Goal: Task Accomplishment & Management: Manage account settings

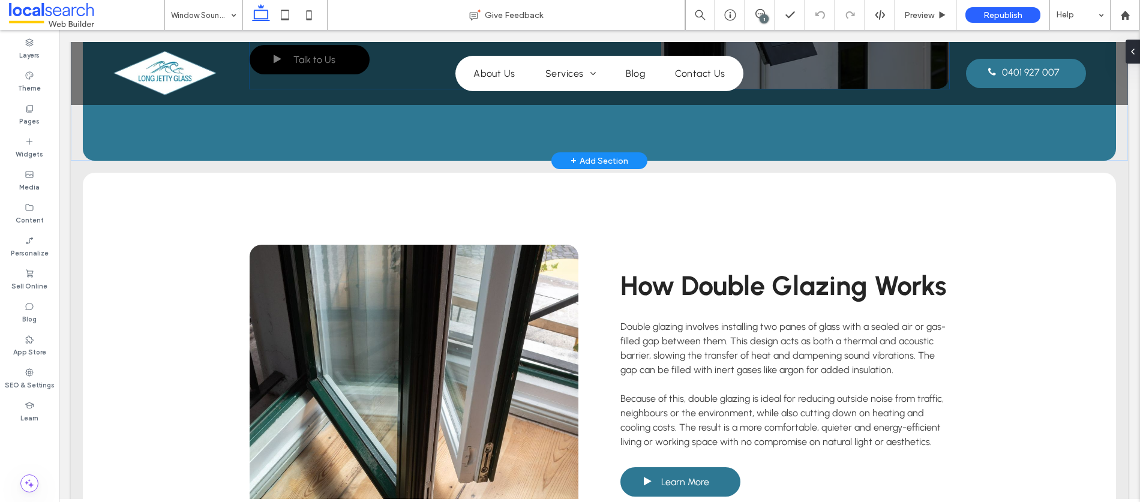
scroll to position [1320, 0]
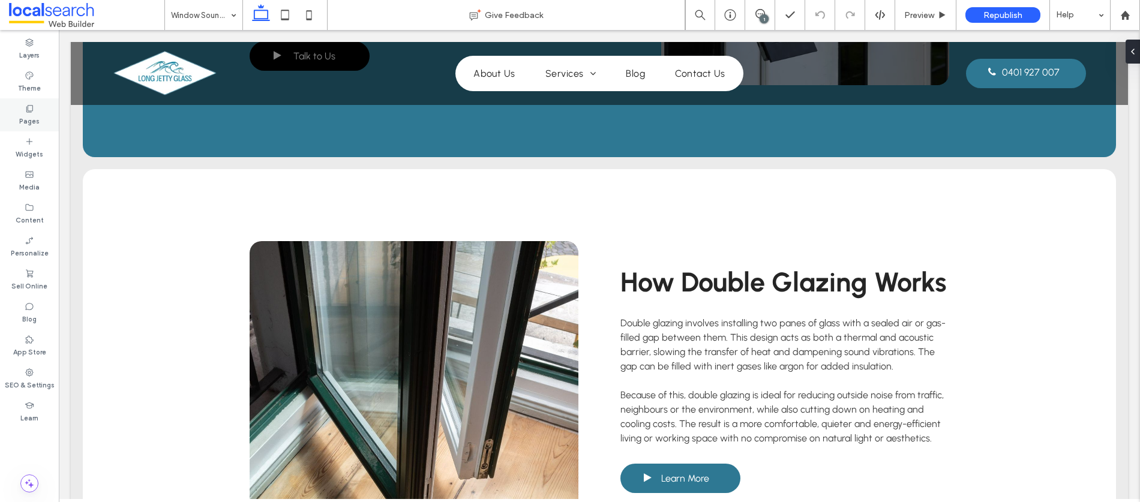
click at [21, 113] on label "Pages" at bounding box center [29, 119] width 20 height 13
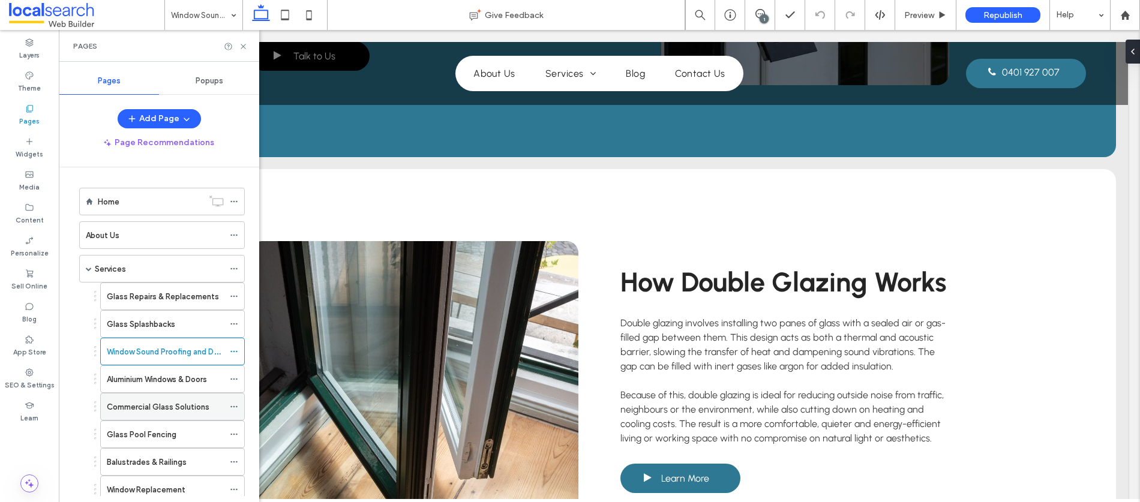
click at [136, 402] on label "Commercial Glass Solutions" at bounding box center [158, 407] width 103 height 21
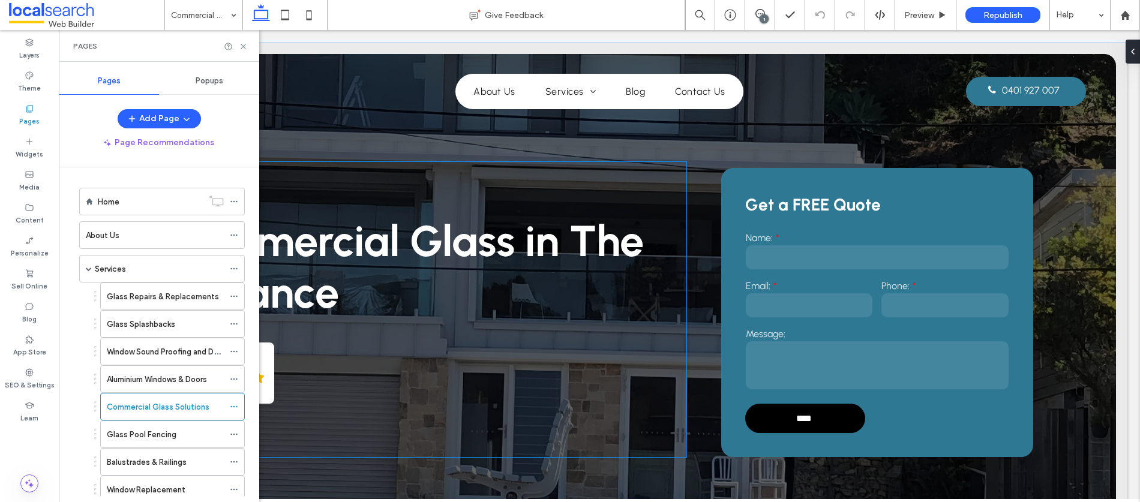
click at [319, 164] on div "Commercial Glass in The Entrance 5.0 Based on 16 reviews Panel only seen by wid…" at bounding box center [426, 309] width 521 height 295
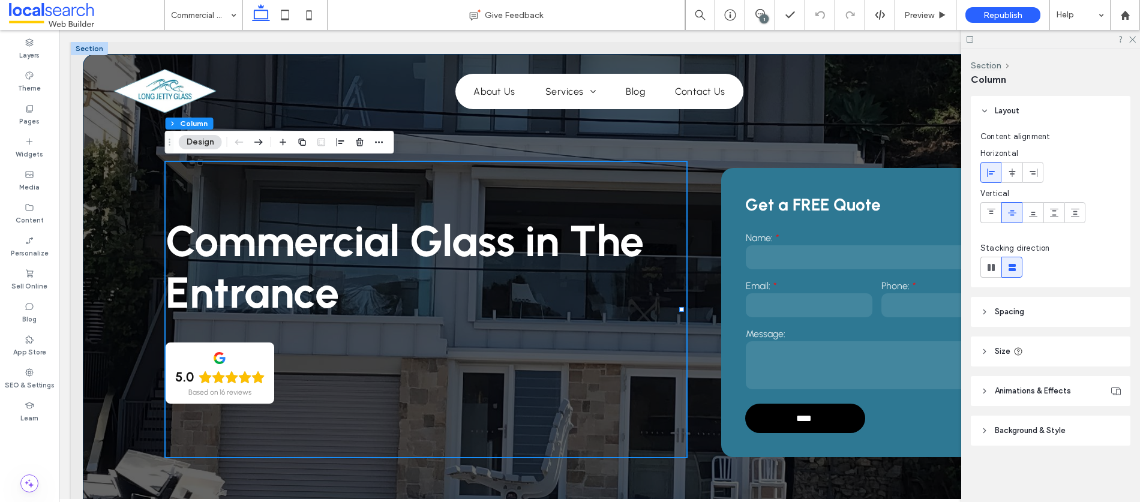
click at [119, 163] on div "Commercial Glass in The Entrance 5.0 Based on 16 reviews Panel only seen by wid…" at bounding box center [600, 291] width 1034 height 475
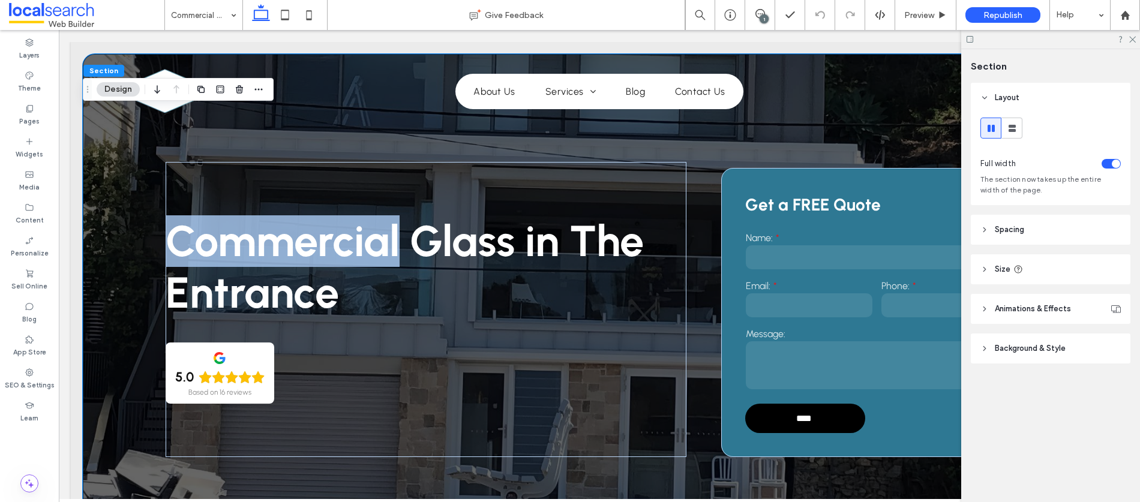
click at [119, 163] on div "Commercial Glass in The Entrance 5.0 Based on 16 reviews Panel only seen by wid…" at bounding box center [600, 291] width 1034 height 475
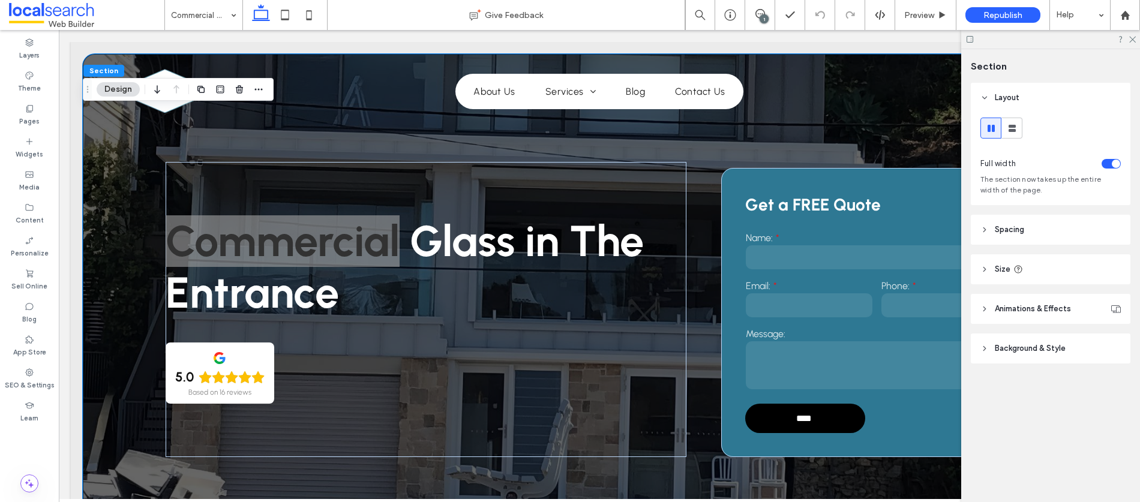
click at [1029, 341] on header "Background & Style" at bounding box center [1051, 349] width 160 height 30
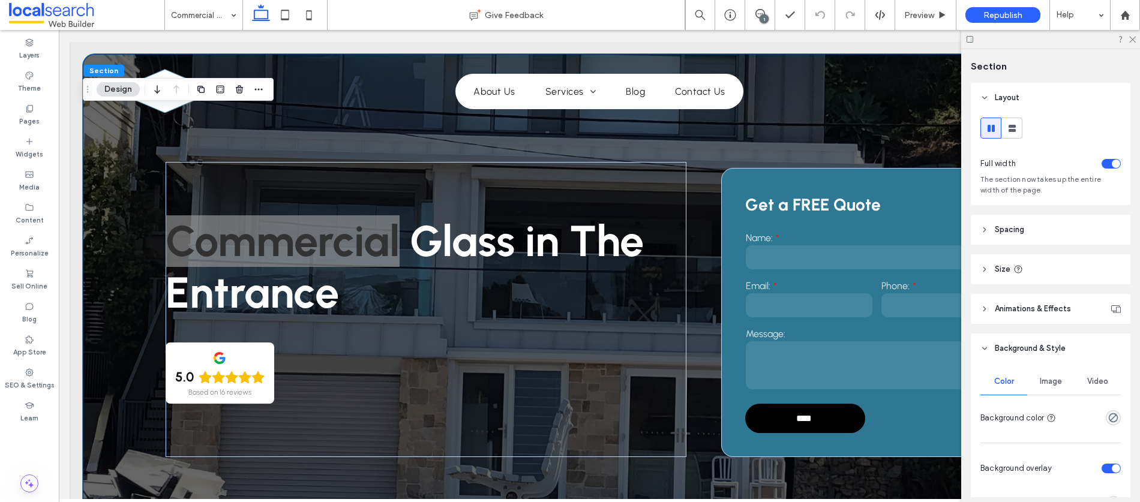
click at [1041, 383] on span "Image" at bounding box center [1051, 382] width 22 height 10
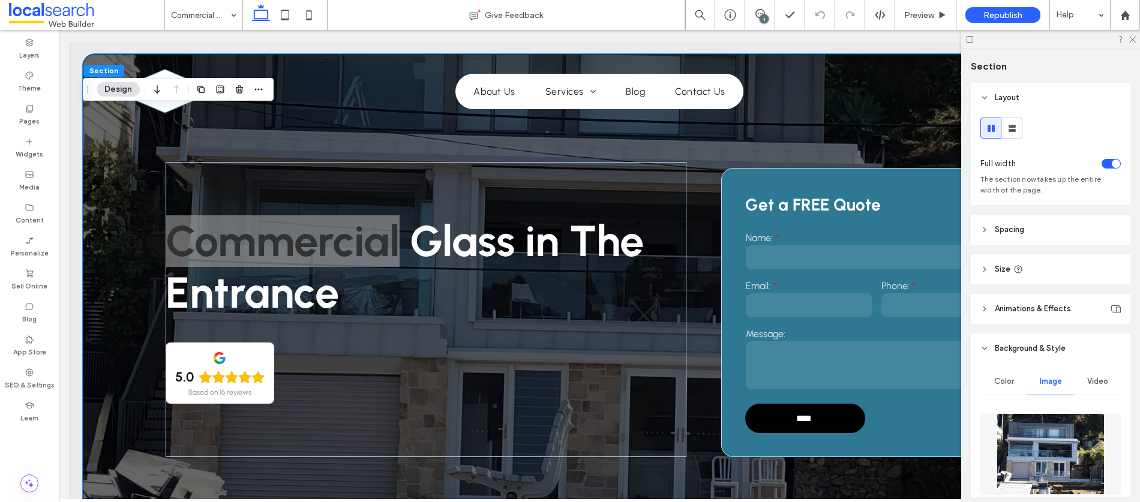
click at [1052, 434] on img at bounding box center [1051, 455] width 109 height 82
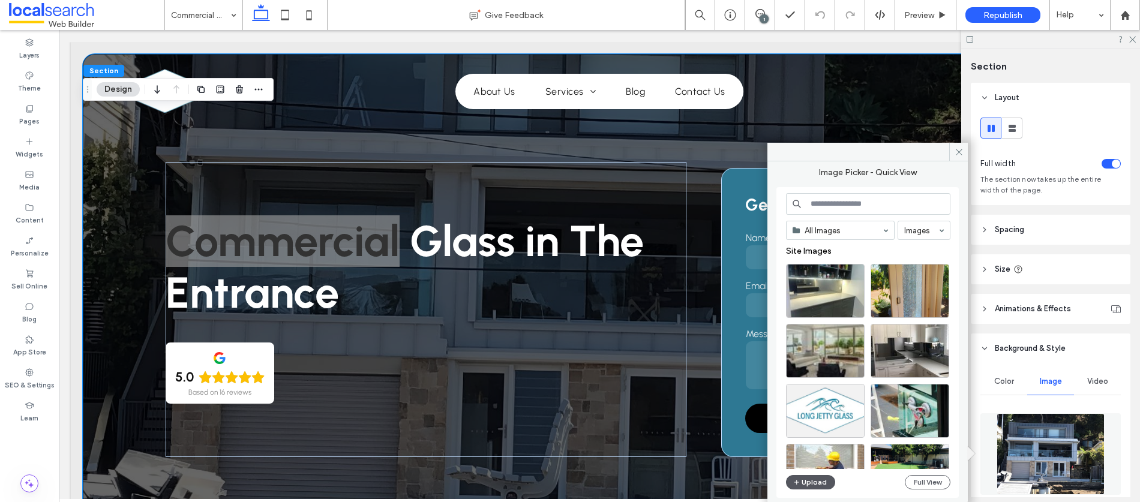
click at [813, 482] on button "Upload" at bounding box center [810, 482] width 49 height 14
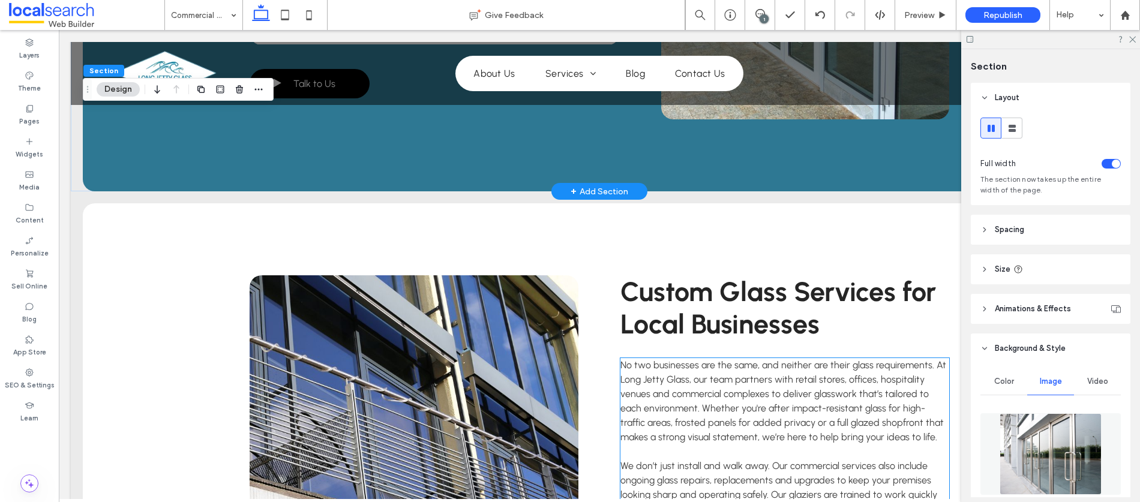
scroll to position [1231, 0]
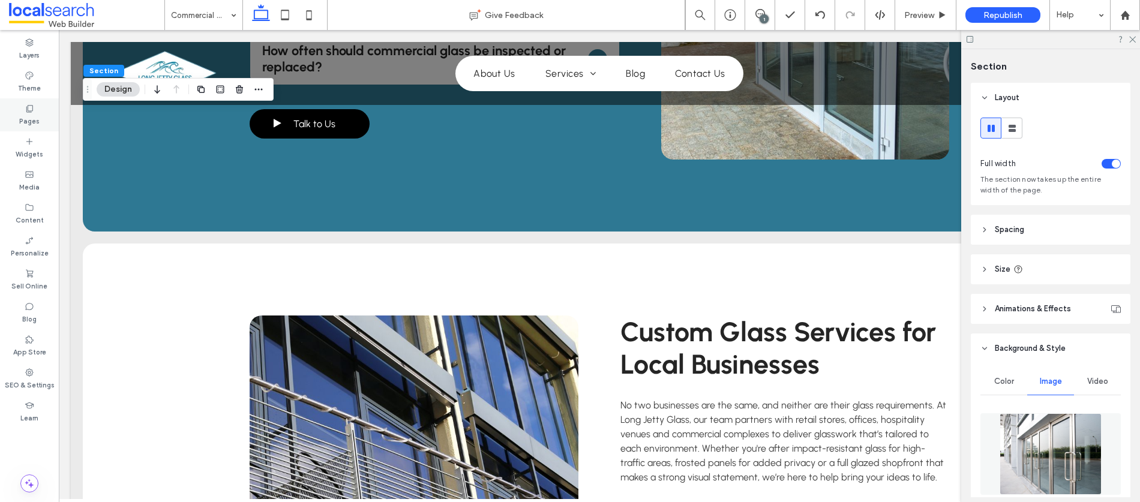
click at [23, 107] on div "Pages" at bounding box center [29, 114] width 59 height 33
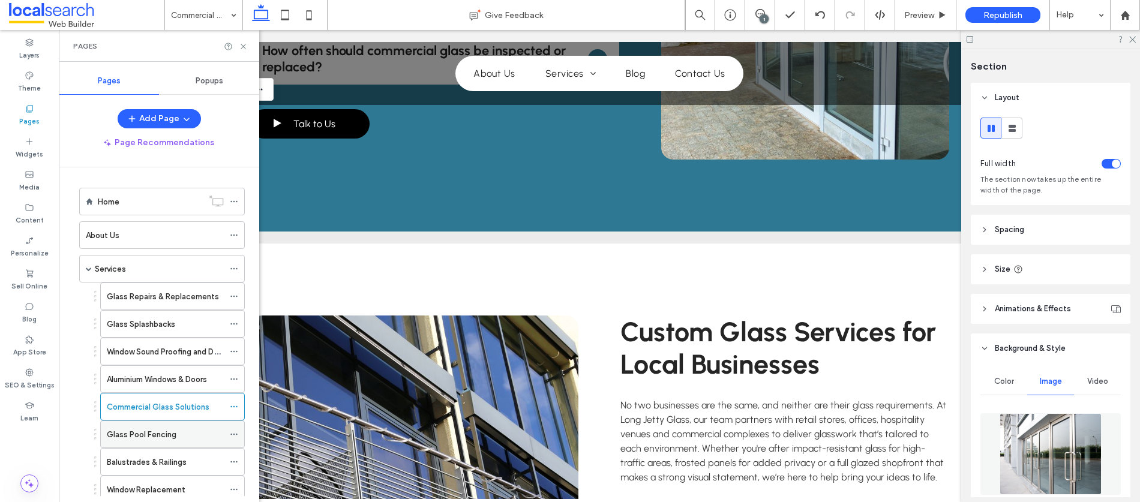
click at [139, 429] on label "Glass Pool Fencing" at bounding box center [142, 434] width 70 height 21
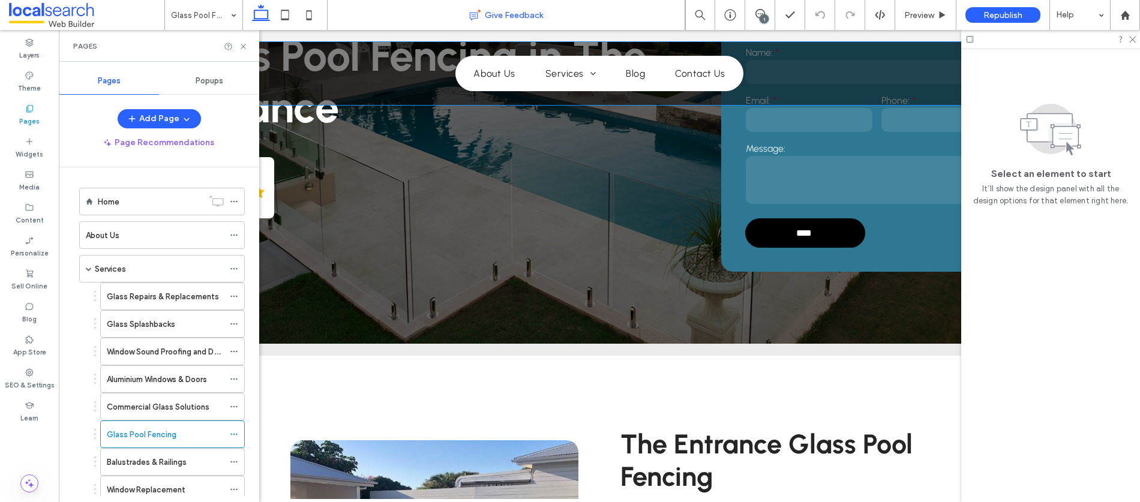
scroll to position [53, 0]
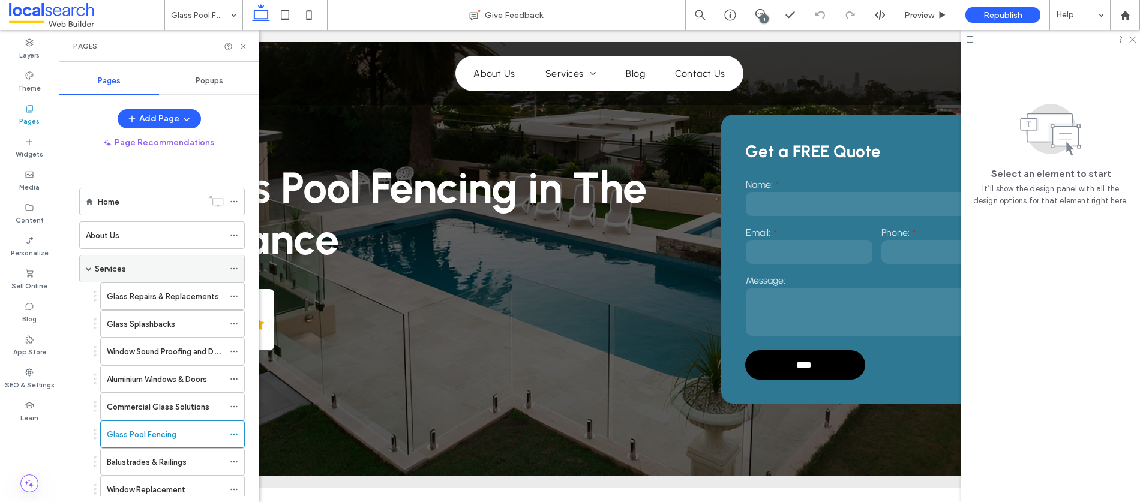
click at [120, 274] on label "Services" at bounding box center [110, 269] width 31 height 21
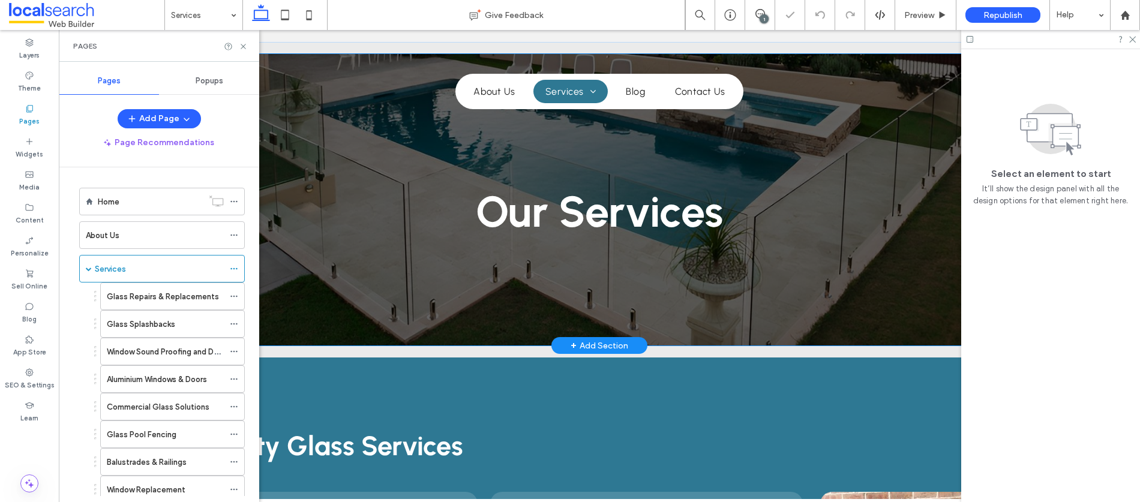
click at [282, 155] on div "Our Services" at bounding box center [600, 200] width 1034 height 292
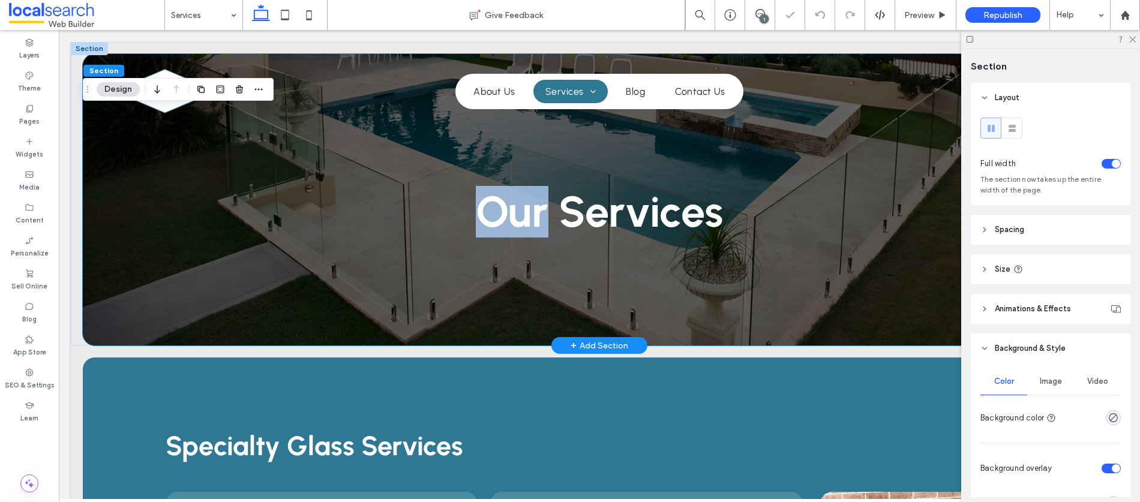
click at [282, 155] on div "Our Services" at bounding box center [600, 200] width 1034 height 292
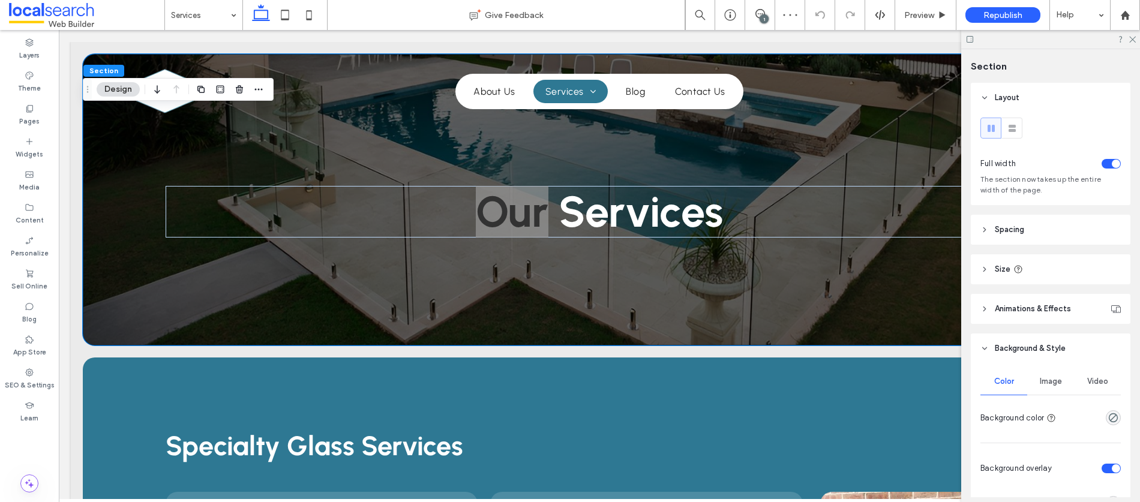
click at [1041, 373] on div "Image" at bounding box center [1051, 382] width 47 height 26
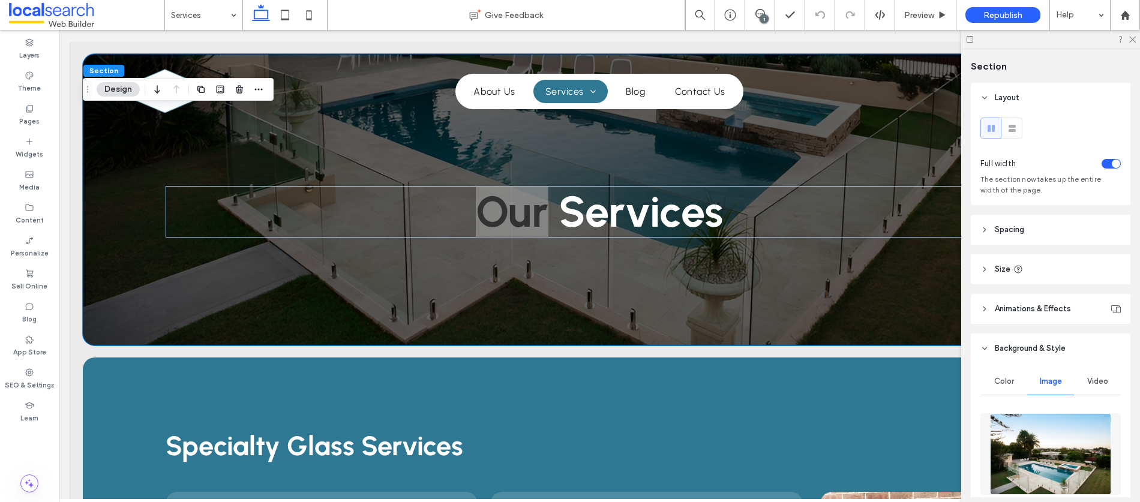
click at [1039, 448] on img at bounding box center [1051, 455] width 122 height 82
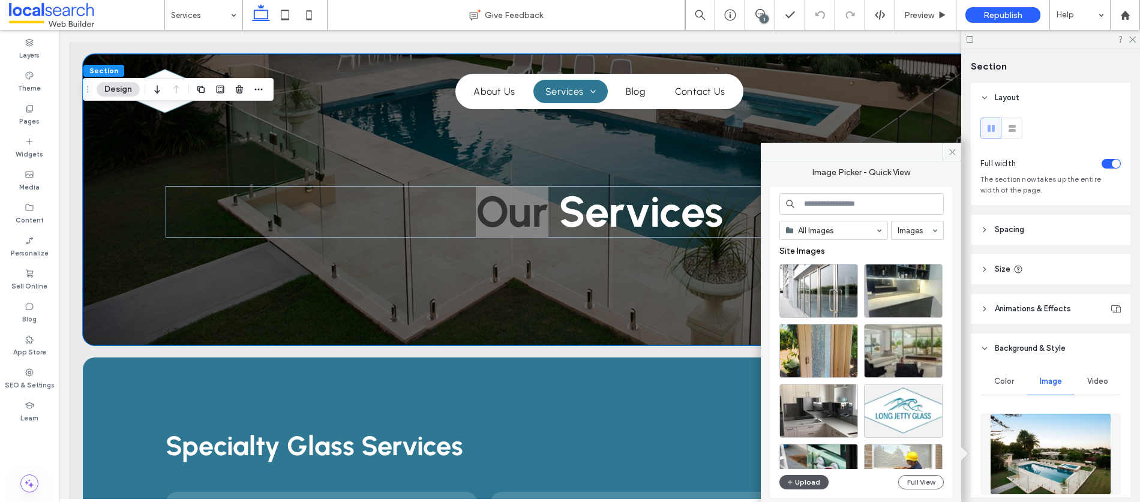
click at [791, 479] on icon "button" at bounding box center [790, 483] width 7 height 10
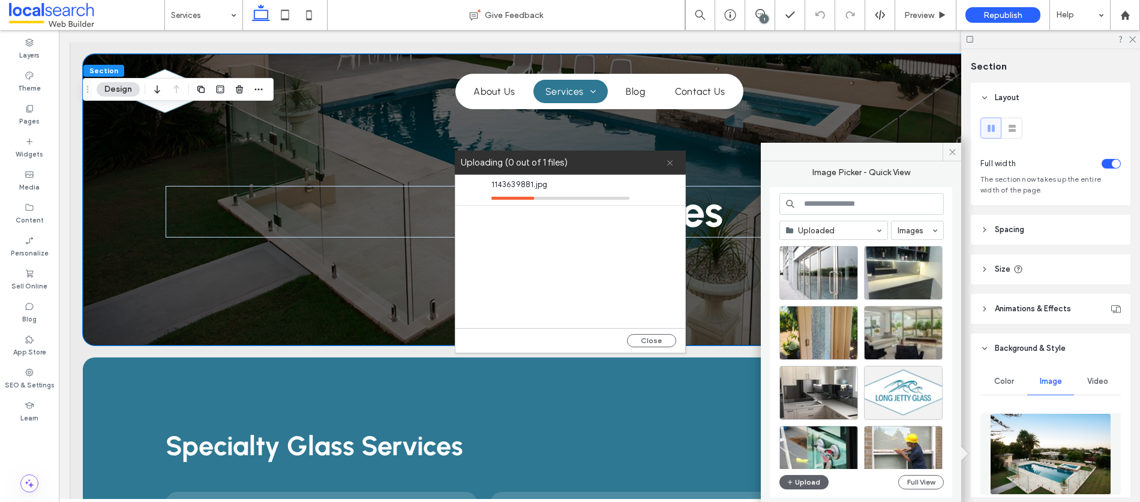
click at [670, 164] on icon at bounding box center [670, 163] width 8 height 8
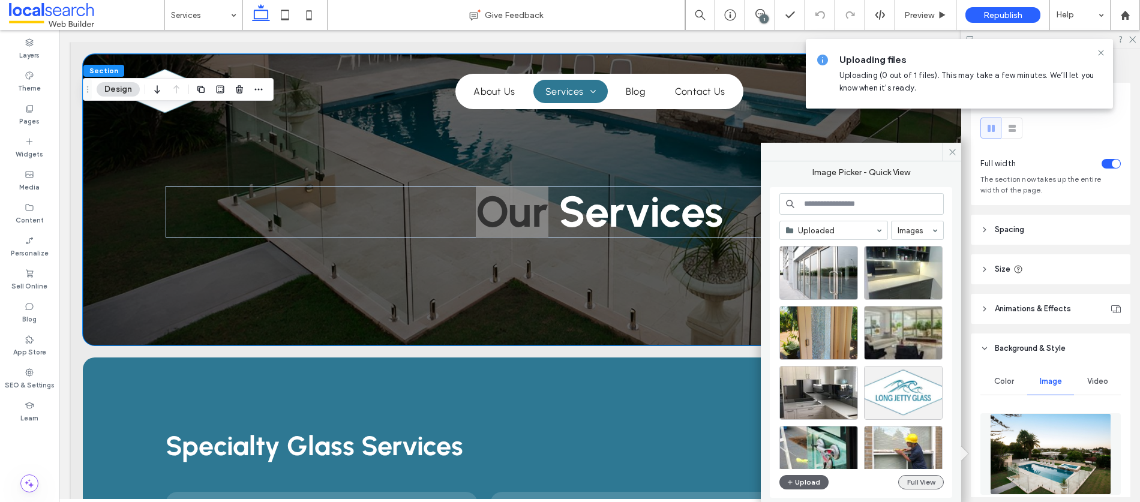
click at [918, 483] on button "Full View" at bounding box center [922, 482] width 46 height 14
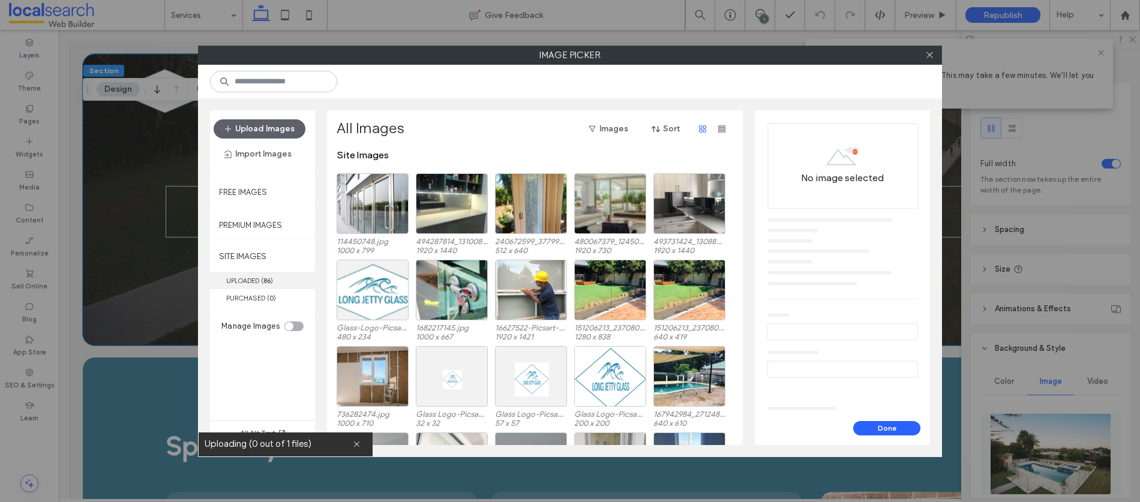
click at [253, 276] on label "UPLOADED ( 86 )" at bounding box center [262, 280] width 105 height 17
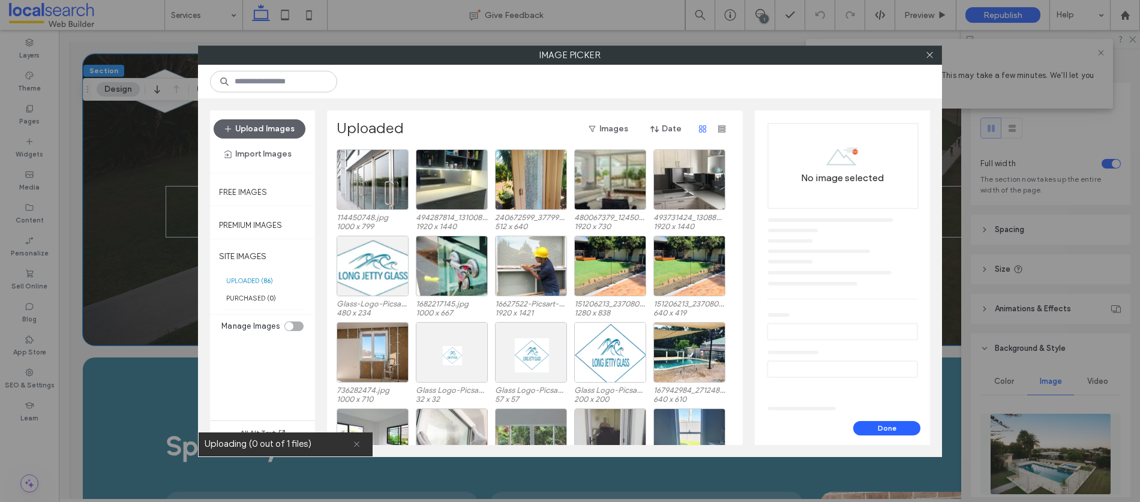
click at [357, 445] on icon at bounding box center [357, 445] width 8 height 8
click at [930, 59] on icon at bounding box center [930, 54] width 9 height 9
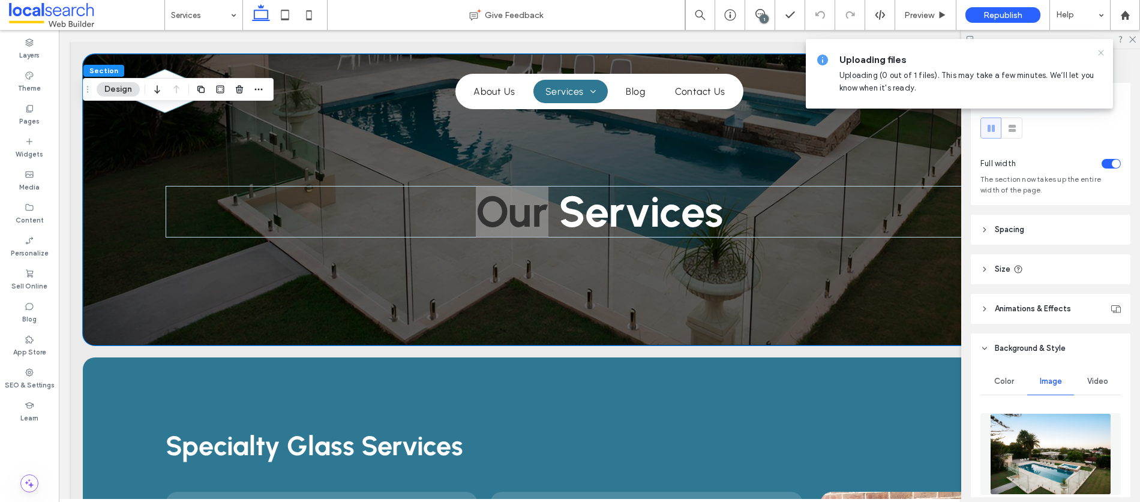
click at [1103, 53] on icon at bounding box center [1102, 53] width 10 height 10
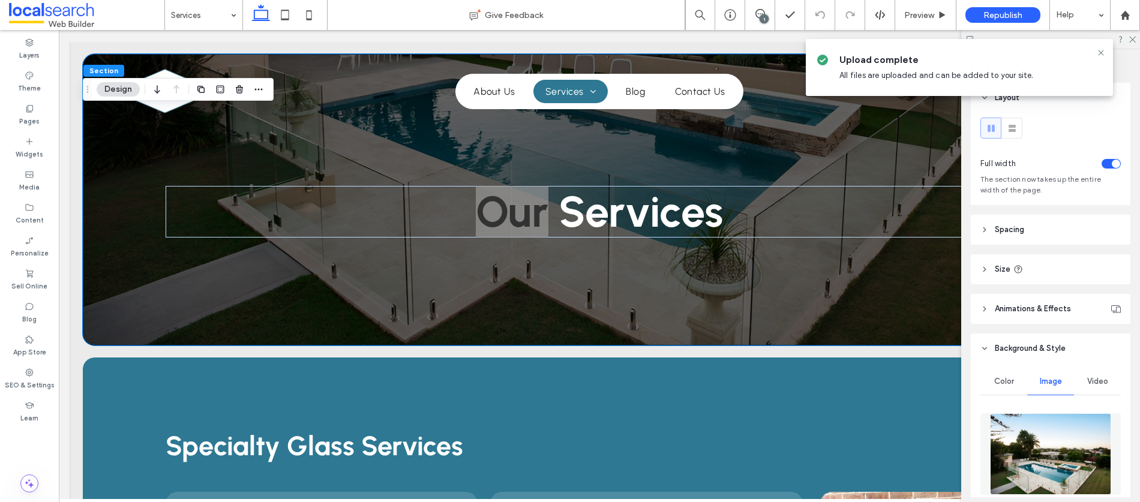
click at [1020, 429] on img at bounding box center [1051, 455] width 122 height 82
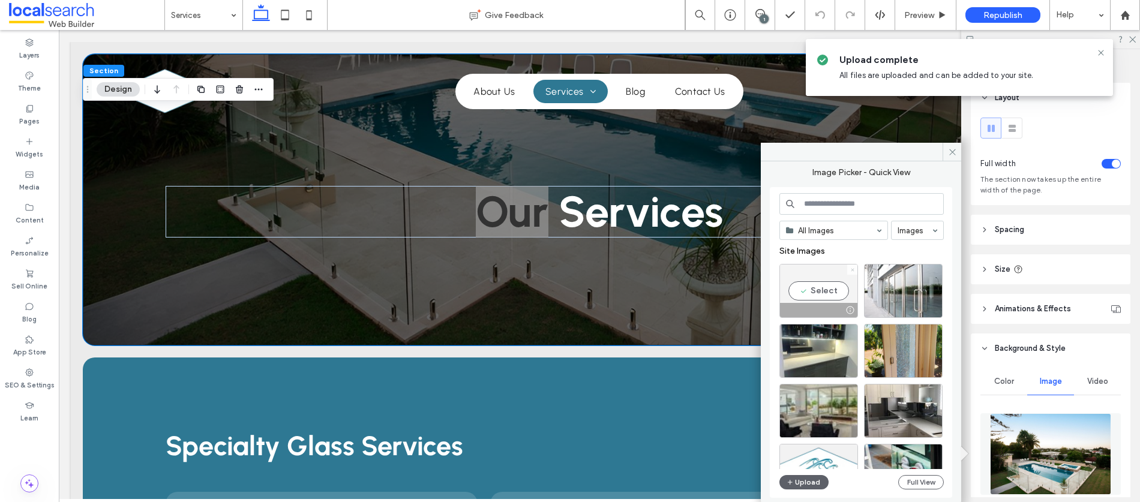
click at [852, 268] on icon at bounding box center [853, 270] width 5 height 5
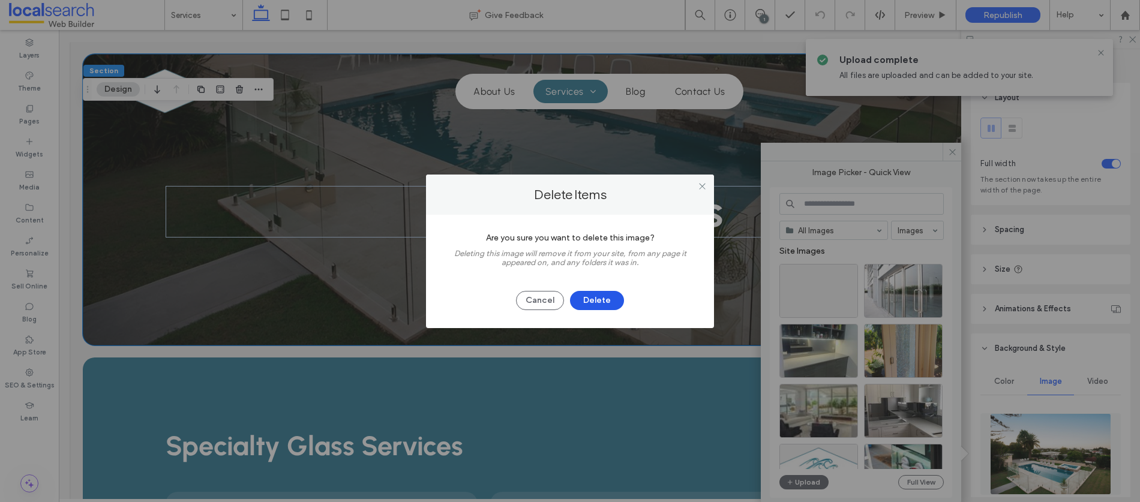
click at [597, 303] on button "Delete" at bounding box center [597, 300] width 54 height 19
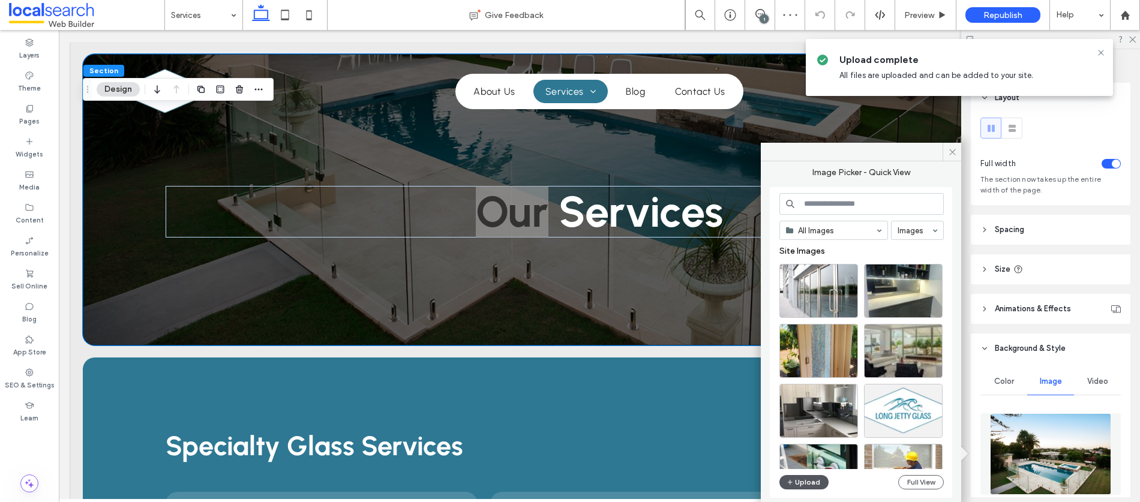
click at [804, 483] on button "Upload" at bounding box center [804, 482] width 49 height 14
click at [799, 483] on button "Upload" at bounding box center [804, 482] width 49 height 14
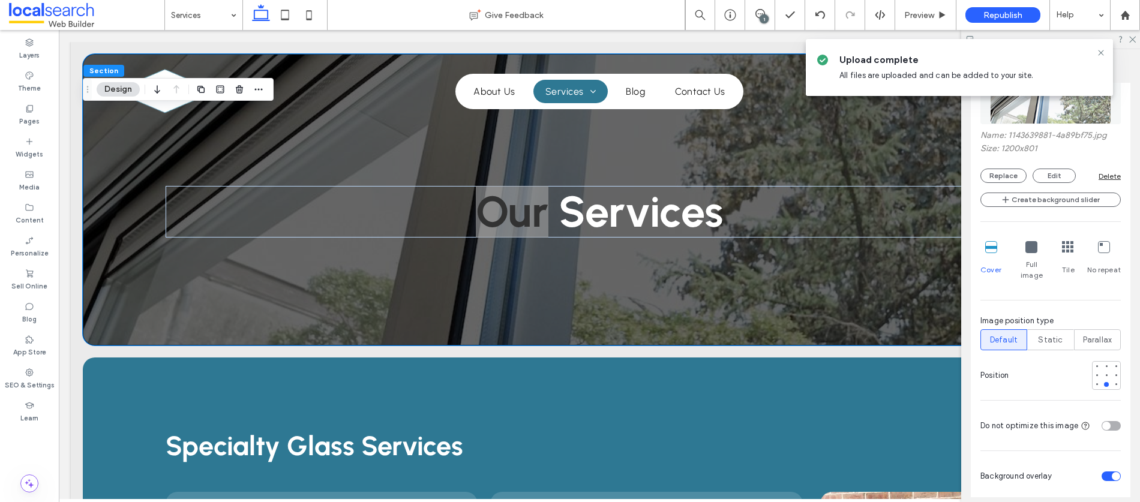
scroll to position [373, 0]
click at [1104, 371] on div at bounding box center [1106, 373] width 5 height 5
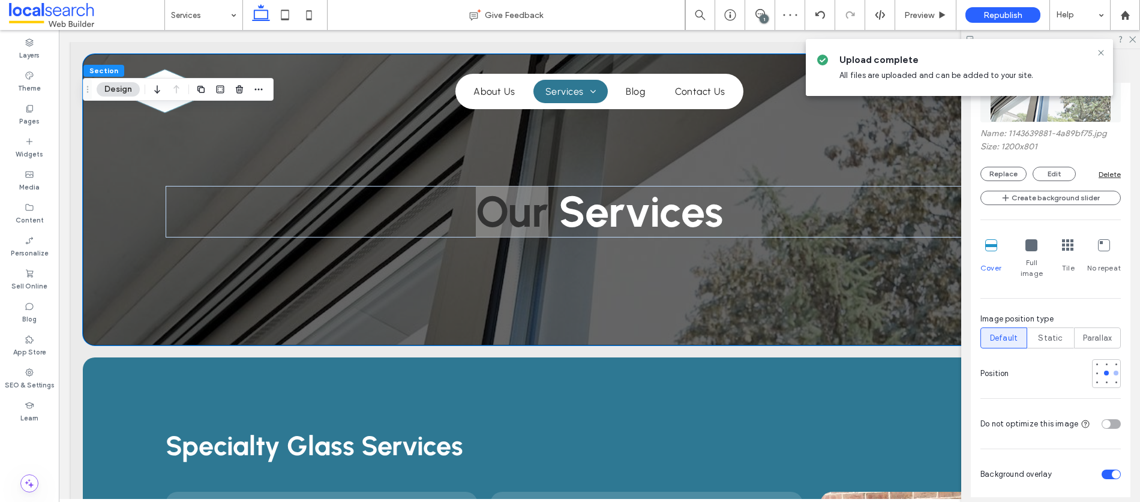
click at [1114, 371] on div at bounding box center [1116, 373] width 5 height 5
click at [1103, 369] on div at bounding box center [1107, 373] width 8 height 8
click at [1106, 52] on icon at bounding box center [1102, 53] width 10 height 10
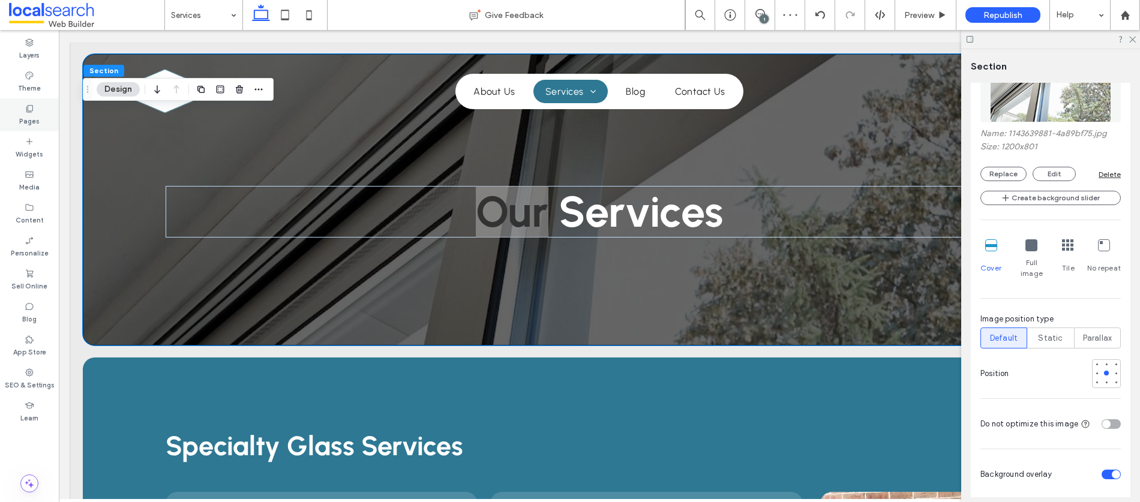
click at [31, 118] on label "Pages" at bounding box center [29, 119] width 20 height 13
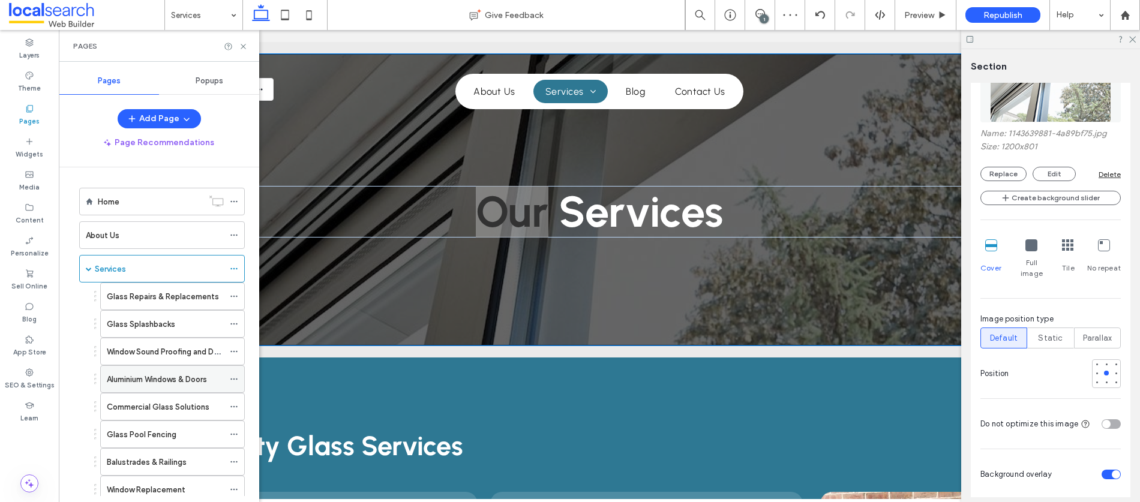
scroll to position [14, 0]
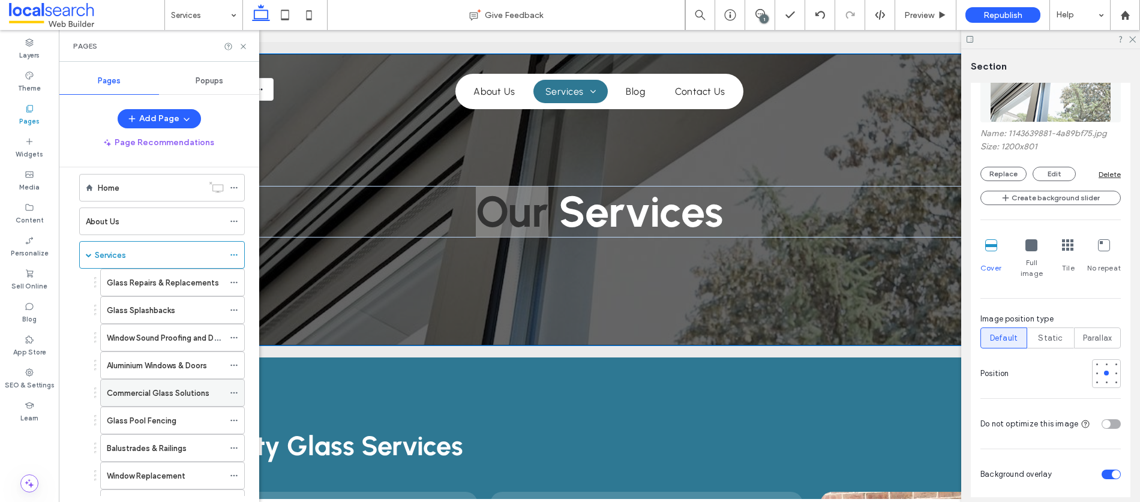
click at [157, 394] on label "Commercial Glass Solutions" at bounding box center [158, 393] width 103 height 21
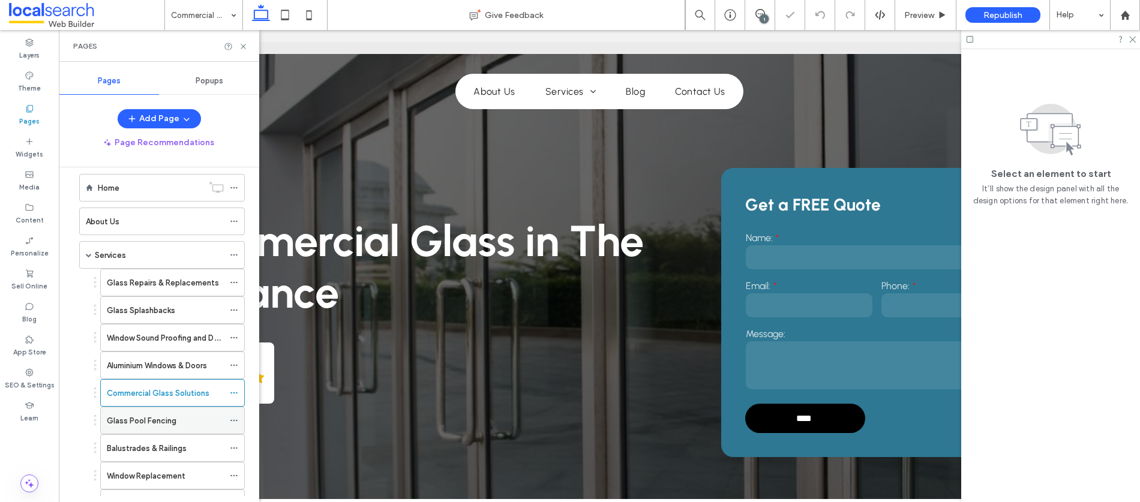
click at [143, 417] on label "Glass Pool Fencing" at bounding box center [142, 421] width 70 height 21
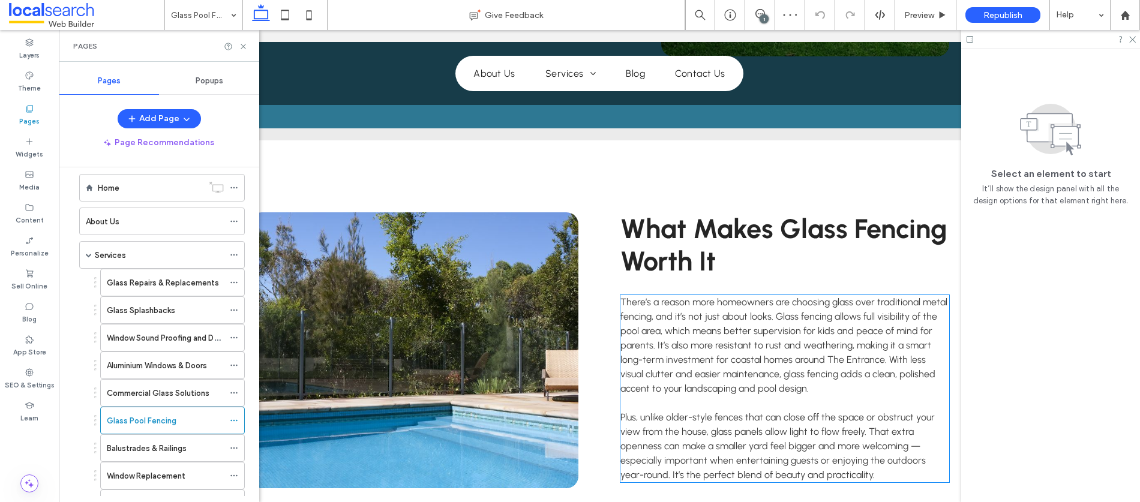
scroll to position [1405, 0]
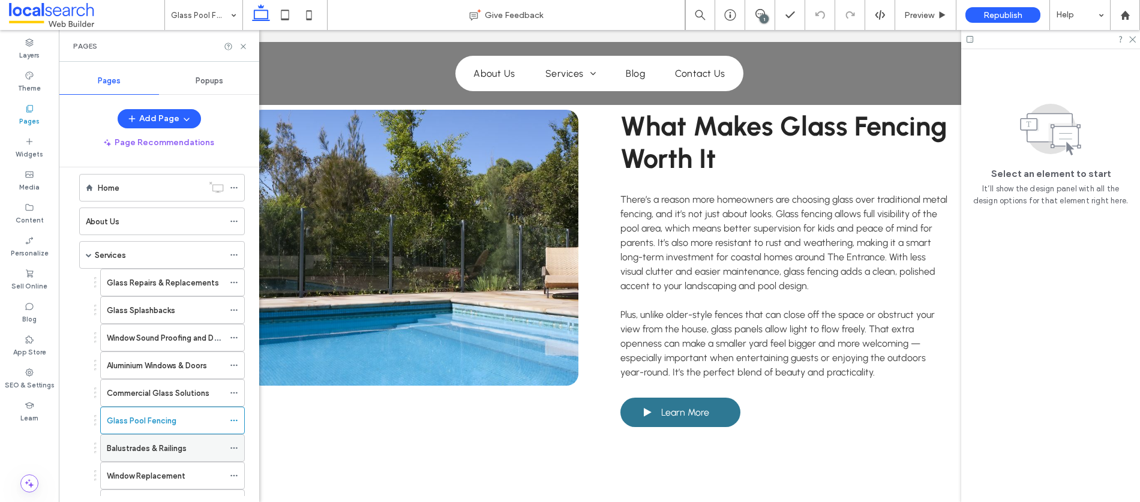
click at [167, 447] on label "Balustrades & Railings" at bounding box center [147, 448] width 80 height 21
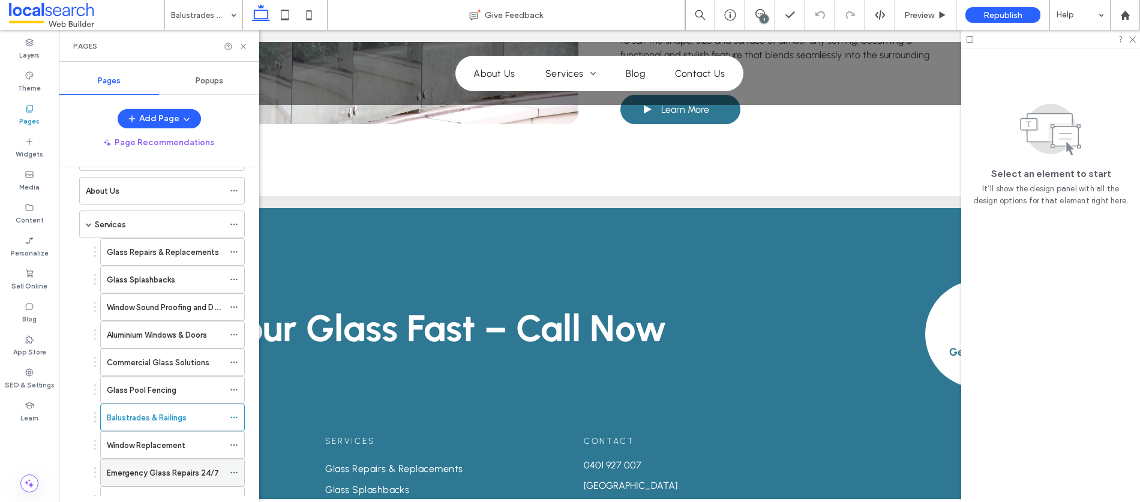
scroll to position [59, 0]
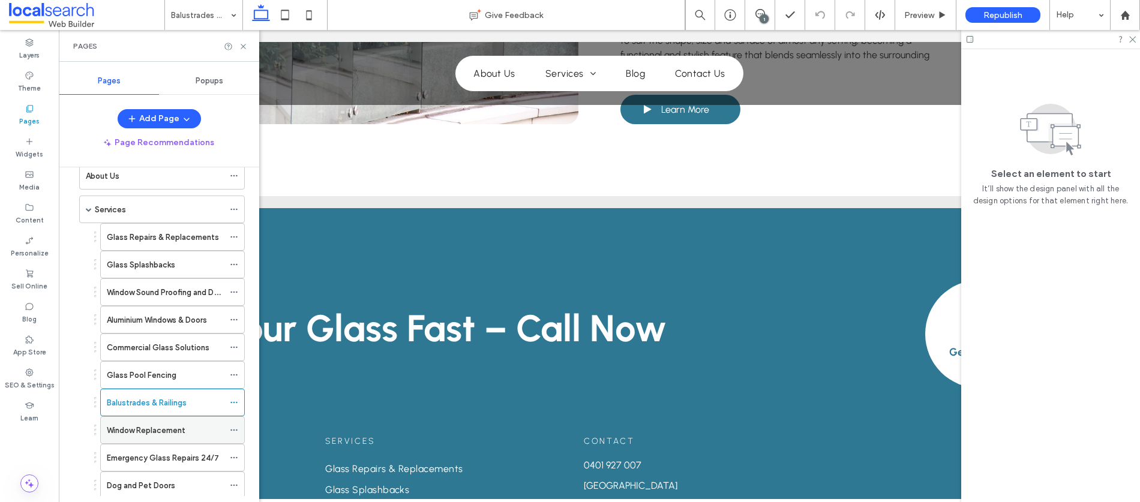
click at [164, 430] on label "Window Replacement" at bounding box center [146, 430] width 79 height 21
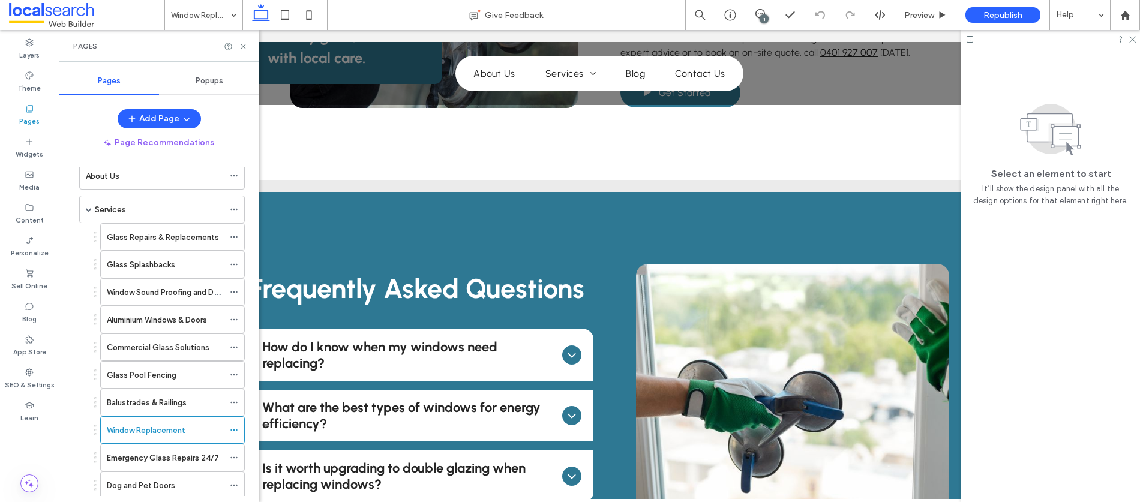
scroll to position [1050, 0]
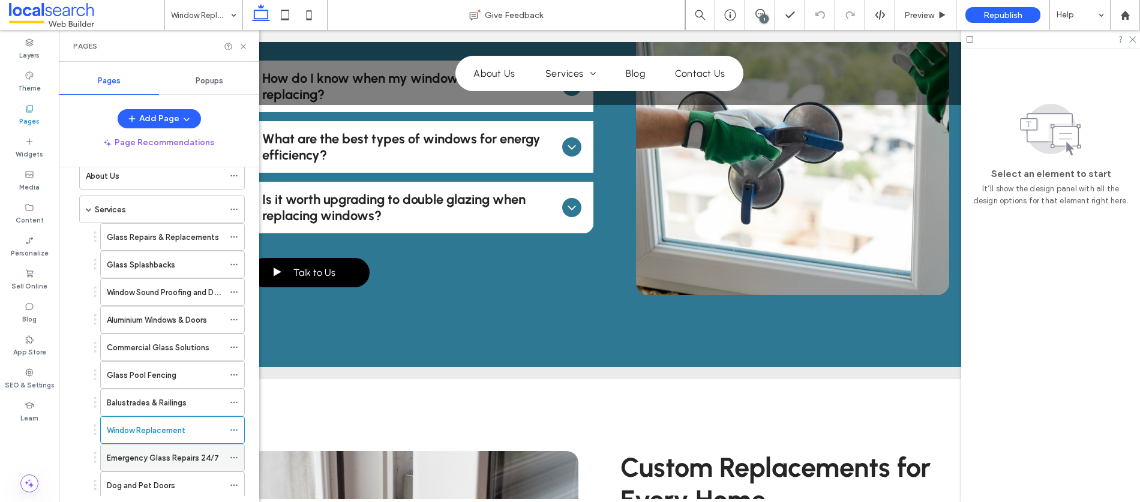
click at [137, 460] on label "Emergency Glass Repairs 24/7" at bounding box center [163, 458] width 112 height 21
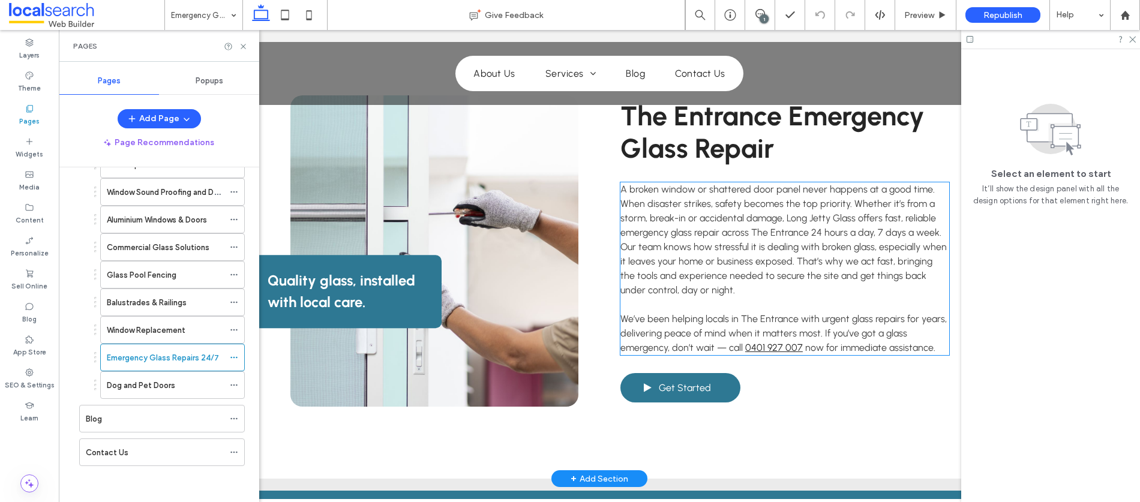
scroll to position [520, 0]
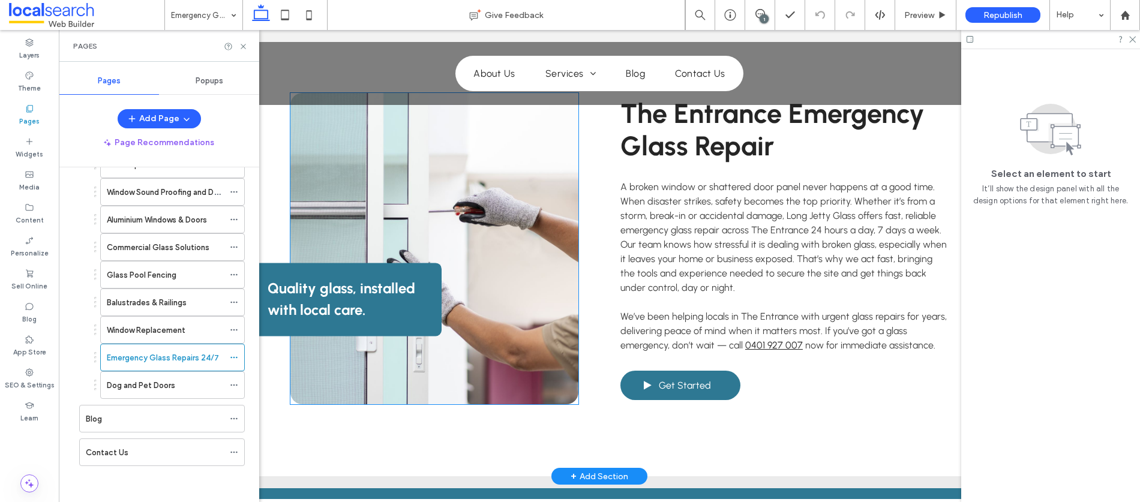
click at [471, 233] on link at bounding box center [435, 249] width 288 height 312
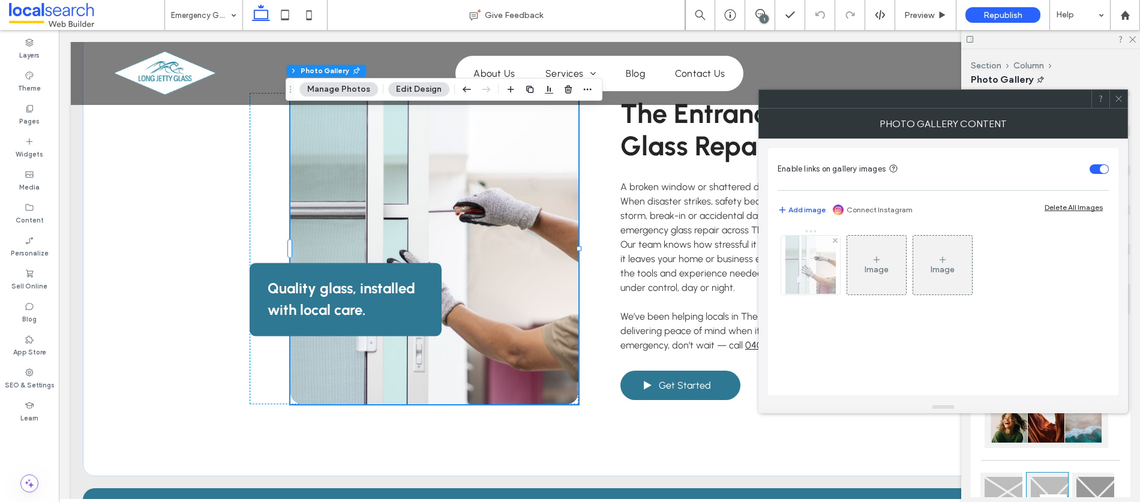
click at [807, 268] on img at bounding box center [811, 265] width 50 height 59
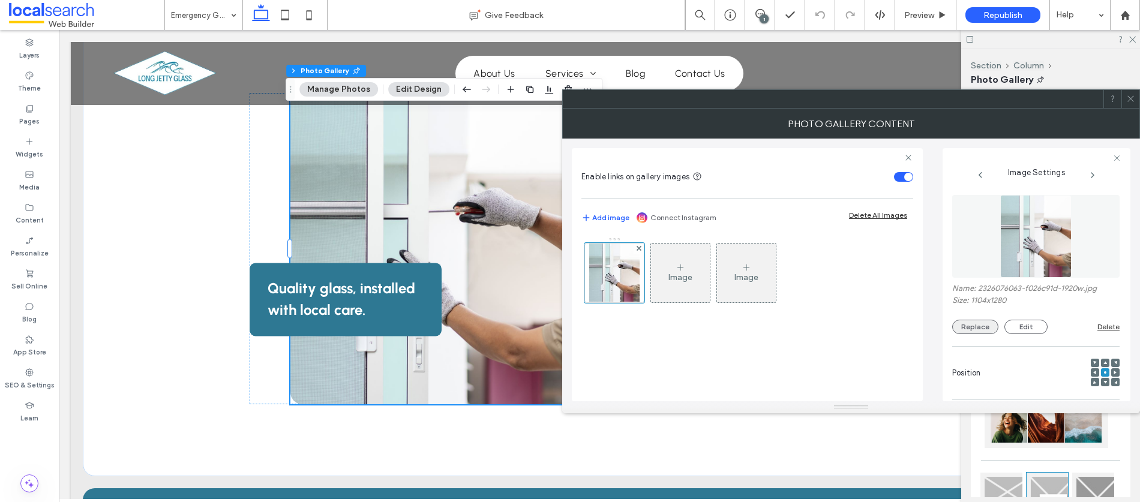
click at [983, 322] on button "Replace" at bounding box center [976, 327] width 46 height 14
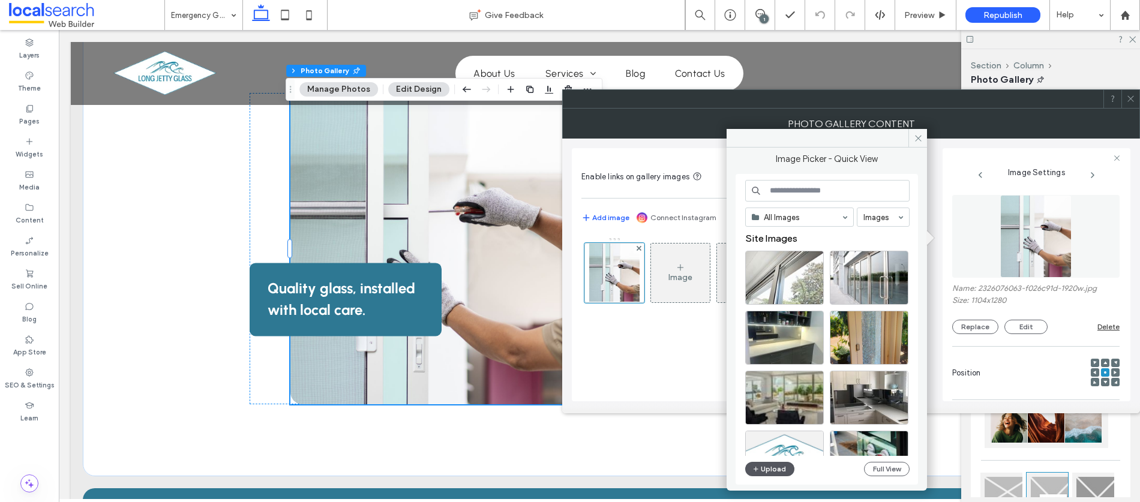
click at [772, 470] on button "Upload" at bounding box center [769, 469] width 49 height 14
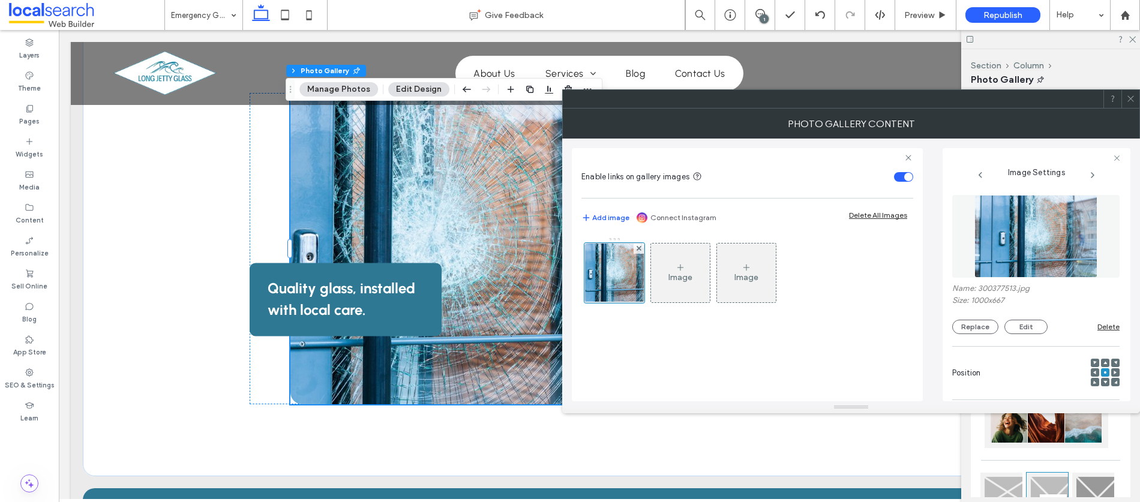
scroll to position [367, 0]
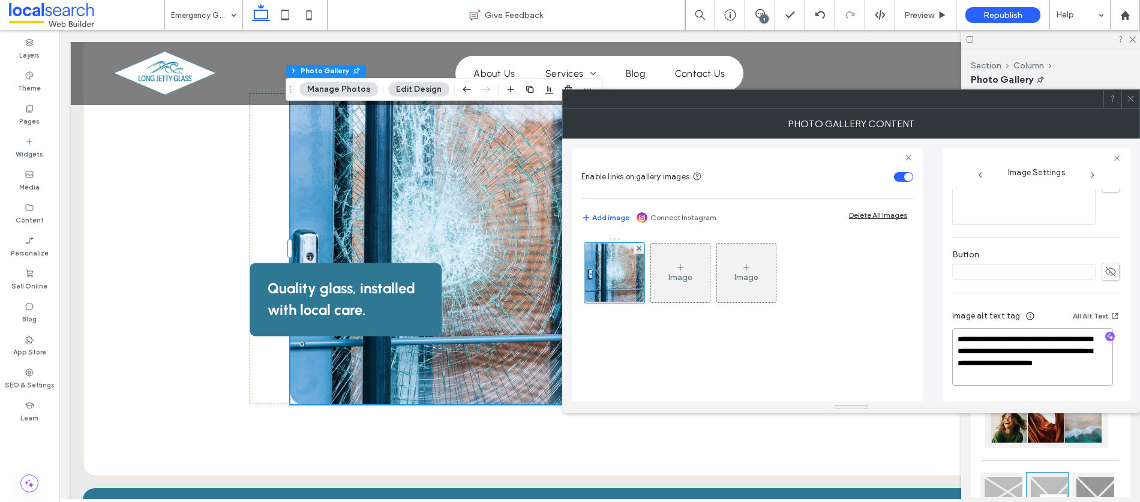
drag, startPoint x: 1002, startPoint y: 360, endPoint x: 1053, endPoint y: 386, distance: 57.2
click at [1053, 386] on div "**********" at bounding box center [1036, 350] width 167 height 101
click at [1106, 334] on icon "button" at bounding box center [1110, 337] width 8 height 8
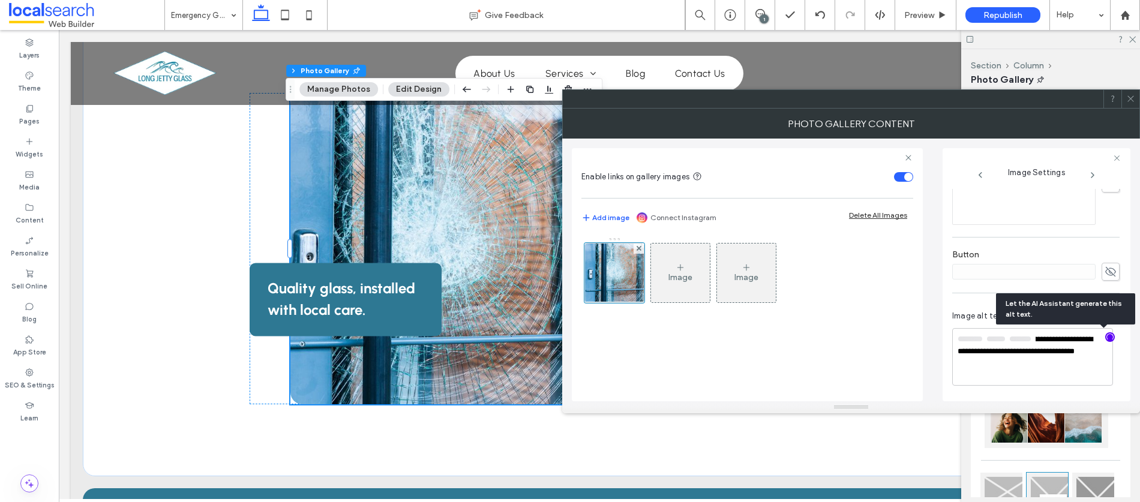
scroll to position [366, 0]
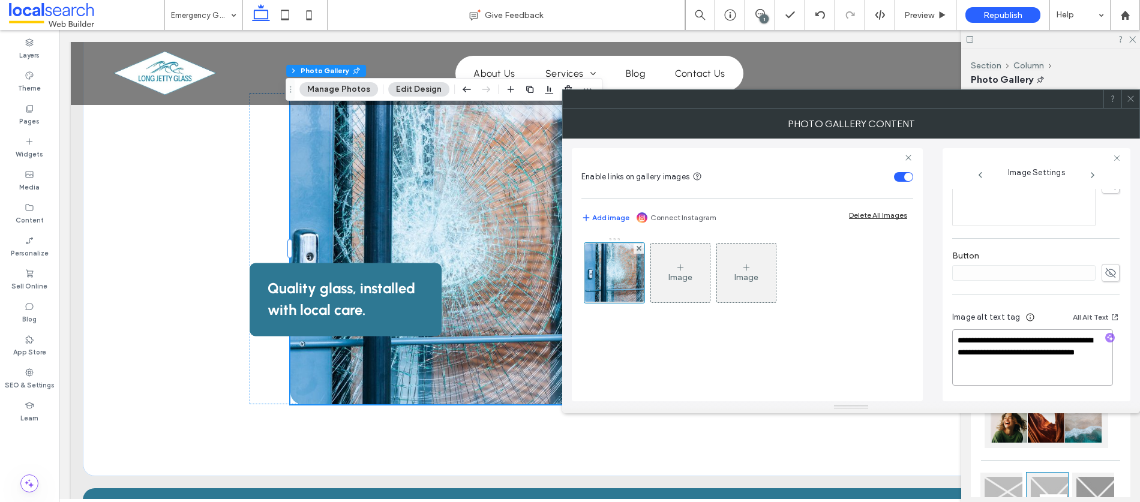
click at [1056, 364] on textarea "**********" at bounding box center [1033, 358] width 161 height 56
paste textarea "**********"
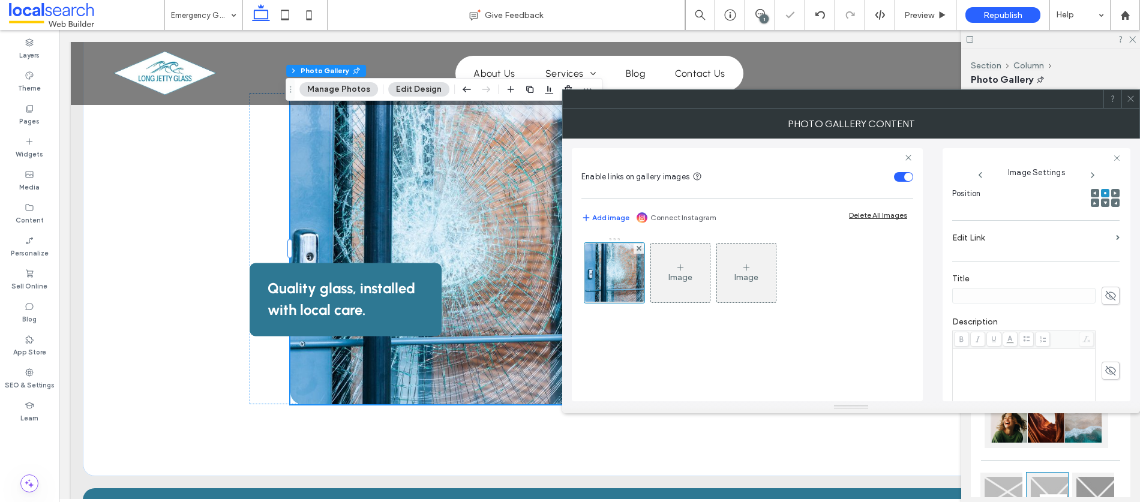
type textarea "**********"
click at [1130, 98] on use at bounding box center [1131, 99] width 6 height 6
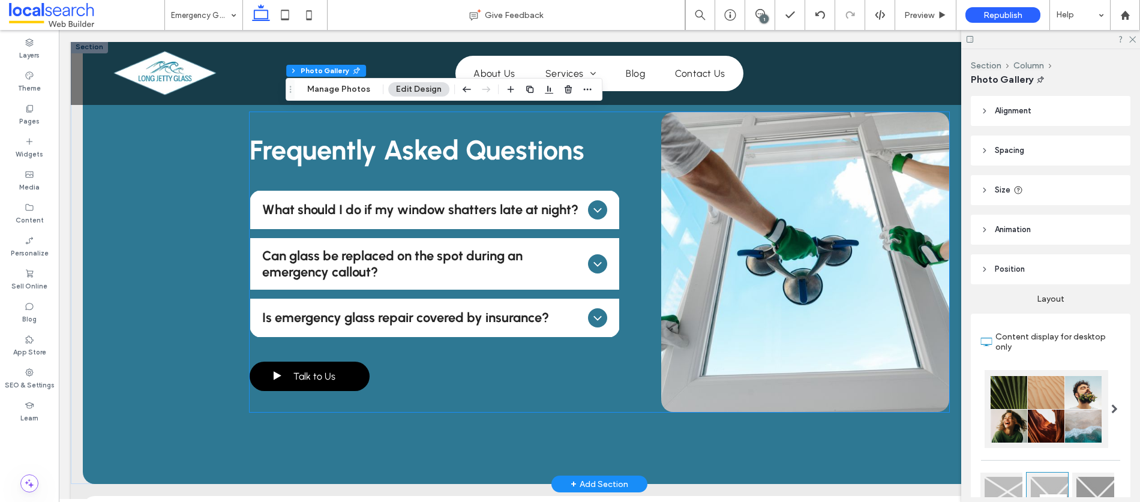
scroll to position [966, 0]
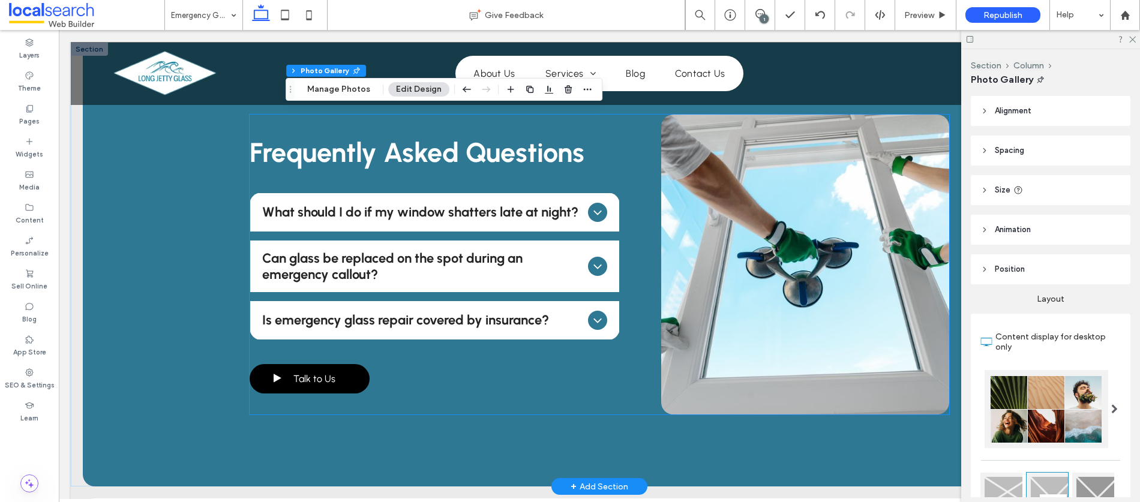
click at [762, 251] on link at bounding box center [805, 265] width 288 height 300
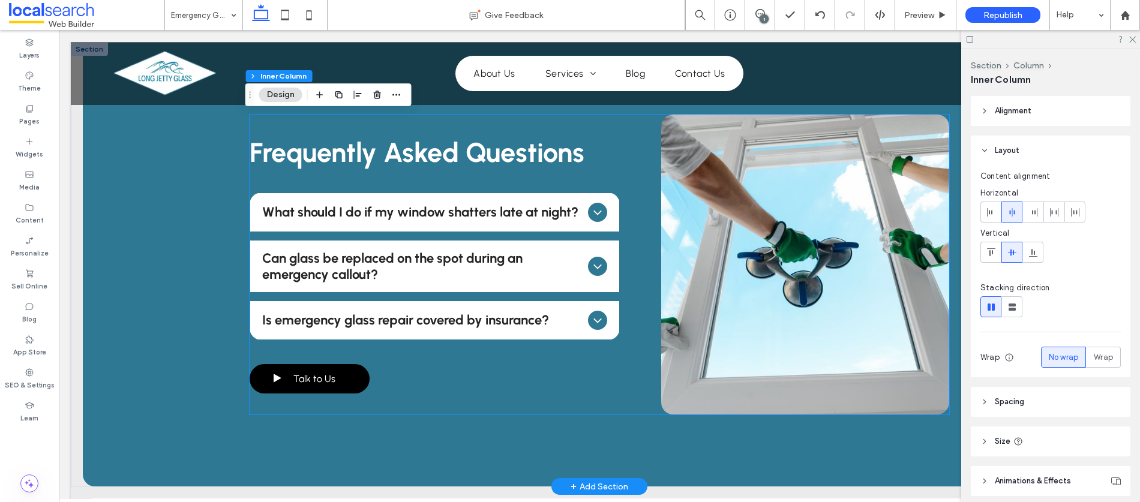
click at [762, 251] on link at bounding box center [805, 265] width 288 height 300
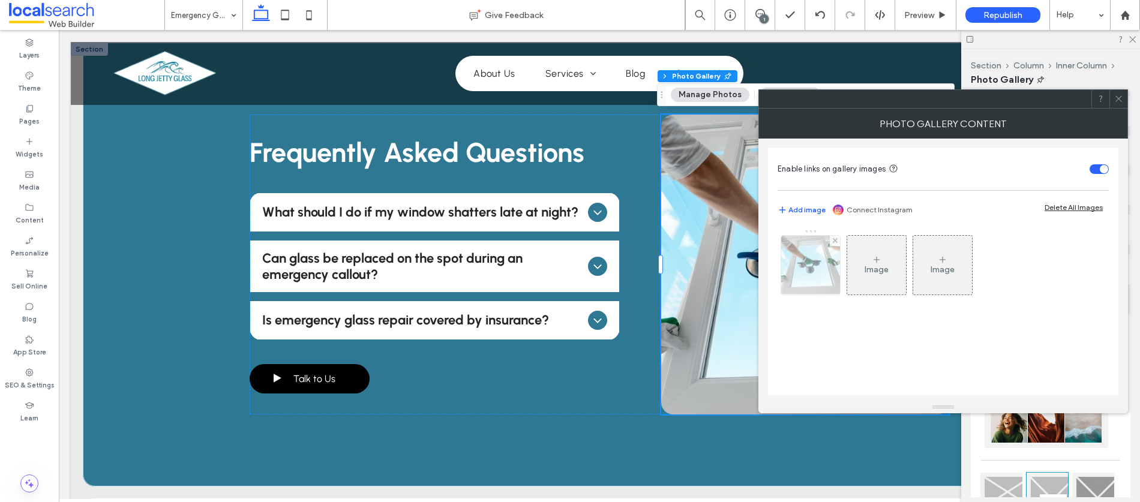
click at [826, 268] on img at bounding box center [810, 265] width 89 height 59
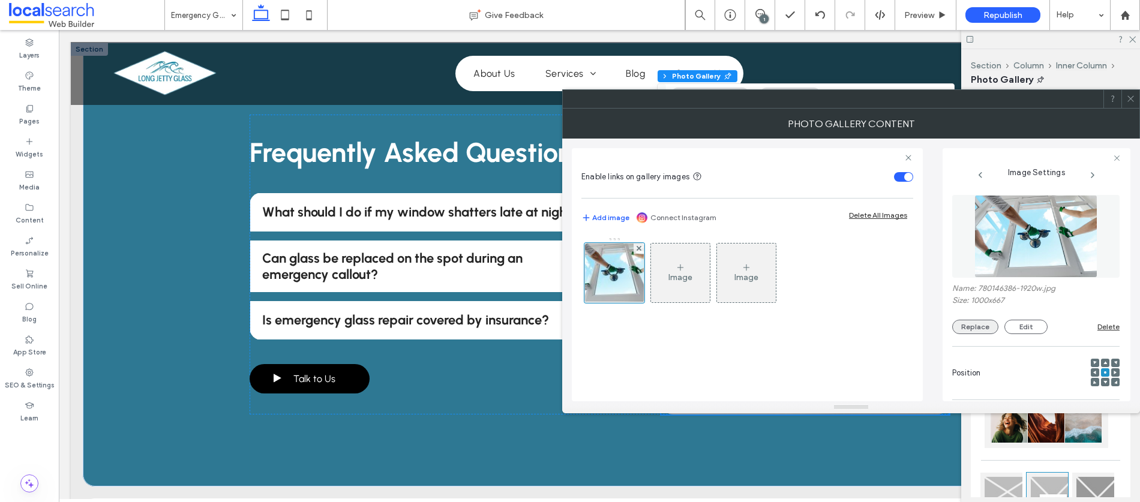
click at [967, 320] on button "Replace" at bounding box center [976, 327] width 46 height 14
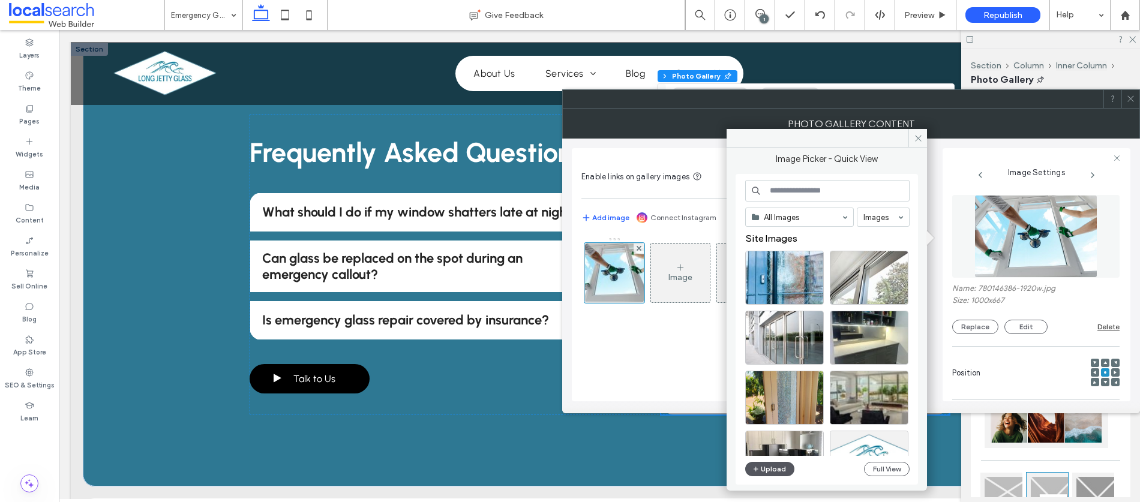
click at [768, 470] on button "Upload" at bounding box center [769, 469] width 49 height 14
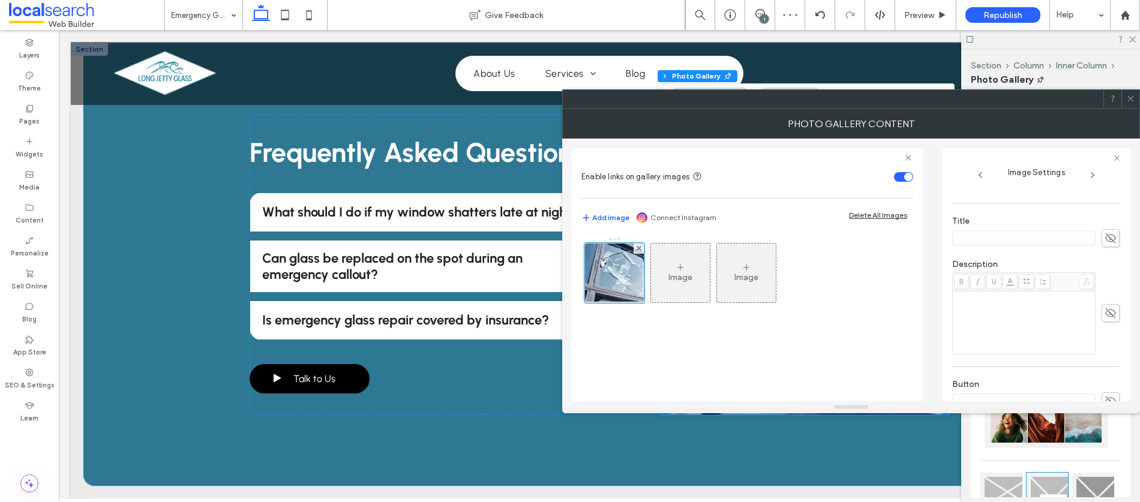
scroll to position [355, 0]
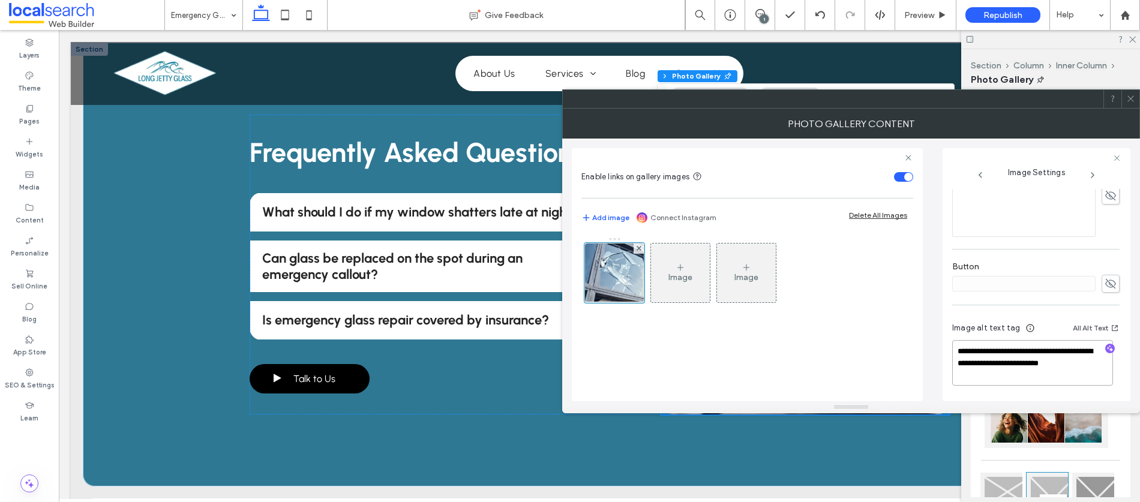
drag, startPoint x: 1081, startPoint y: 352, endPoint x: 1089, endPoint y: 374, distance: 23.5
click at [1089, 374] on textarea "**********" at bounding box center [1033, 363] width 161 height 46
click at [1107, 346] on use "button" at bounding box center [1110, 348] width 7 height 7
click at [1043, 374] on textarea "**********" at bounding box center [1033, 363] width 161 height 46
paste textarea "**********"
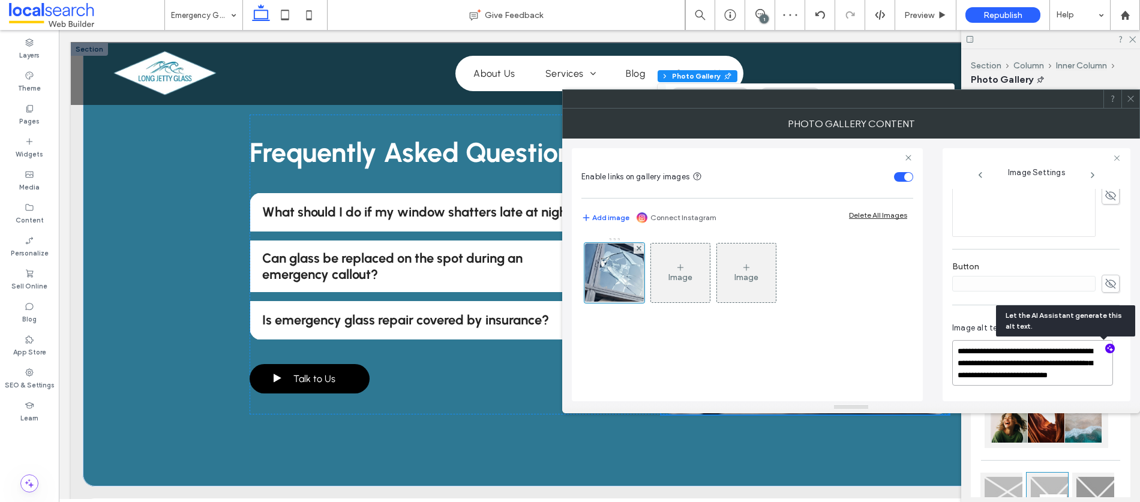
scroll to position [1, 0]
type textarea "**********"
click at [1124, 217] on div "**********" at bounding box center [1037, 274] width 188 height 253
click at [1131, 100] on icon at bounding box center [1131, 98] width 9 height 9
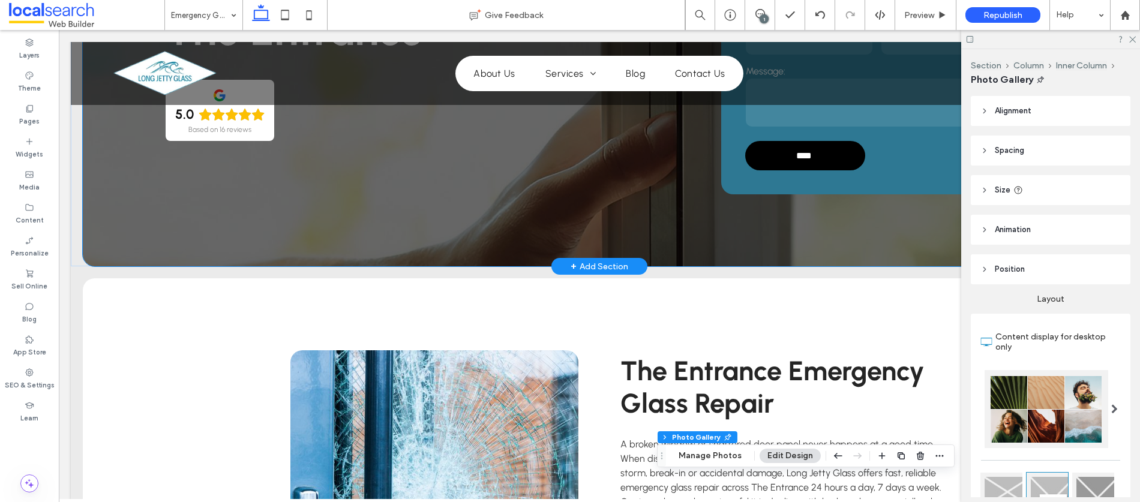
scroll to position [0, 0]
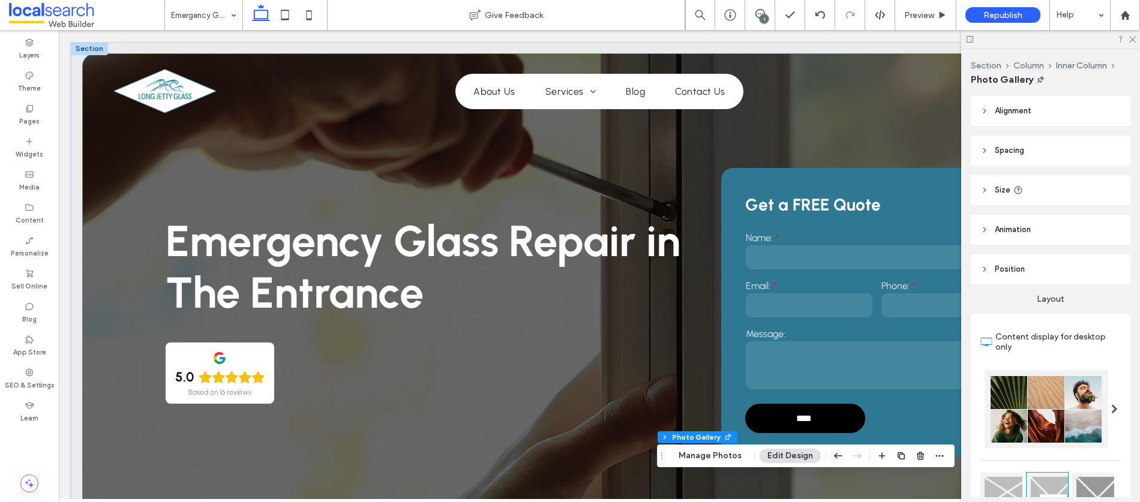
click at [134, 196] on div "Emergency Glass Repair in The Entrance 5.0 Based on 16 reviews Panel only seen …" at bounding box center [600, 291] width 1034 height 475
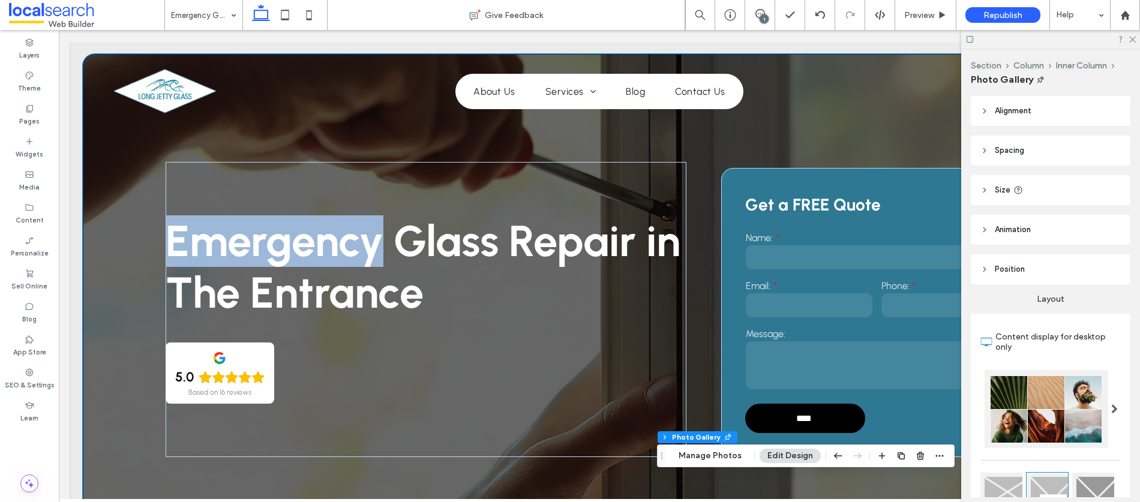
click at [134, 196] on div "Emergency Glass Repair in The Entrance 5.0 Based on 16 reviews Panel only seen …" at bounding box center [600, 291] width 1034 height 475
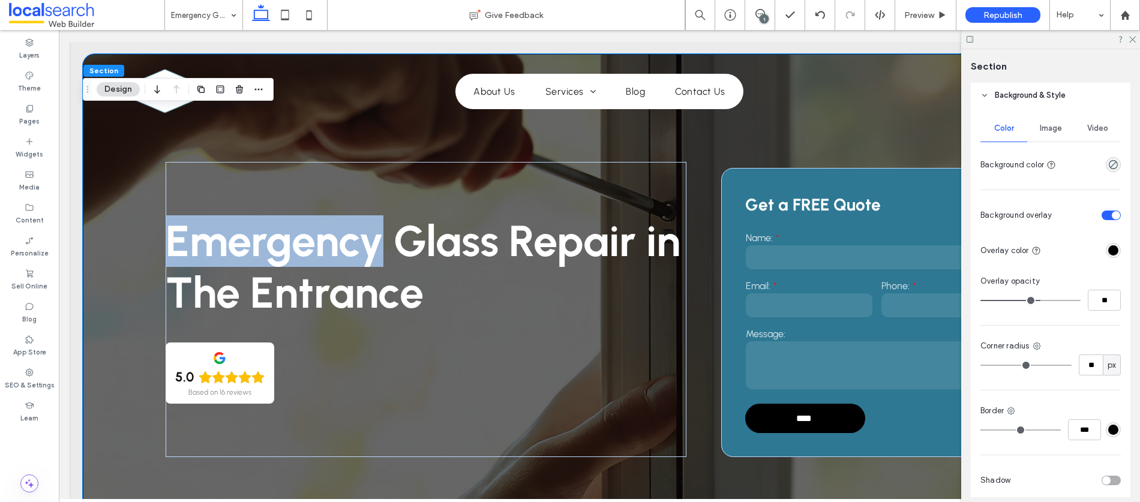
scroll to position [253, 0]
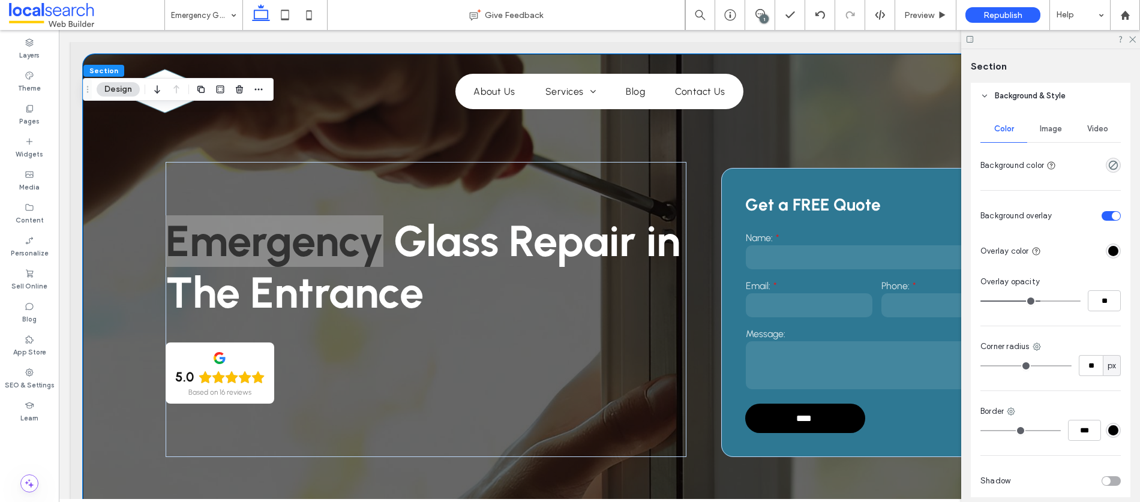
click at [1055, 125] on span "Image" at bounding box center [1051, 129] width 22 height 10
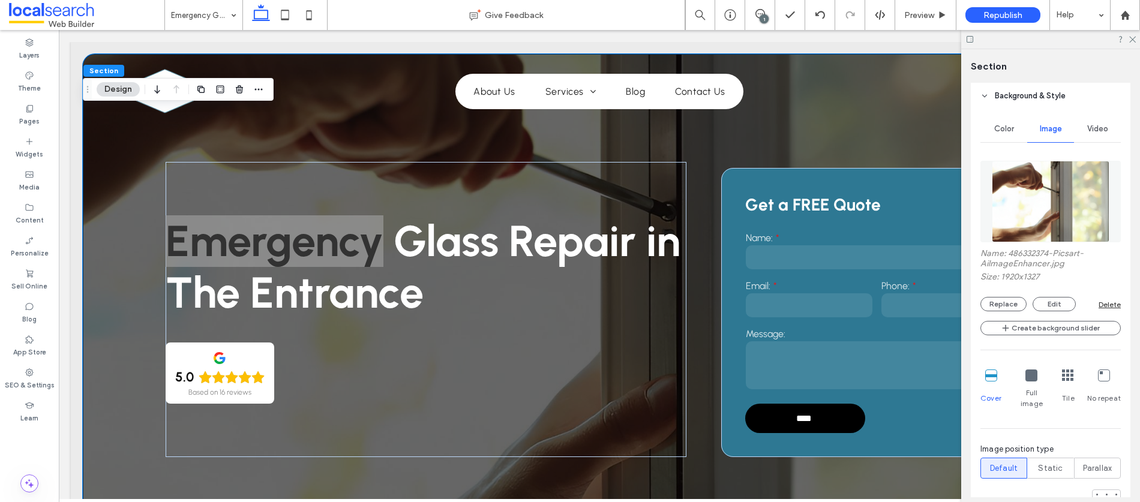
click at [1025, 205] on img at bounding box center [1051, 202] width 118 height 82
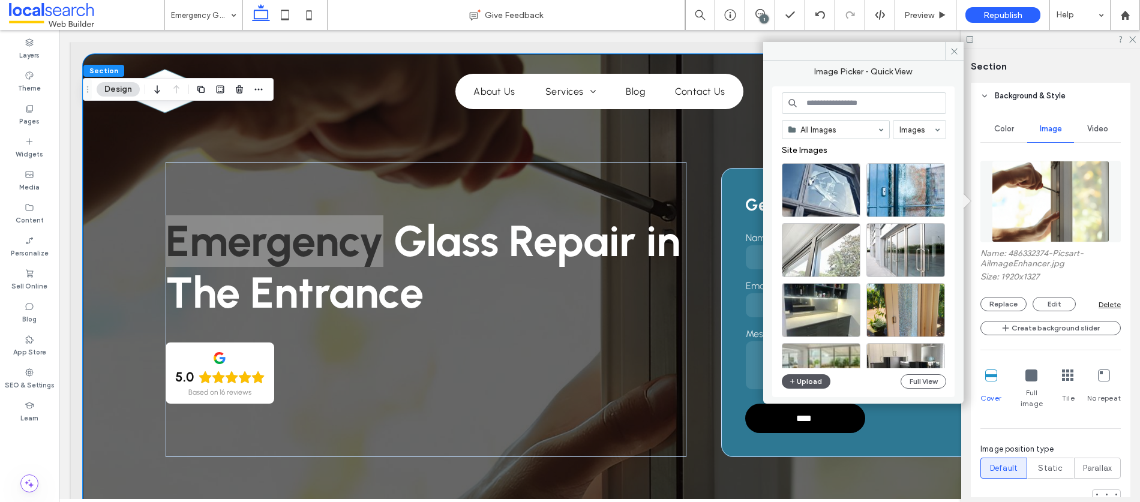
click at [807, 384] on button "Upload" at bounding box center [806, 382] width 49 height 14
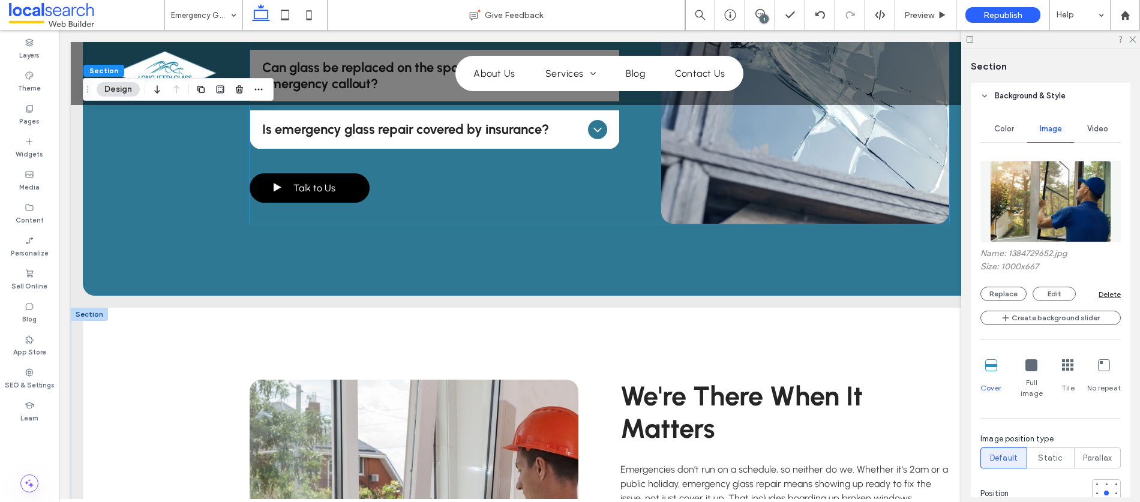
scroll to position [1185, 0]
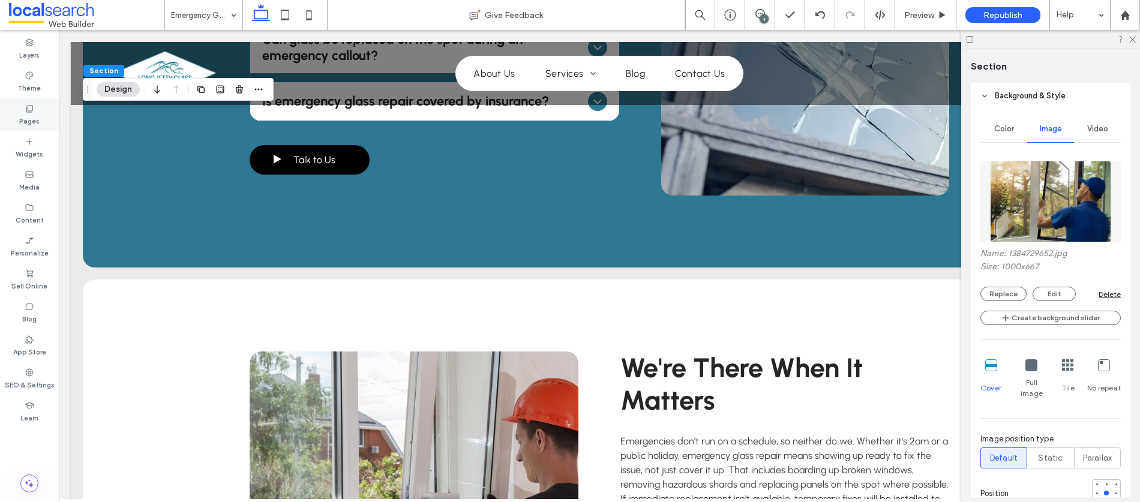
click at [35, 112] on div "Pages" at bounding box center [29, 114] width 59 height 33
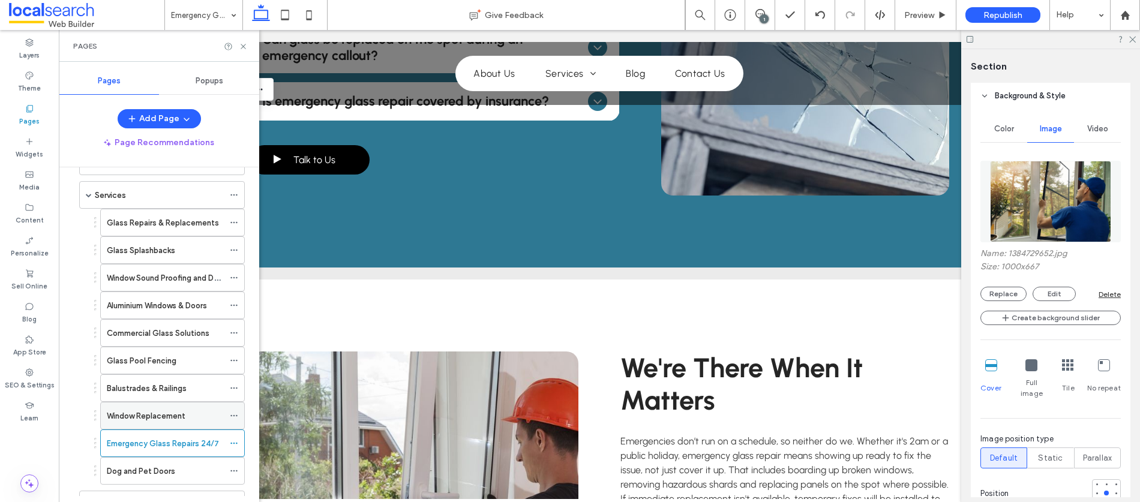
scroll to position [160, 0]
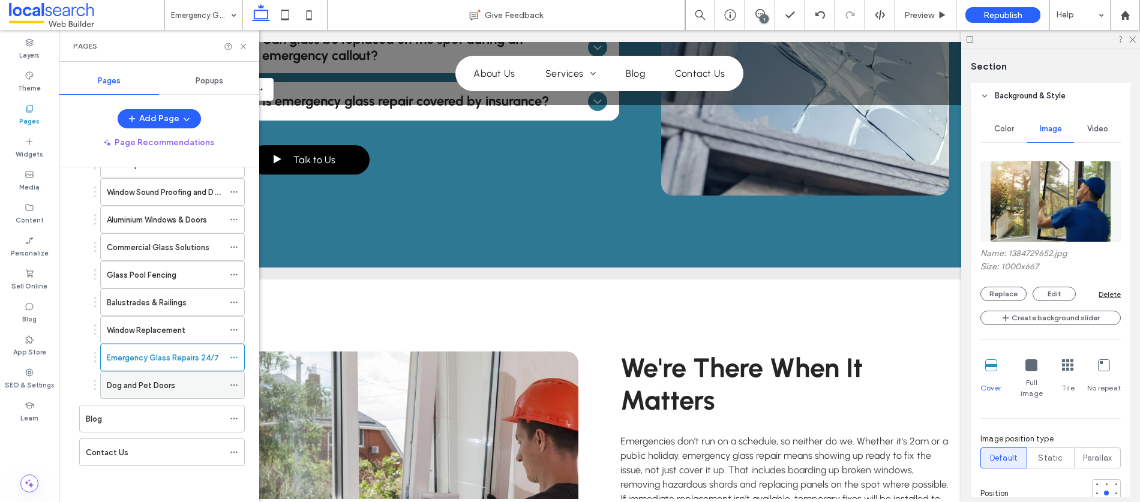
click at [146, 378] on div "Dog and Pet Doors" at bounding box center [165, 385] width 117 height 26
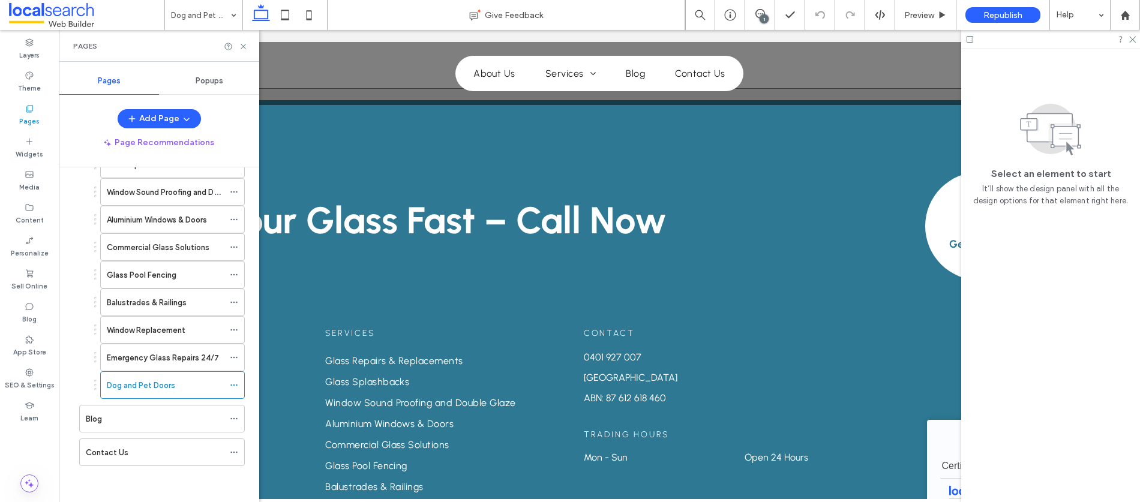
scroll to position [1922, 0]
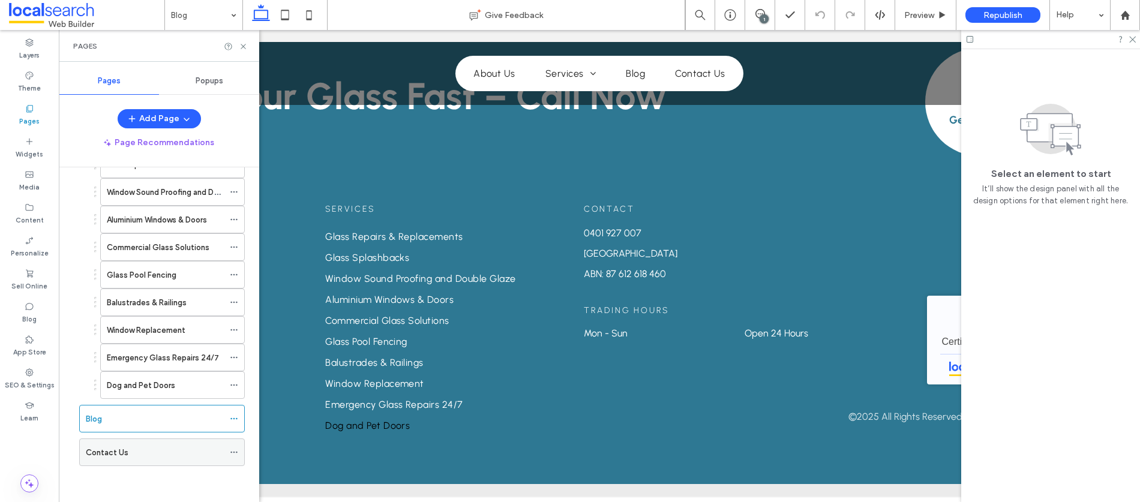
click at [131, 452] on div "Contact Us" at bounding box center [155, 453] width 138 height 13
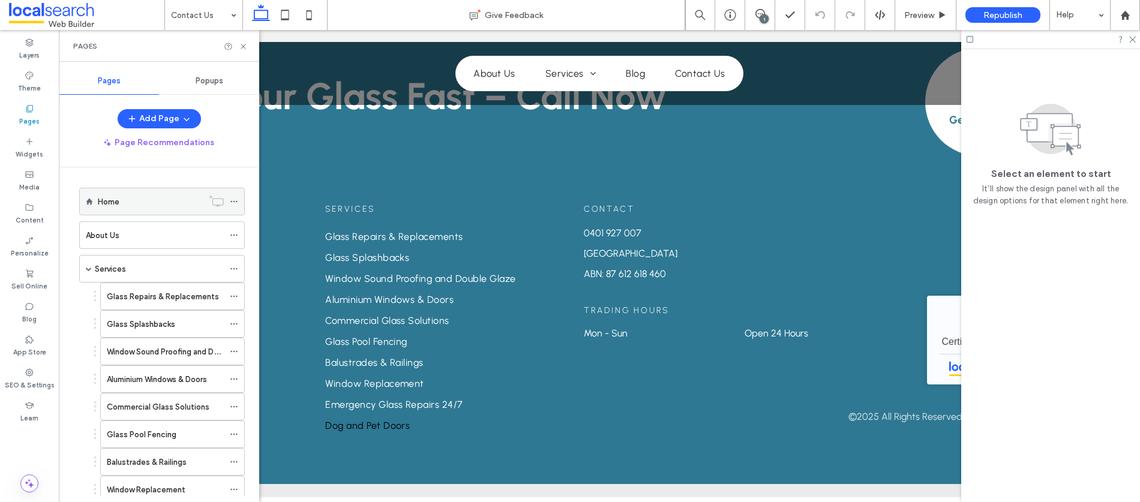
click at [145, 202] on div "Home" at bounding box center [150, 202] width 105 height 13
click at [310, 16] on icon at bounding box center [309, 15] width 24 height 24
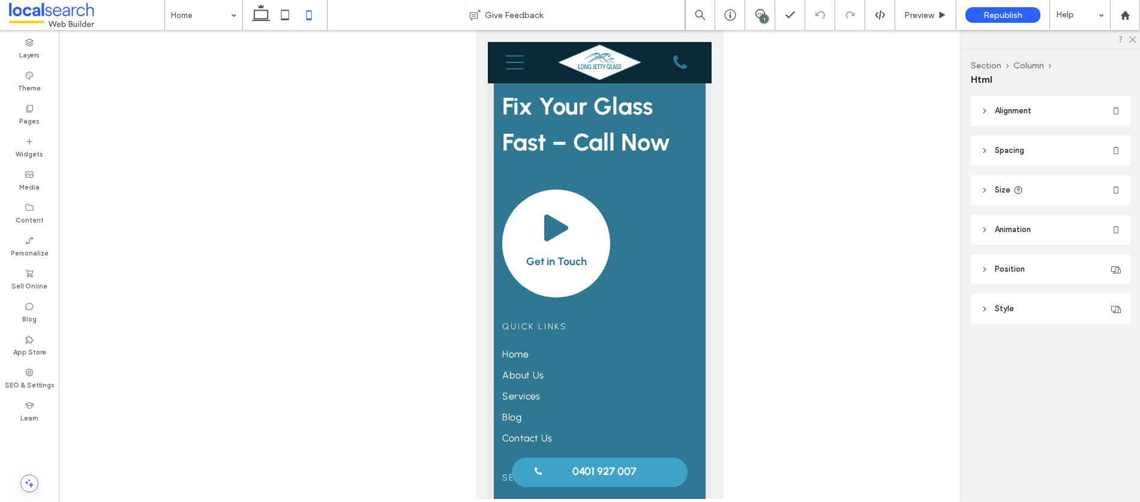
type input "***"
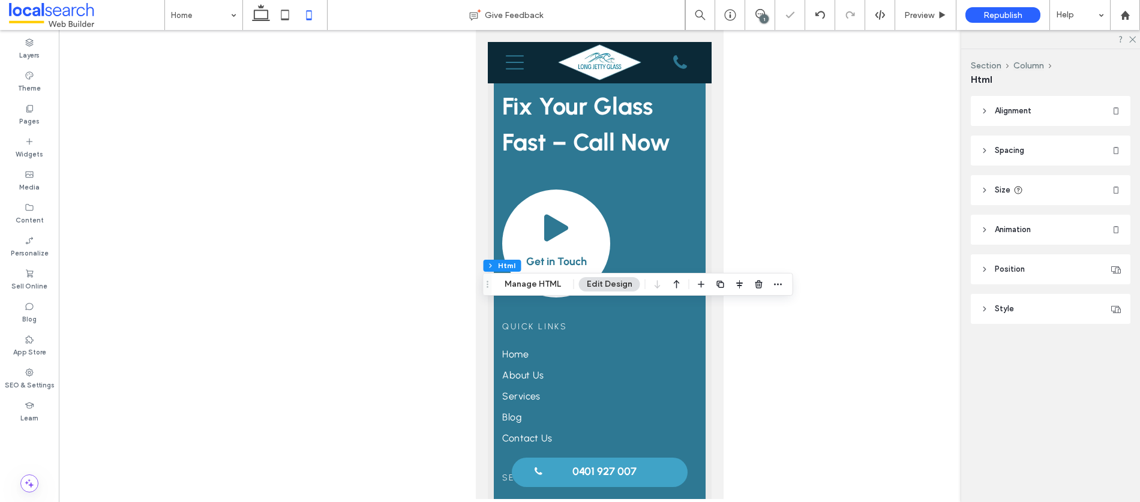
click at [984, 189] on use at bounding box center [985, 190] width 2 height 4
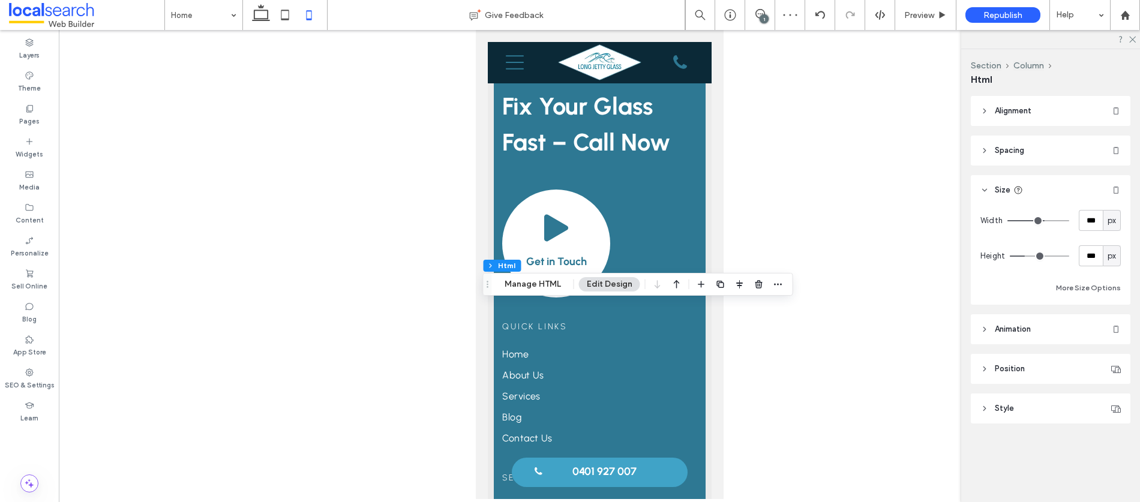
click at [1112, 218] on span "px" at bounding box center [1112, 221] width 8 height 12
click at [1112, 321] on span "A" at bounding box center [1112, 326] width 5 height 12
type input "*"
click at [1114, 258] on span "px" at bounding box center [1112, 256] width 8 height 12
click at [1114, 361] on span "A" at bounding box center [1112, 361] width 5 height 12
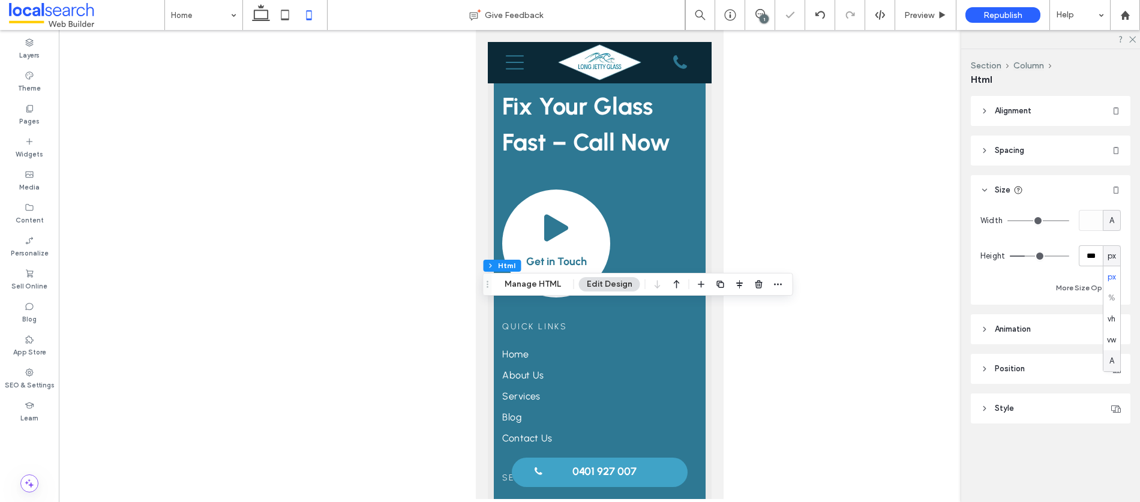
type input "*"
click at [289, 14] on icon at bounding box center [285, 15] width 24 height 24
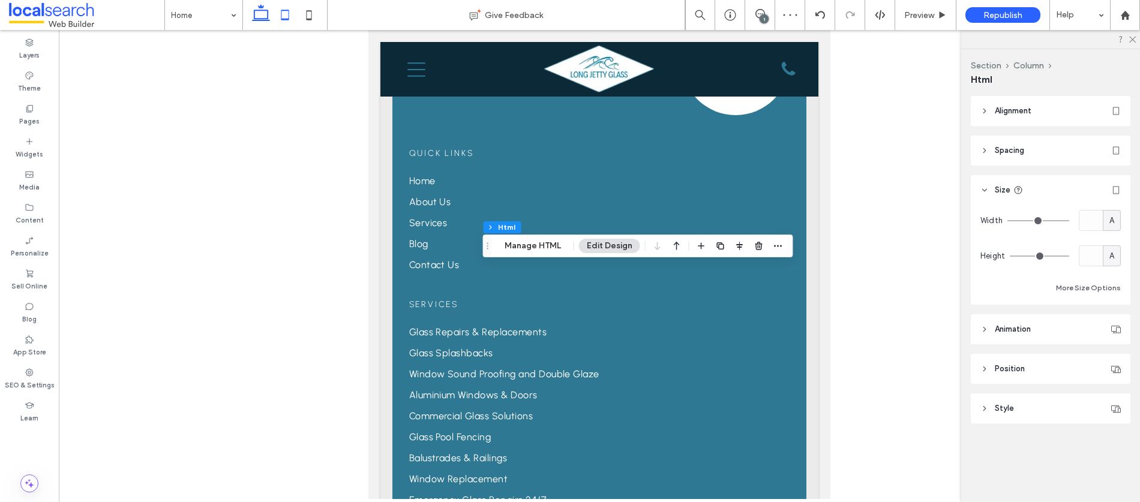
click at [253, 13] on icon at bounding box center [261, 15] width 24 height 24
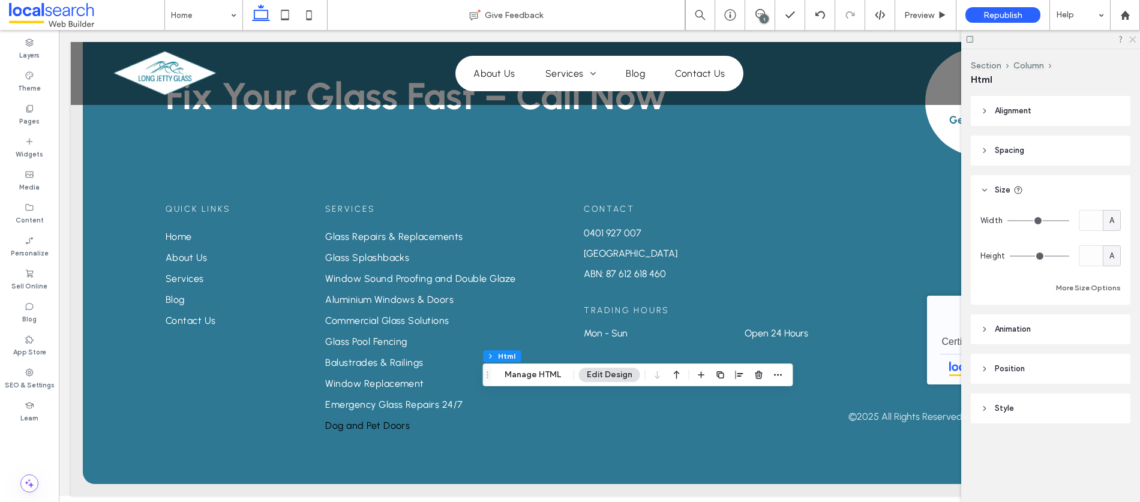
click at [1134, 38] on use at bounding box center [1133, 40] width 7 height 7
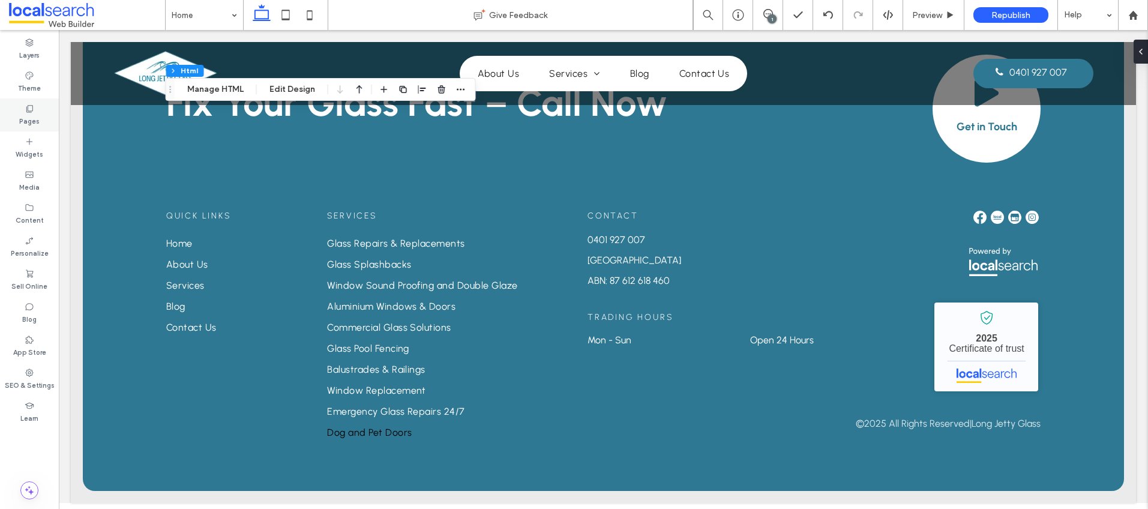
click at [34, 116] on label "Pages" at bounding box center [29, 119] width 20 height 13
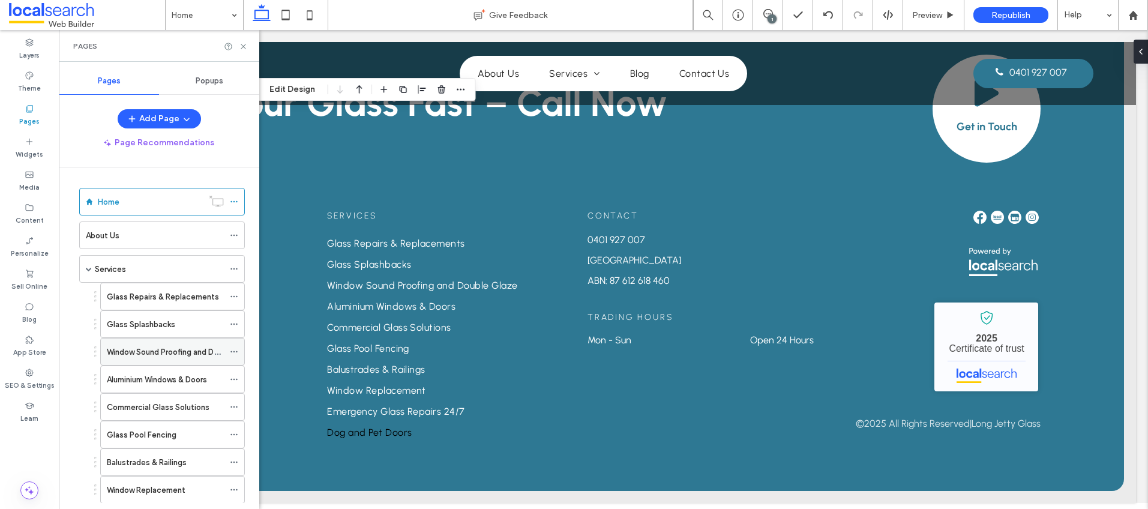
click at [170, 354] on label "Window Sound Proofing and Double Glaze" at bounding box center [182, 352] width 151 height 21
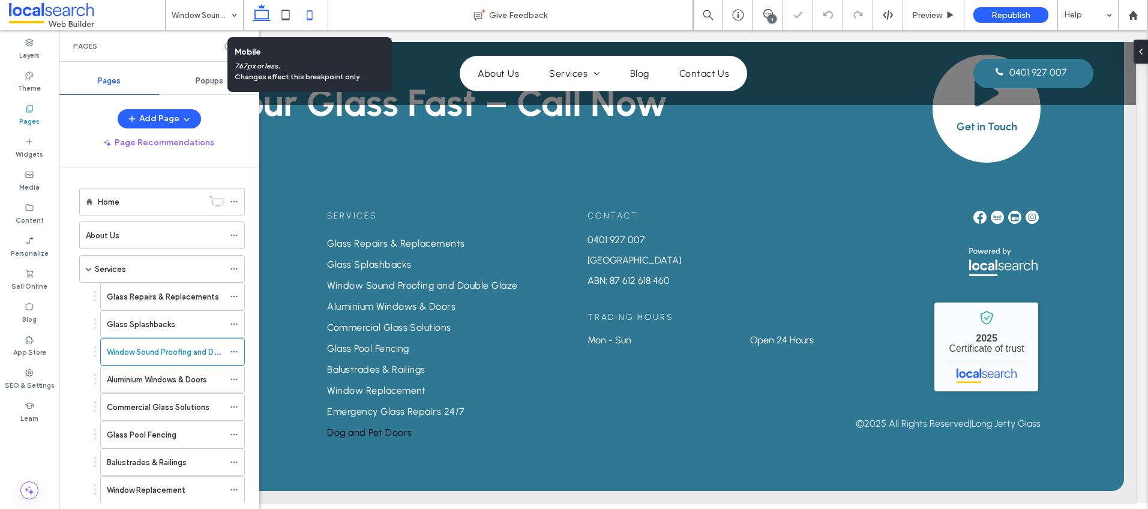
click at [308, 12] on icon at bounding box center [310, 15] width 24 height 24
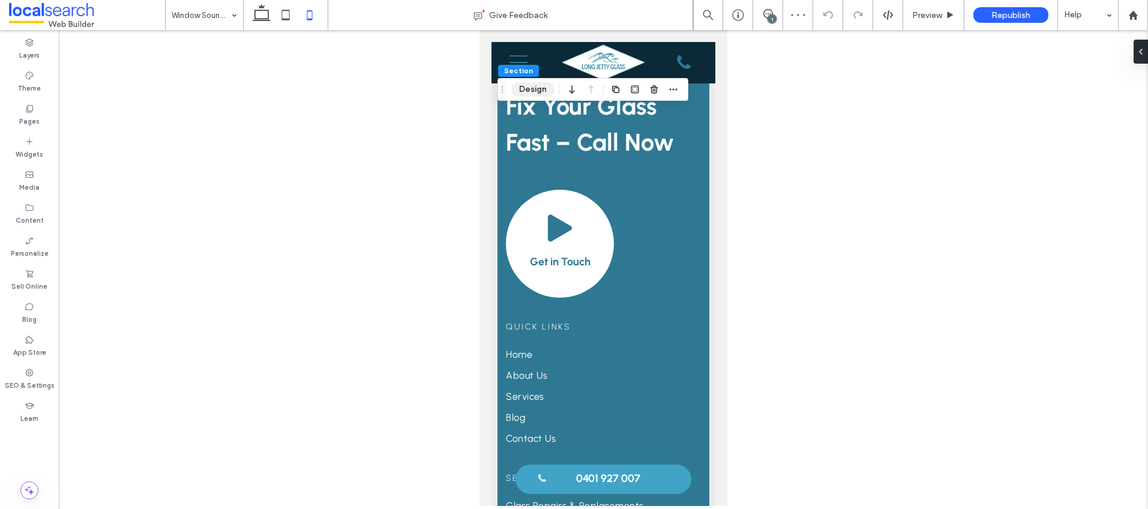
click at [534, 95] on button "Design" at bounding box center [532, 89] width 43 height 14
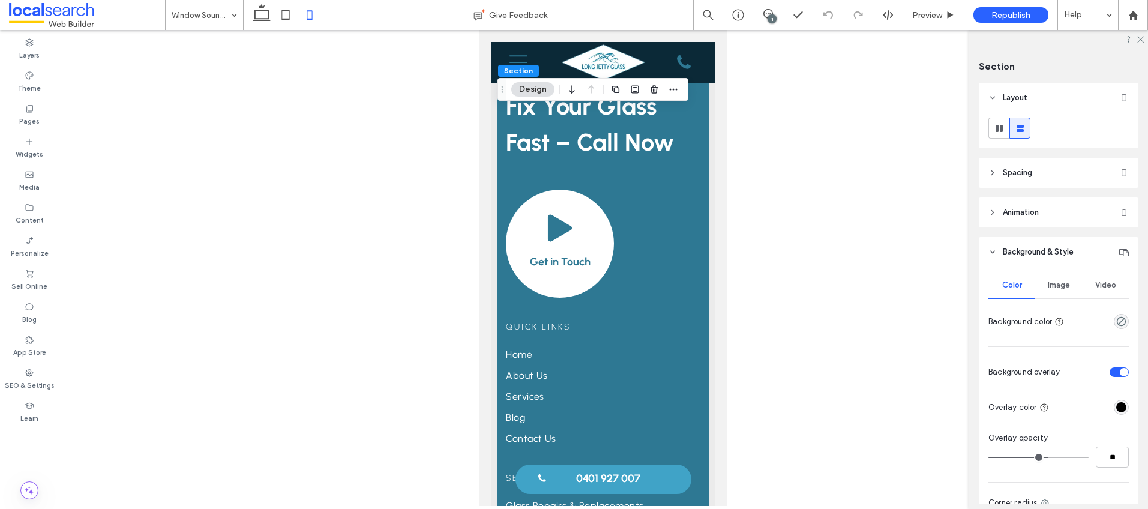
click at [1055, 279] on div "Image" at bounding box center [1058, 285] width 47 height 26
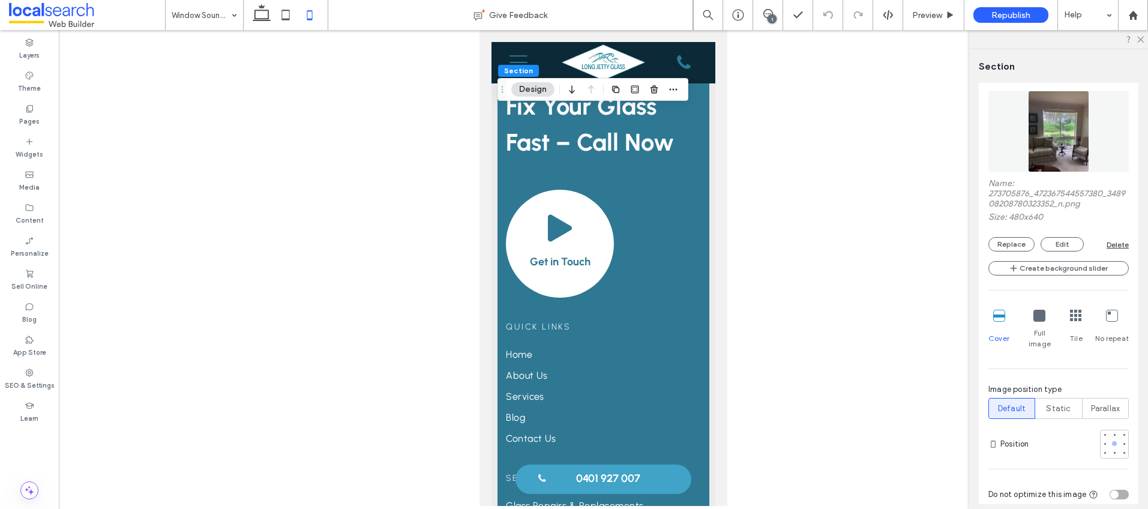
scroll to position [232, 0]
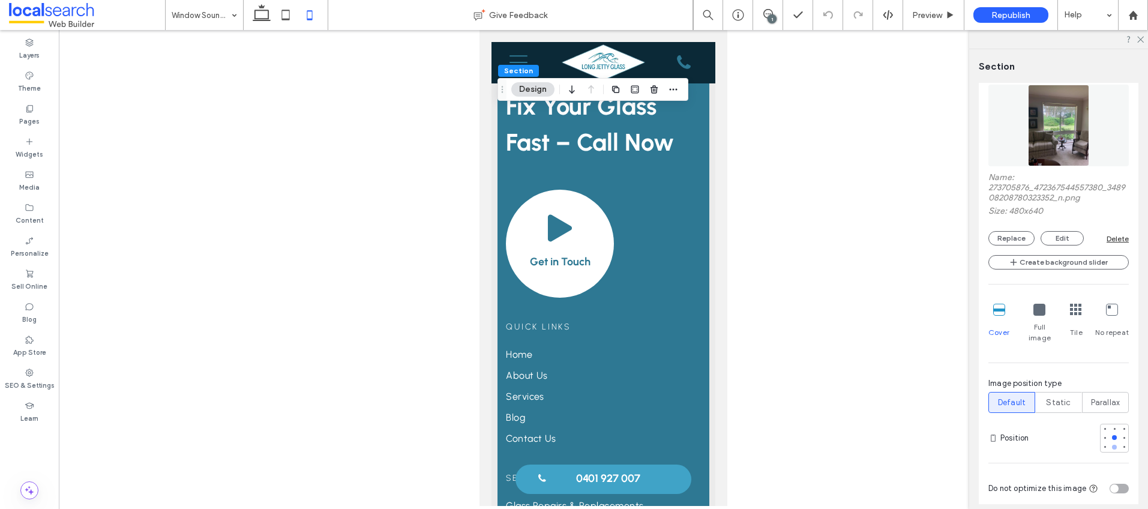
click at [1112, 445] on div at bounding box center [1114, 447] width 5 height 5
click at [1122, 445] on div at bounding box center [1124, 447] width 5 height 5
click at [1103, 445] on div at bounding box center [1105, 447] width 5 height 5
click at [1112, 435] on div at bounding box center [1114, 437] width 5 height 5
click at [32, 116] on label "Pages" at bounding box center [29, 119] width 20 height 13
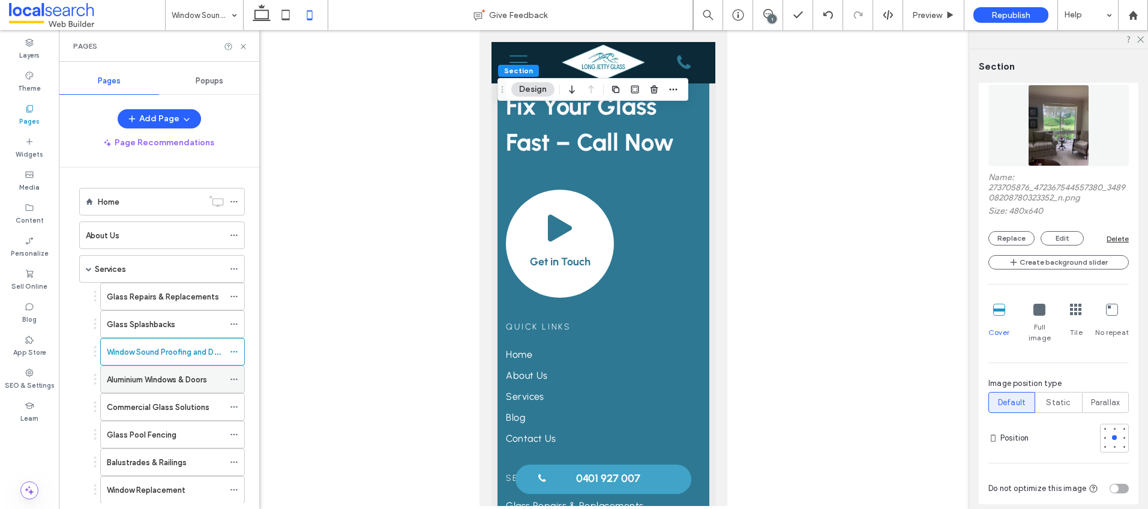
click at [133, 382] on label "Aluminium Windows & Doors" at bounding box center [157, 379] width 100 height 21
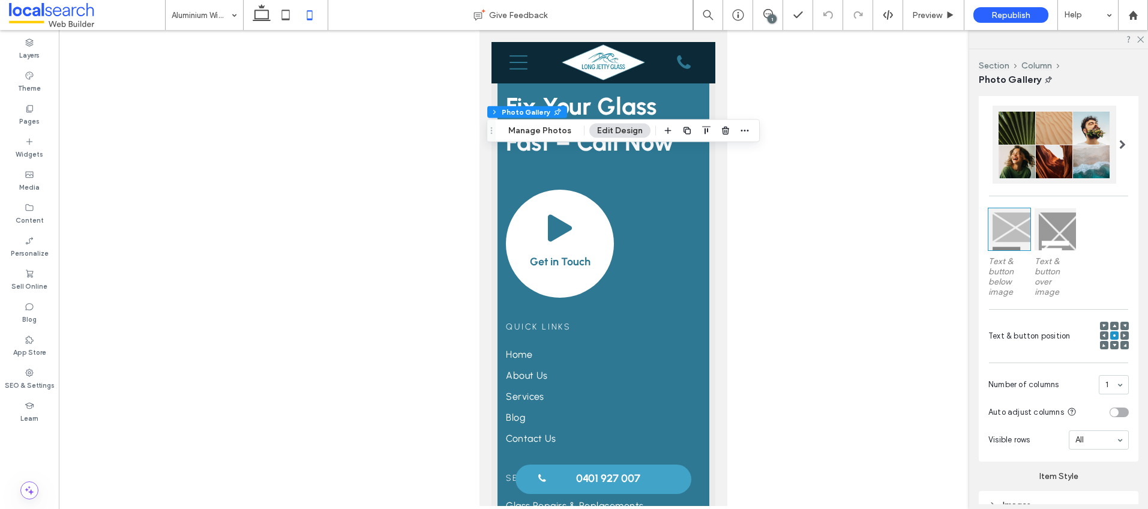
scroll to position [255, 0]
click at [1100, 339] on div at bounding box center [1104, 335] width 8 height 8
click at [1103, 337] on use at bounding box center [1104, 335] width 3 height 4
click at [1123, 346] on icon at bounding box center [1125, 345] width 4 height 4
click at [1103, 337] on use at bounding box center [1104, 335] width 3 height 4
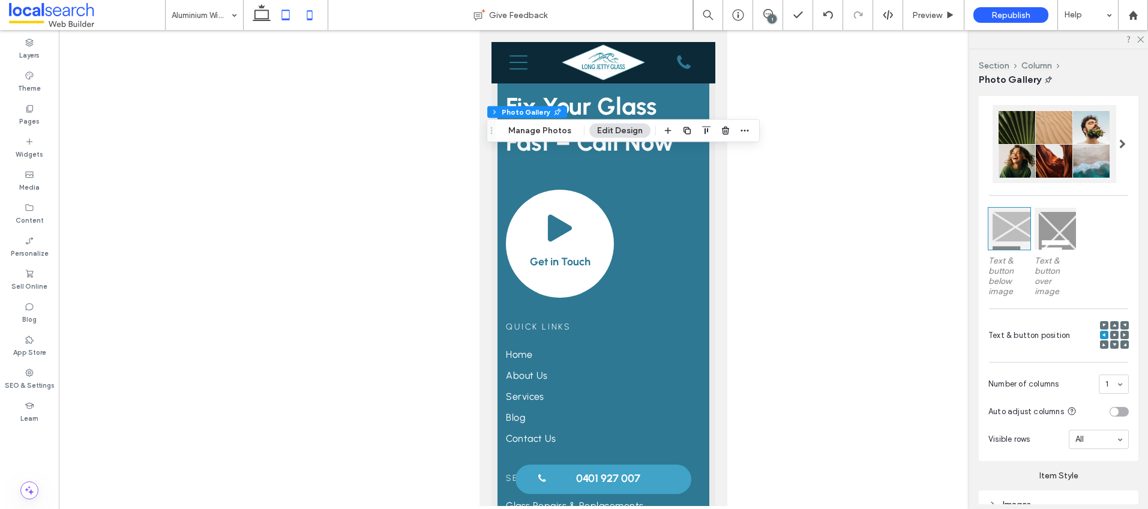
click at [288, 11] on icon at bounding box center [286, 15] width 24 height 24
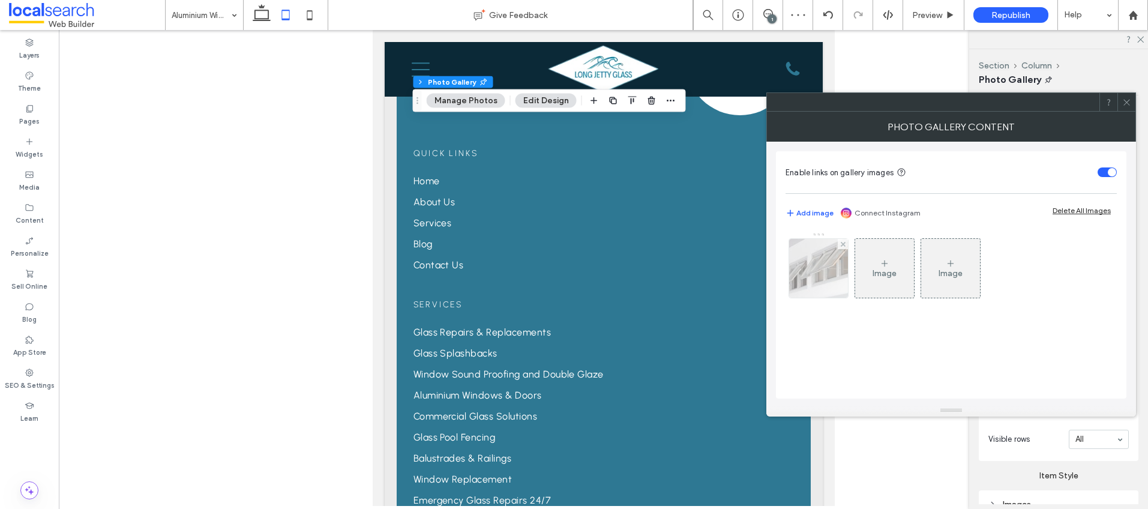
click at [804, 268] on img at bounding box center [819, 268] width 88 height 59
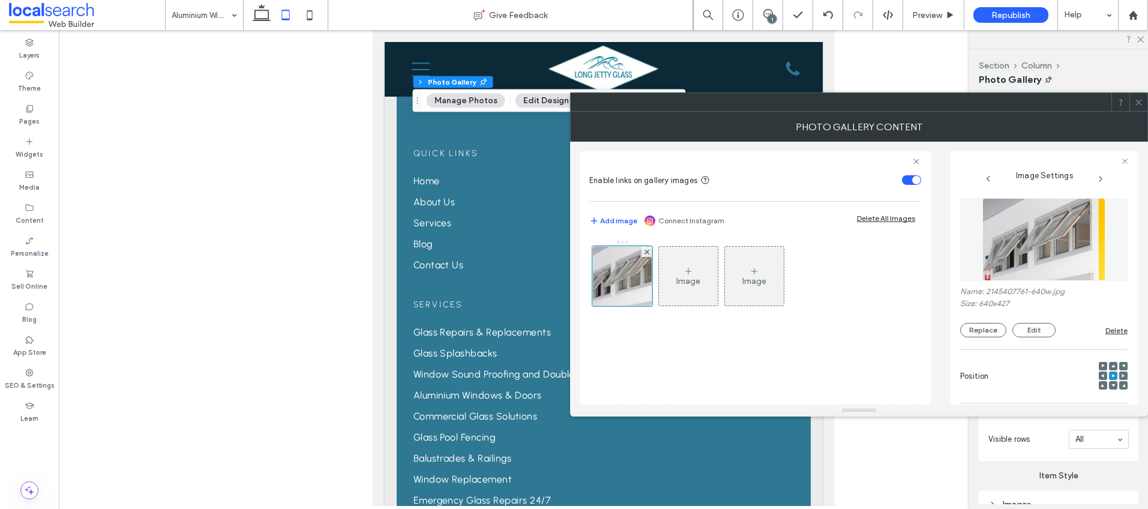
click at [1101, 374] on icon at bounding box center [1103, 376] width 4 height 4
click at [1138, 105] on icon at bounding box center [1138, 102] width 9 height 9
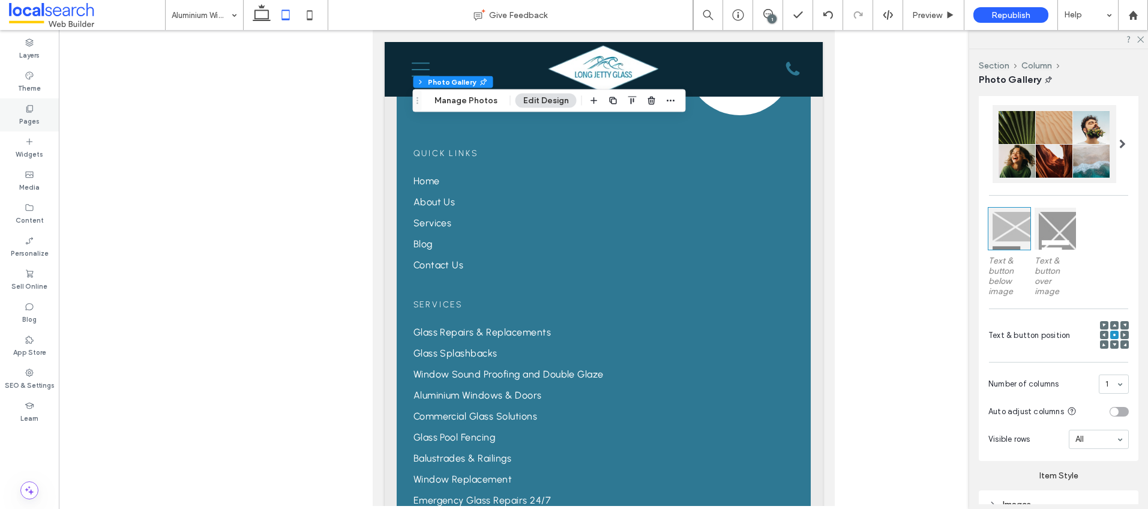
click at [37, 107] on div "Pages" at bounding box center [29, 114] width 59 height 33
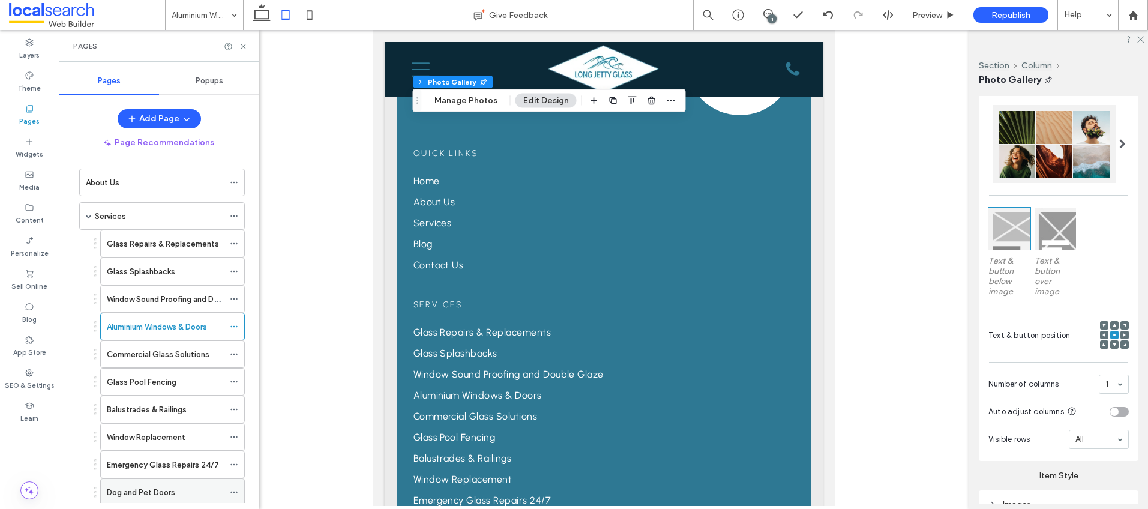
scroll to position [104, 0]
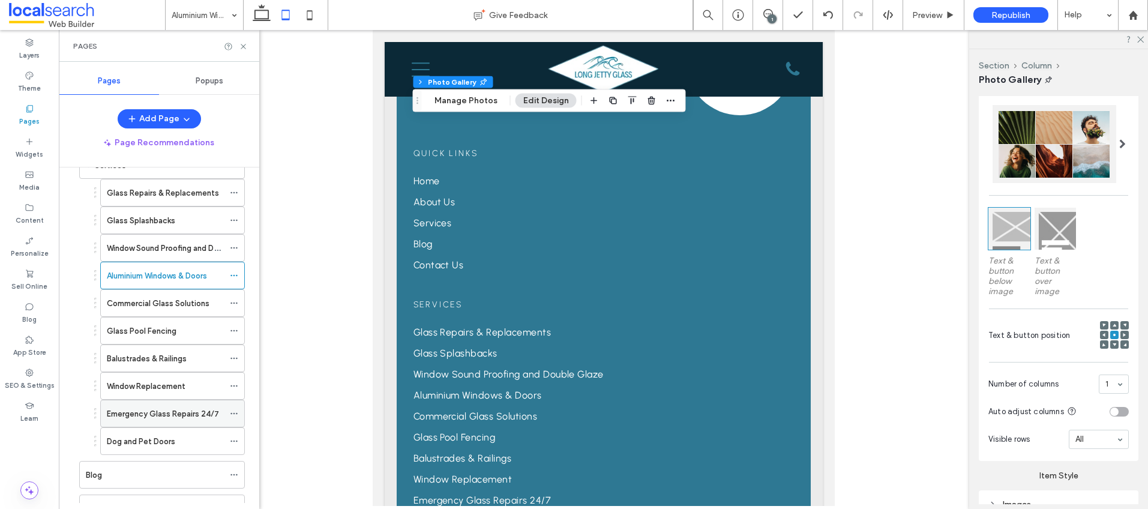
click at [164, 411] on label "Emergency Glass Repairs 24/7" at bounding box center [163, 413] width 112 height 21
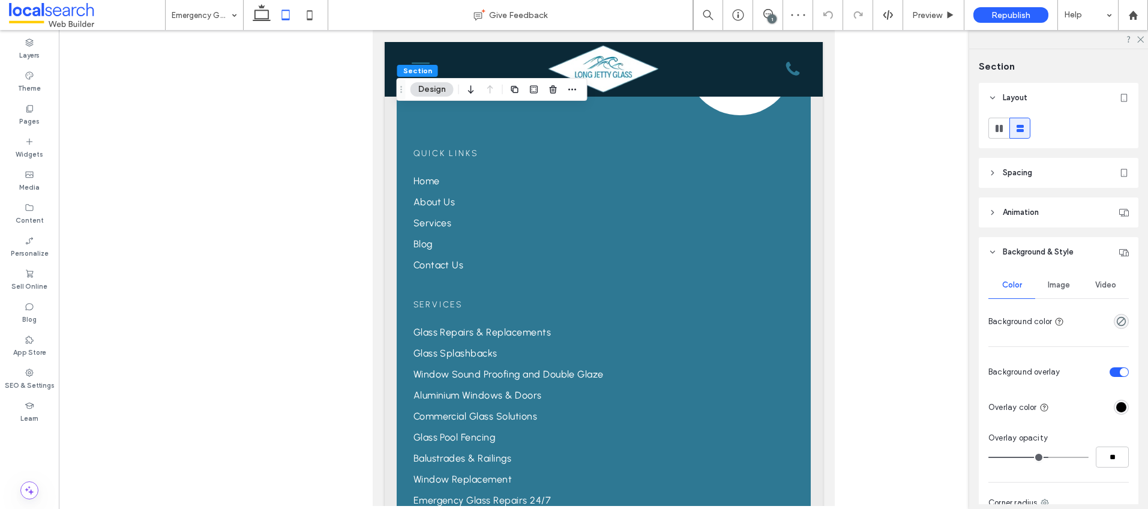
click at [1055, 283] on span "Image" at bounding box center [1059, 285] width 22 height 10
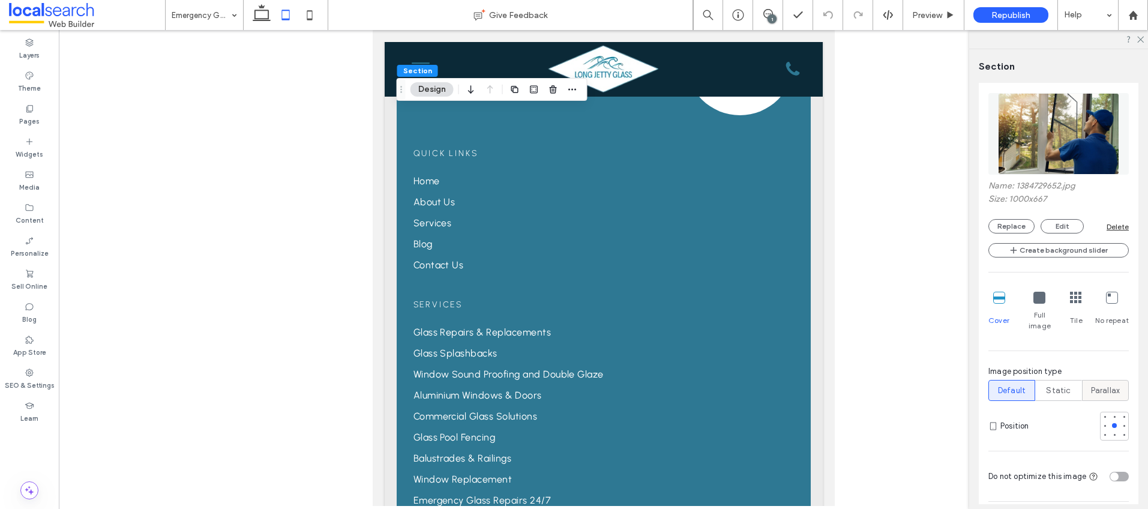
scroll to position [230, 0]
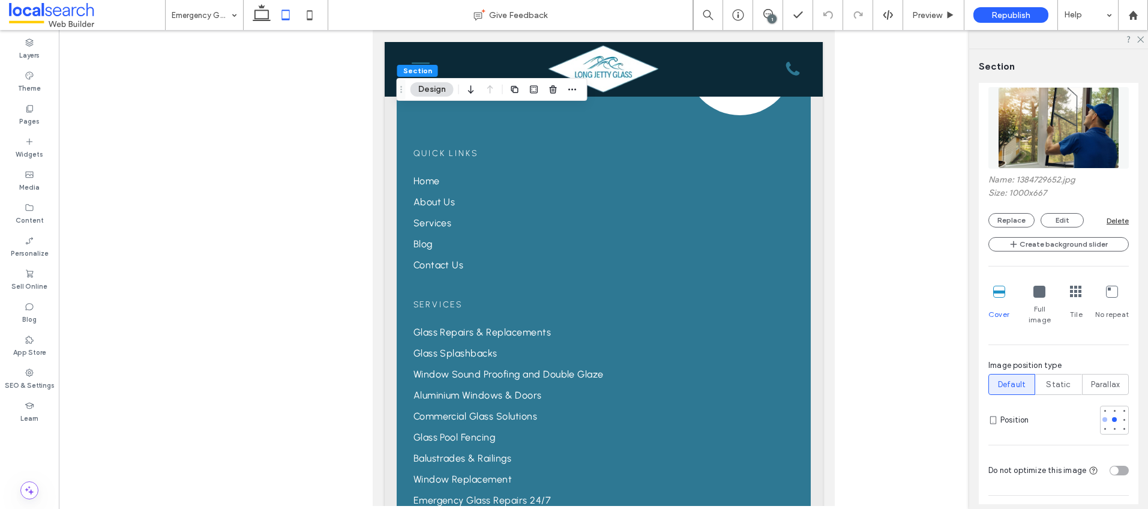
click at [1101, 415] on div at bounding box center [1105, 419] width 8 height 8
click at [1122, 417] on div at bounding box center [1124, 419] width 5 height 5
click at [1112, 417] on div at bounding box center [1114, 419] width 5 height 5
click at [313, 14] on icon at bounding box center [310, 15] width 24 height 24
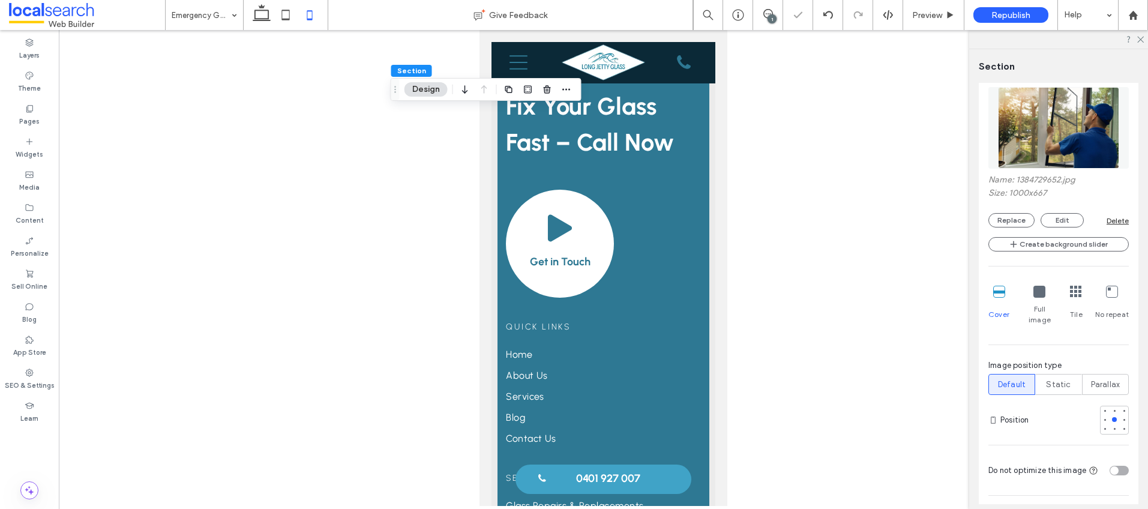
type input "***"
type input "**"
type input "***"
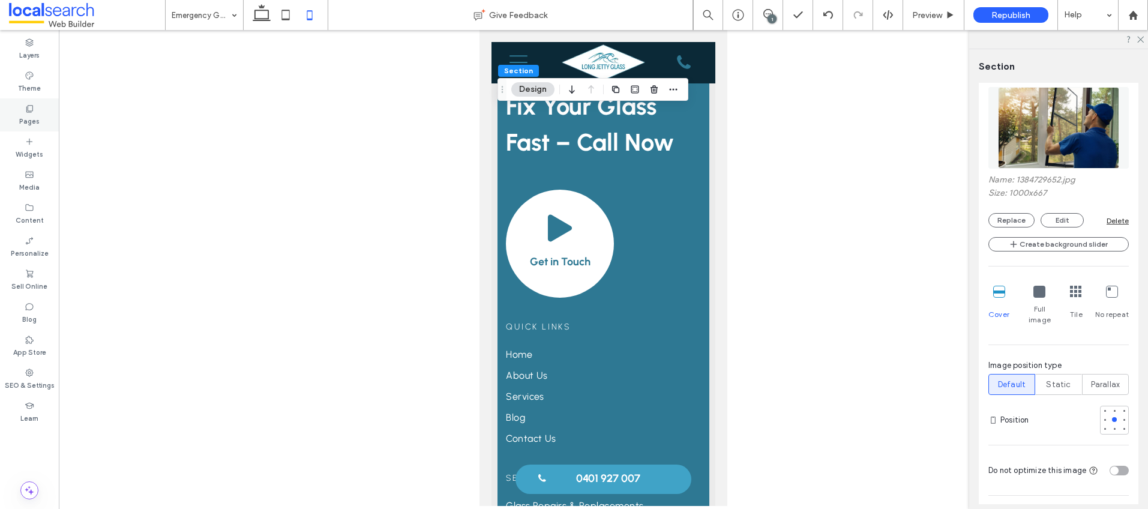
click at [31, 121] on label "Pages" at bounding box center [29, 119] width 20 height 13
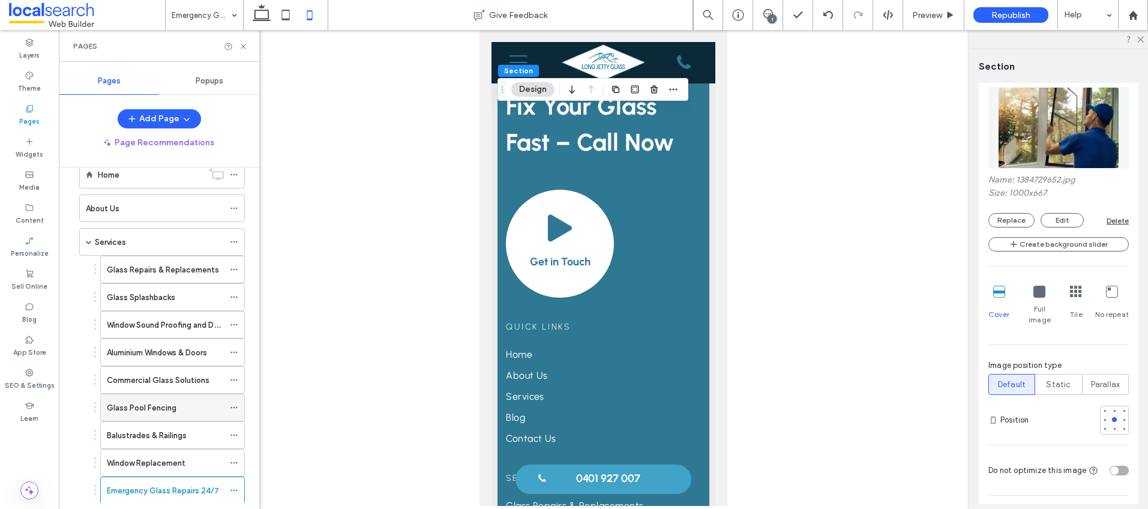
scroll to position [104, 0]
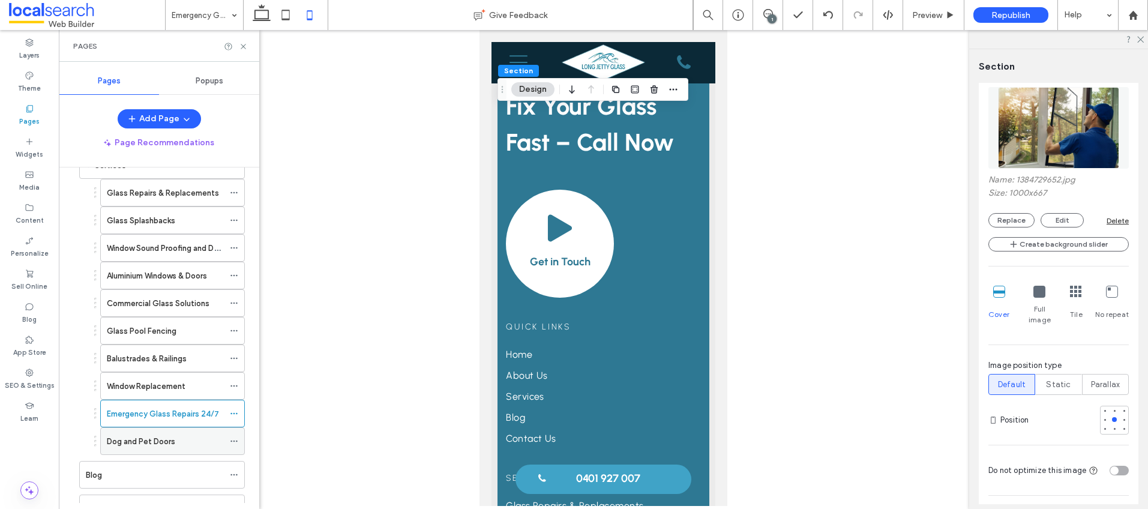
click at [155, 436] on label "Dog and Pet Doors" at bounding box center [141, 441] width 68 height 21
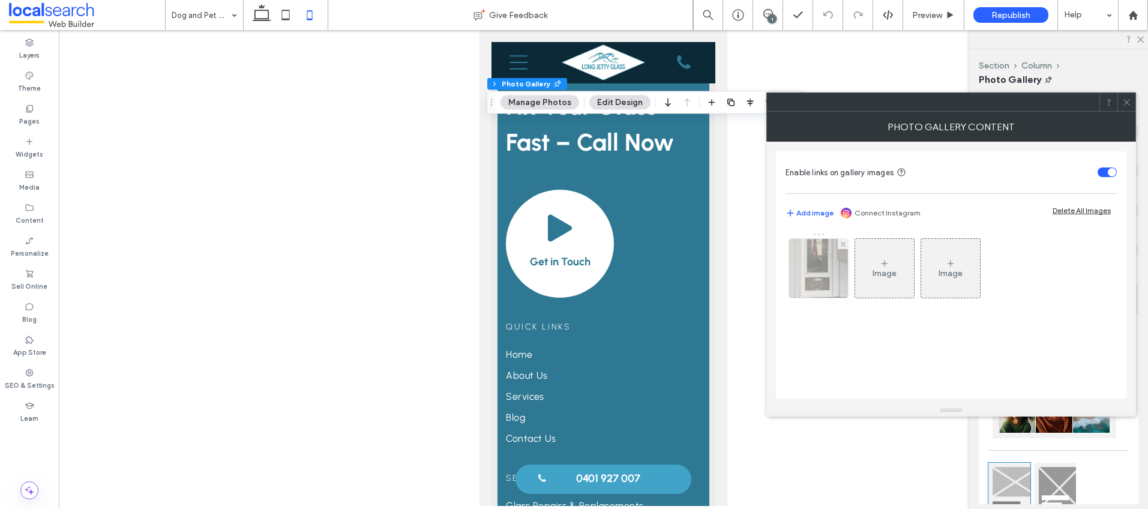
click at [819, 275] on img at bounding box center [818, 268] width 62 height 59
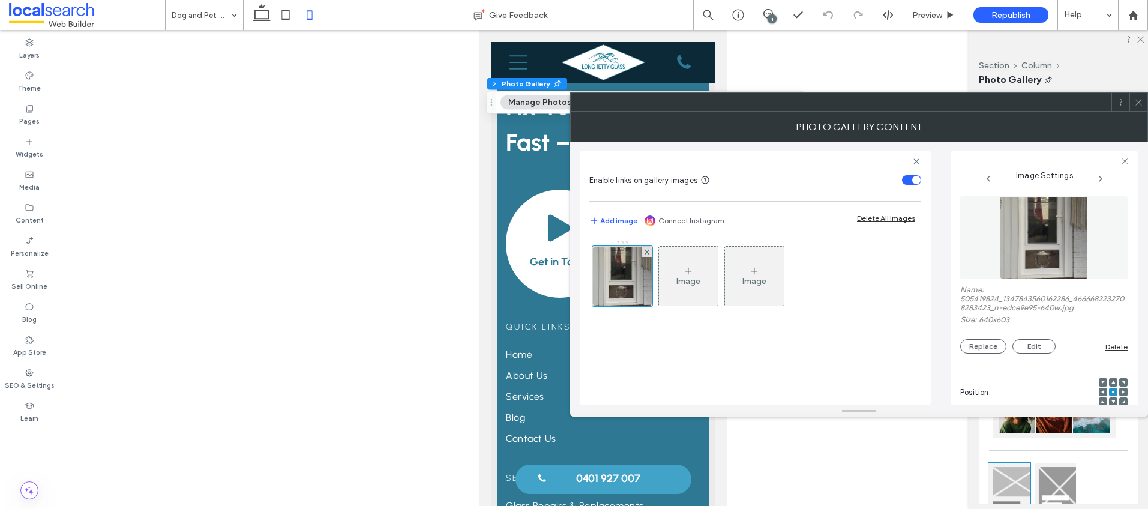
scroll to position [2, 0]
click at [1109, 400] on div at bounding box center [1113, 401] width 8 height 8
click at [1112, 399] on icon at bounding box center [1114, 401] width 4 height 4
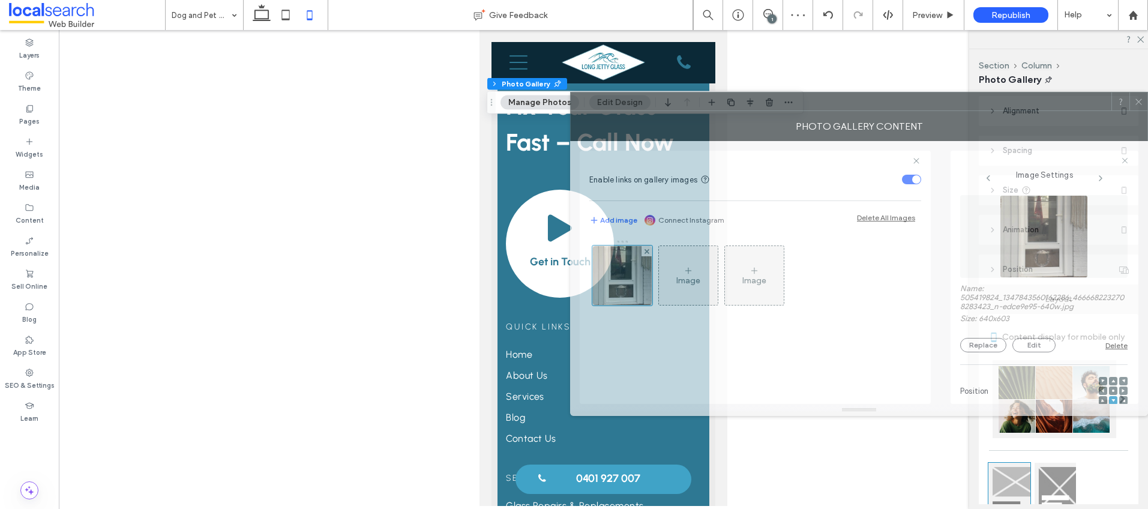
drag, startPoint x: 684, startPoint y: 110, endPoint x: 700, endPoint y: 95, distance: 22.1
click at [700, 95] on div at bounding box center [841, 101] width 541 height 18
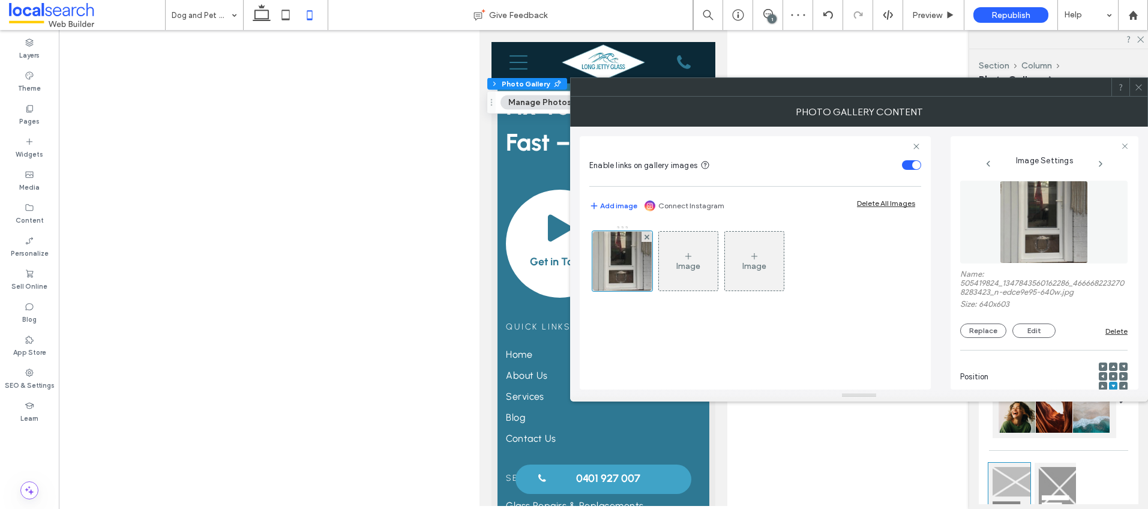
click at [1139, 88] on icon at bounding box center [1138, 87] width 9 height 9
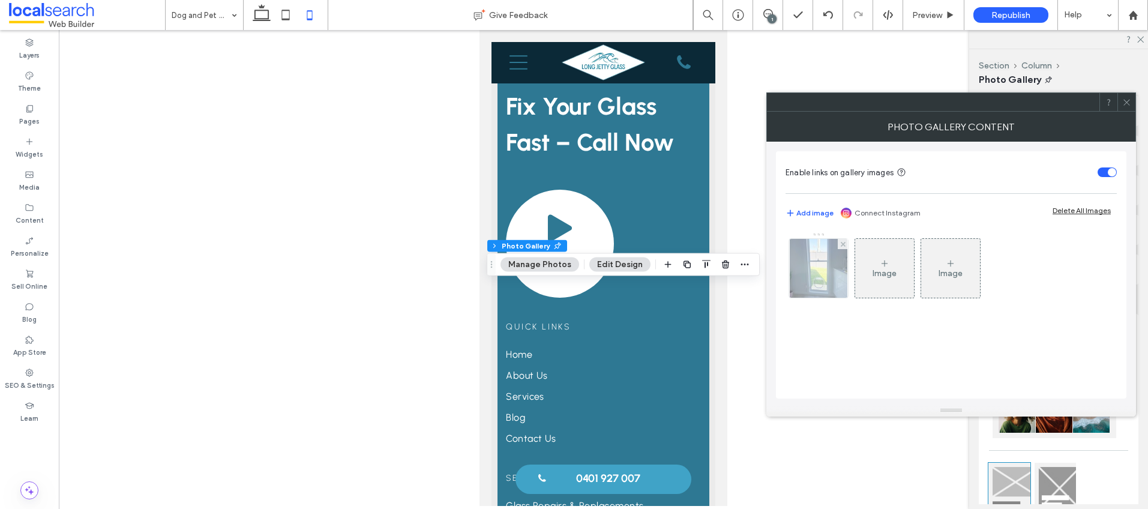
click at [823, 276] on img at bounding box center [819, 268] width 58 height 59
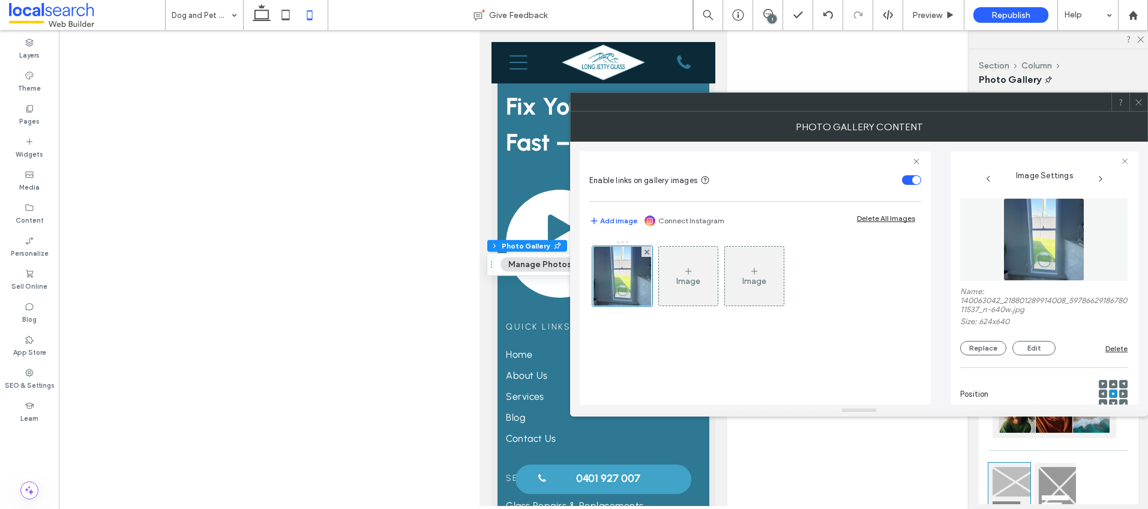
click at [1112, 402] on icon at bounding box center [1114, 404] width 4 height 4
click at [1137, 98] on icon at bounding box center [1138, 102] width 9 height 9
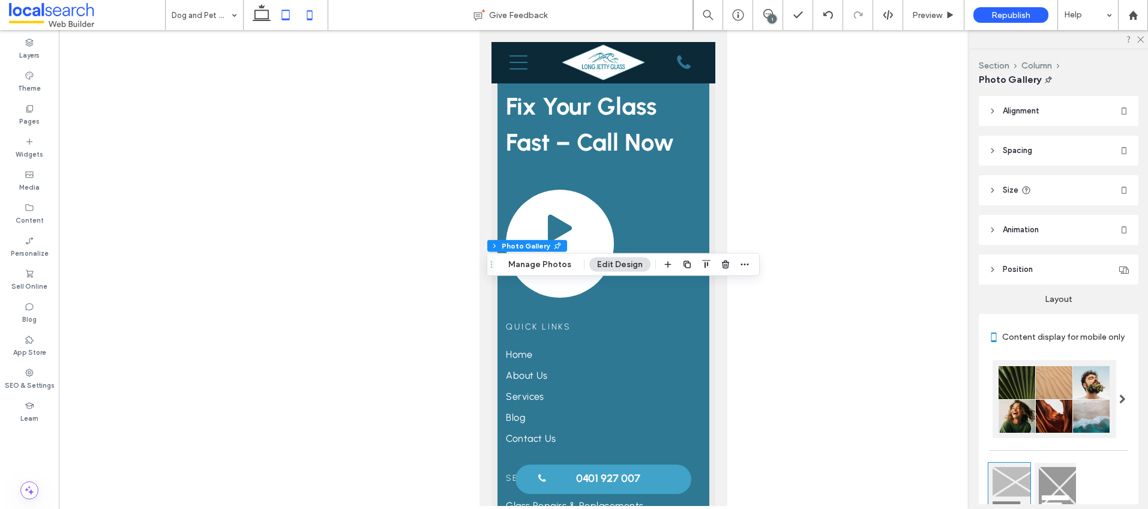
click at [285, 14] on icon at bounding box center [286, 15] width 24 height 24
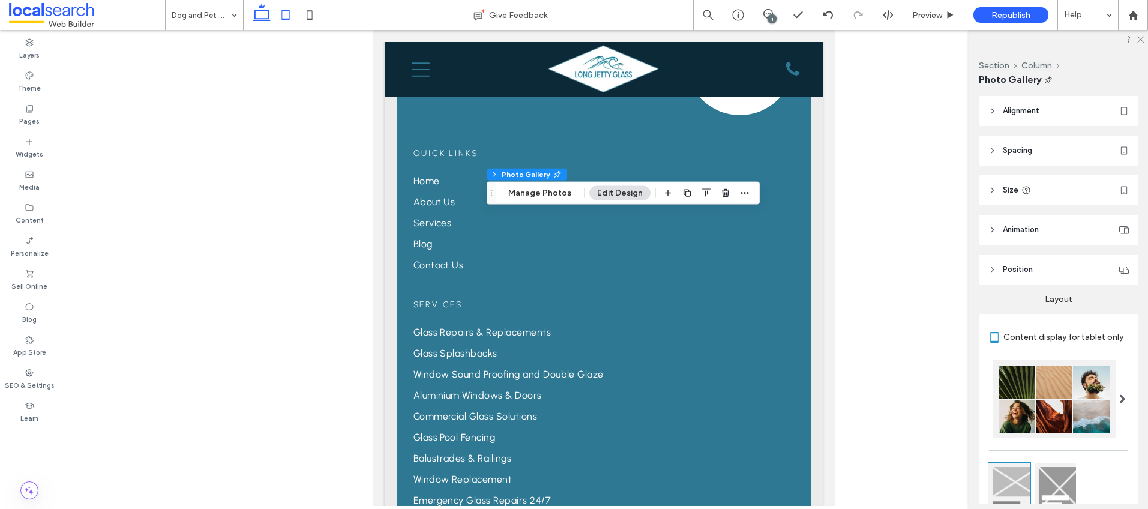
click at [258, 10] on use at bounding box center [262, 12] width 18 height 17
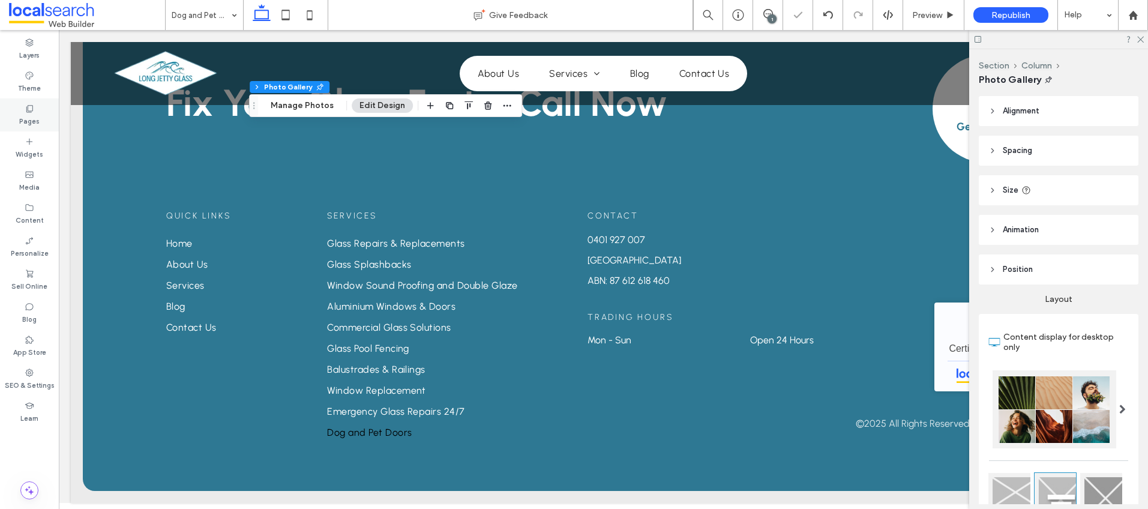
click at [21, 107] on div "Pages" at bounding box center [29, 114] width 59 height 33
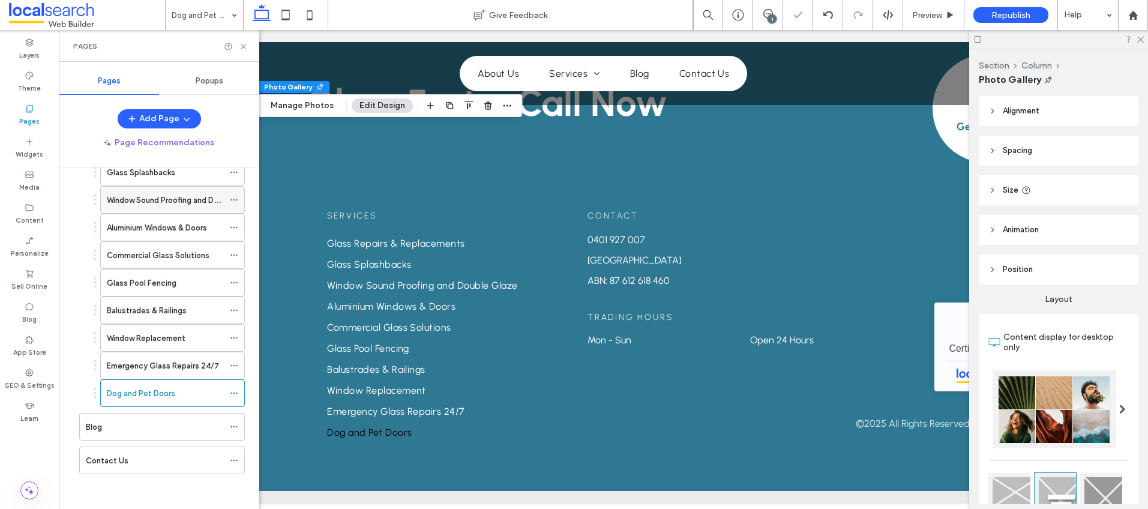
scroll to position [153, 0]
click at [125, 427] on div "Blog" at bounding box center [155, 426] width 138 height 13
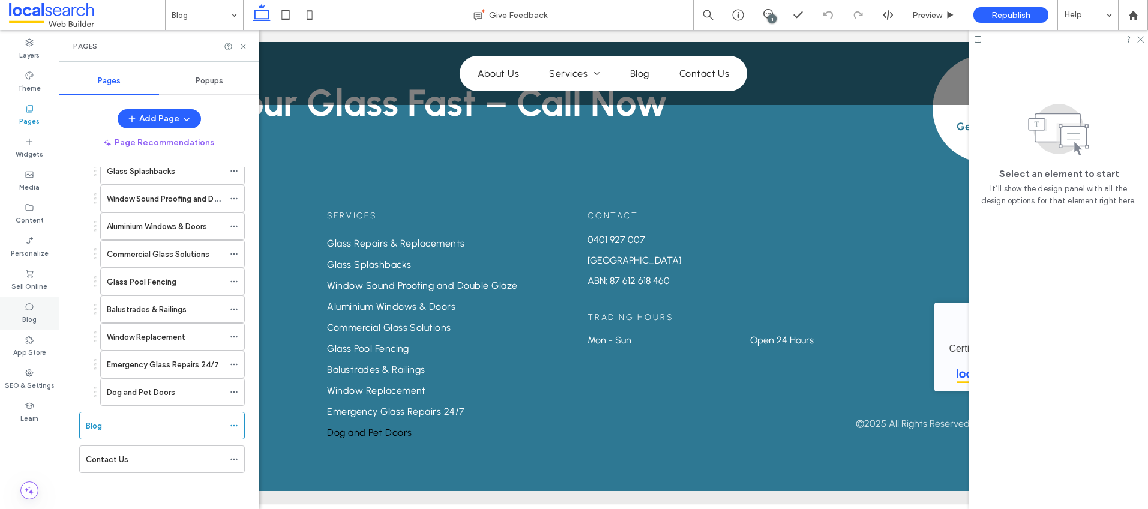
click at [32, 305] on icon at bounding box center [30, 307] width 10 height 10
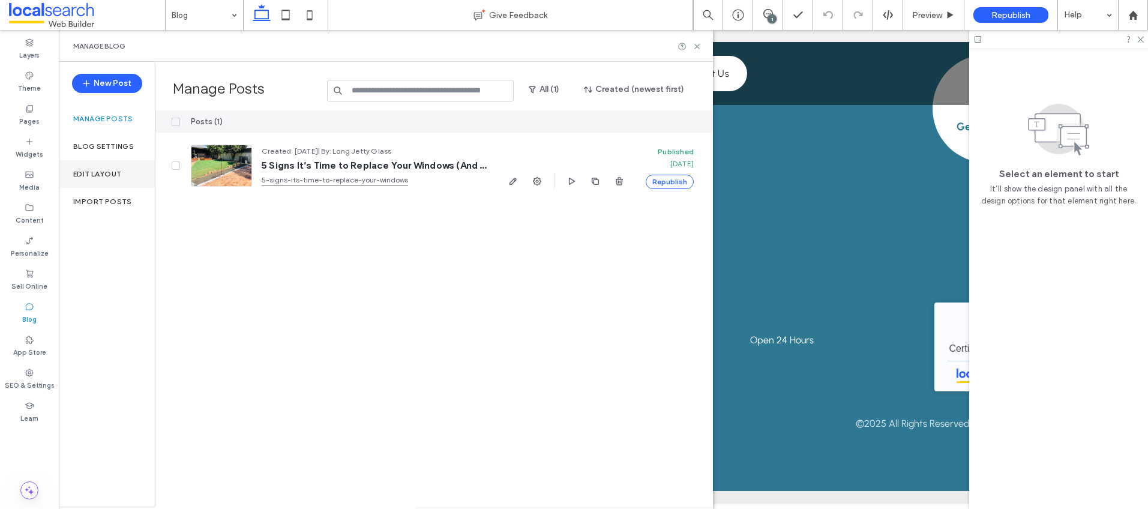
click at [111, 177] on label "Edit Layout" at bounding box center [97, 174] width 48 height 8
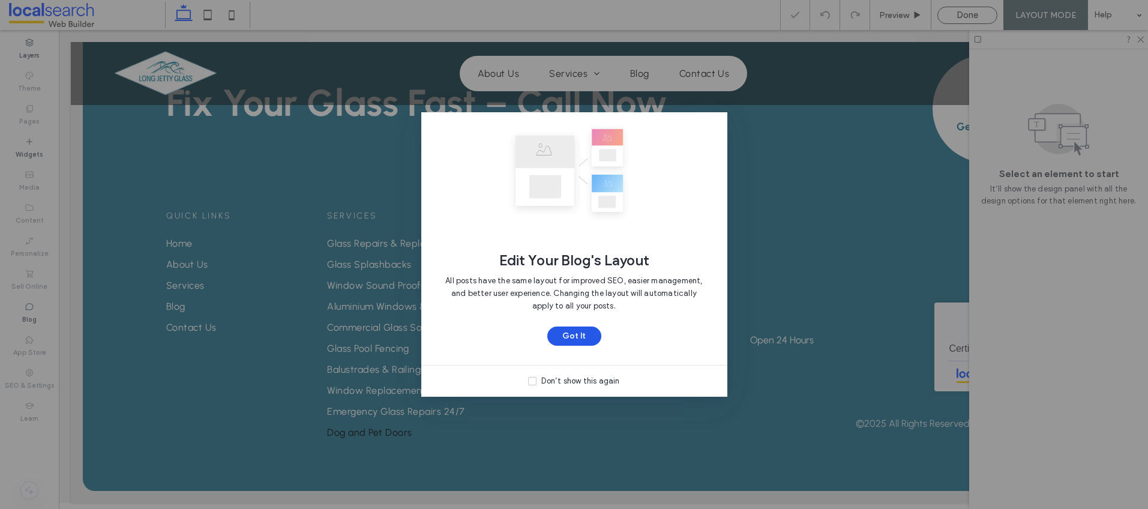
click at [580, 339] on button "Got It" at bounding box center [574, 336] width 54 height 19
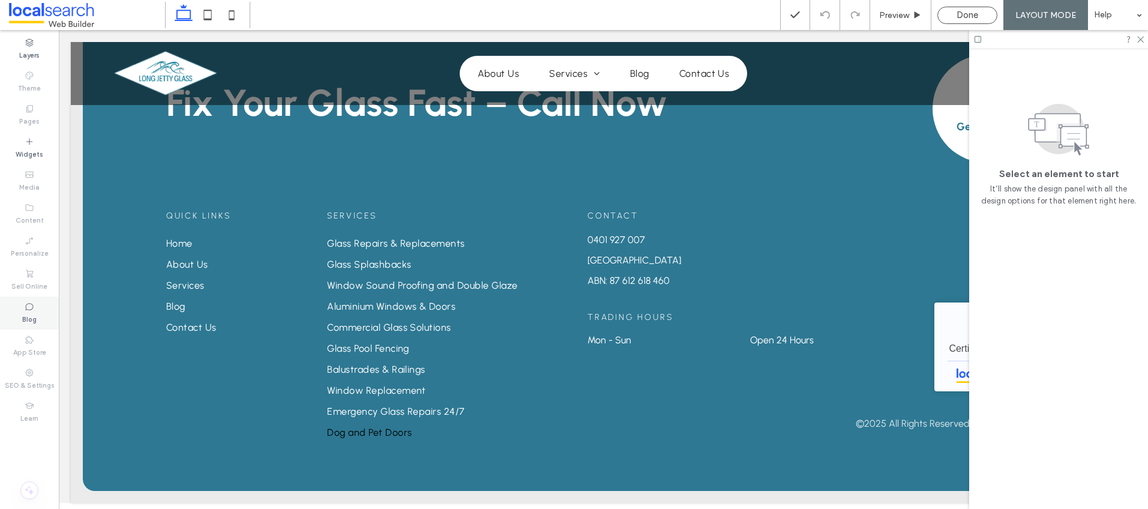
click at [36, 310] on div "Blog" at bounding box center [29, 313] width 59 height 33
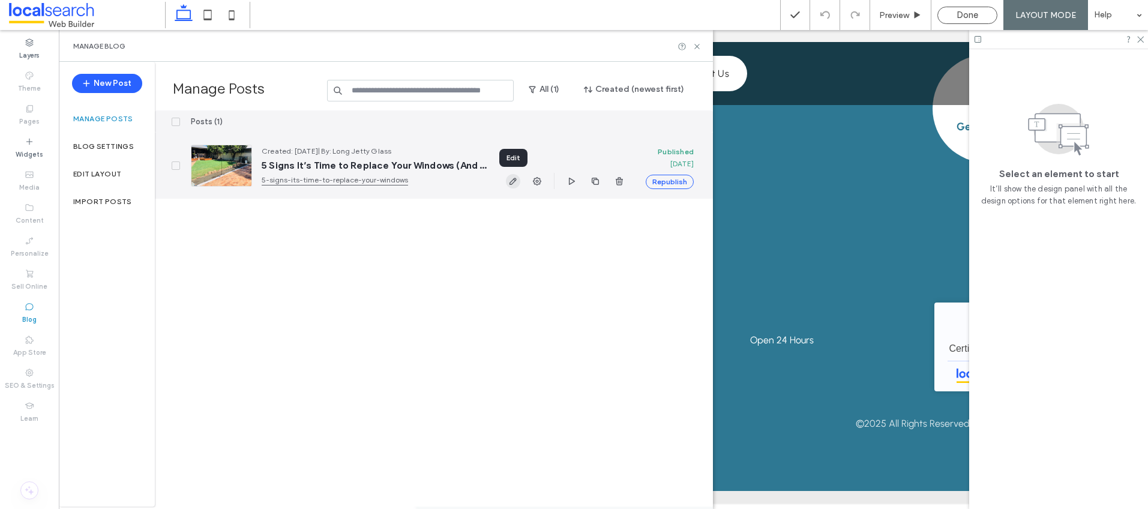
click at [510, 179] on icon "button" at bounding box center [513, 181] width 10 height 10
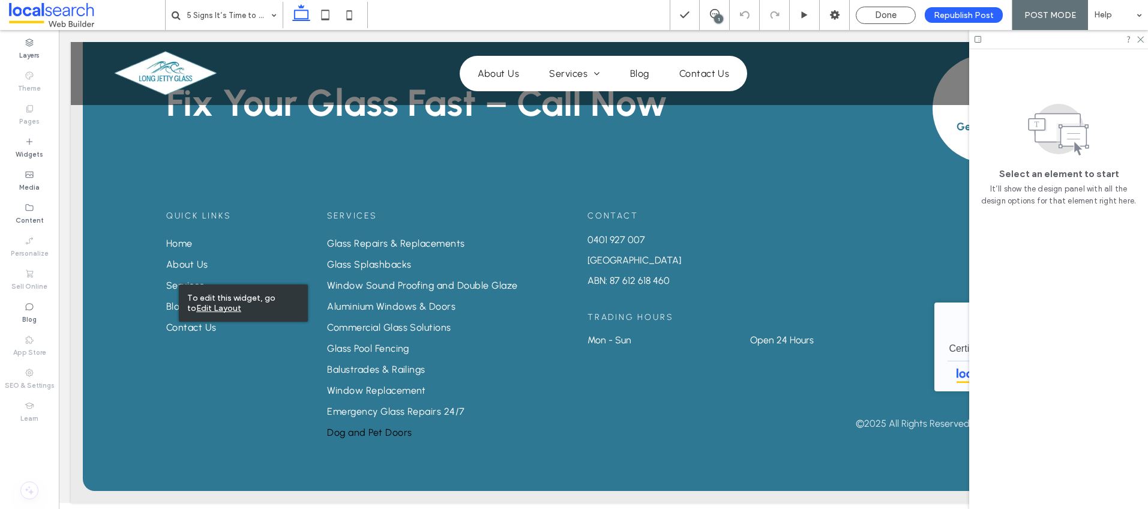
click at [241, 303] on u "Edit Layout" at bounding box center [218, 308] width 45 height 10
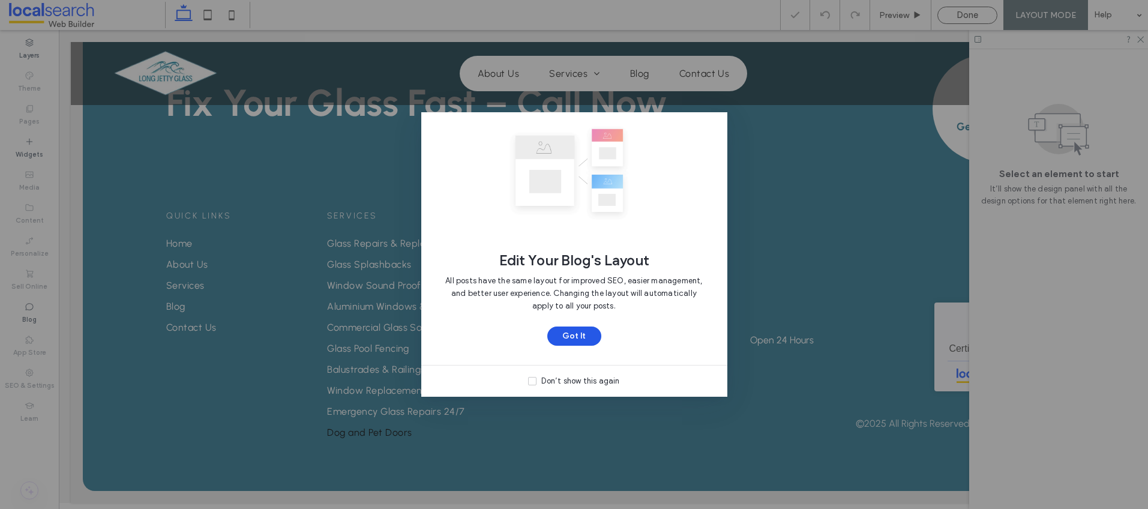
click at [572, 339] on button "Got It" at bounding box center [574, 336] width 54 height 19
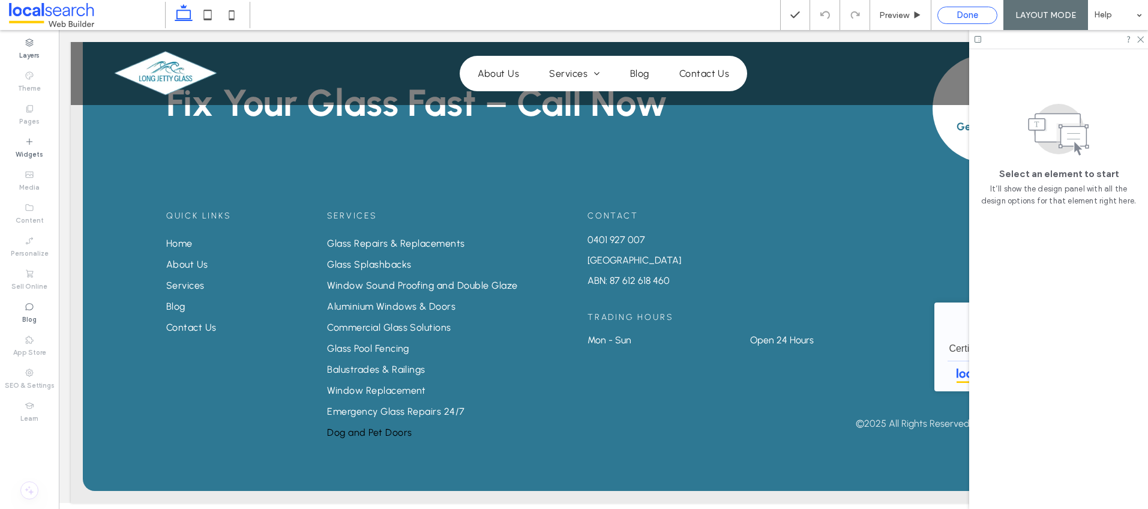
click at [970, 14] on span "Done" at bounding box center [968, 15] width 22 height 11
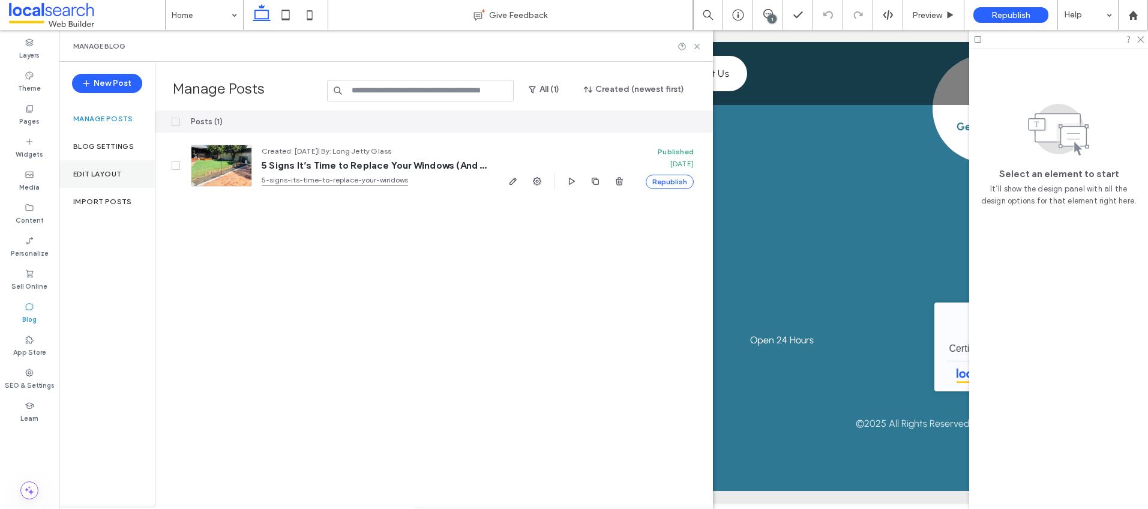
click at [121, 169] on div "Edit Layout" at bounding box center [107, 174] width 96 height 28
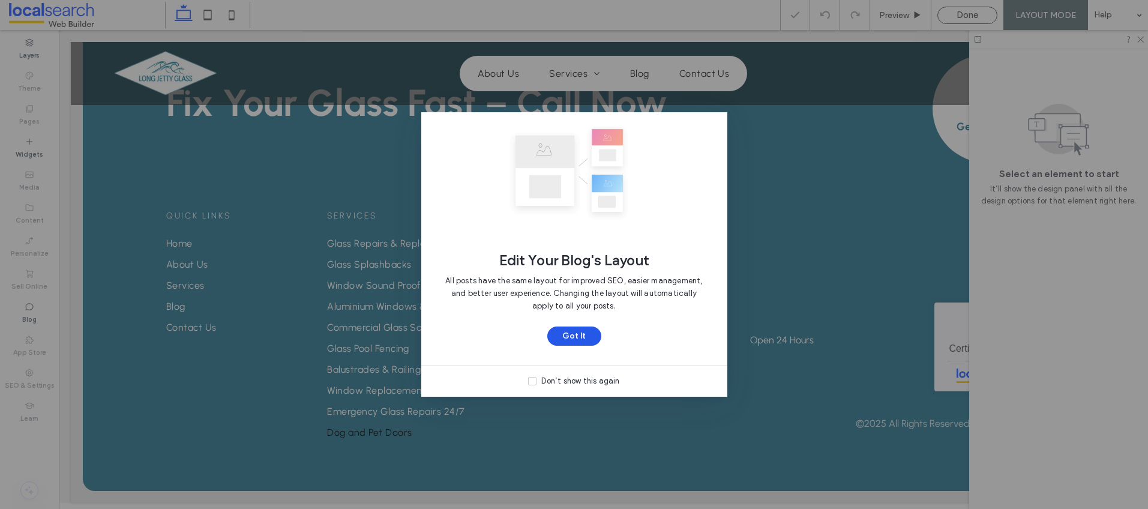
click at [568, 334] on button "Got It" at bounding box center [574, 336] width 54 height 19
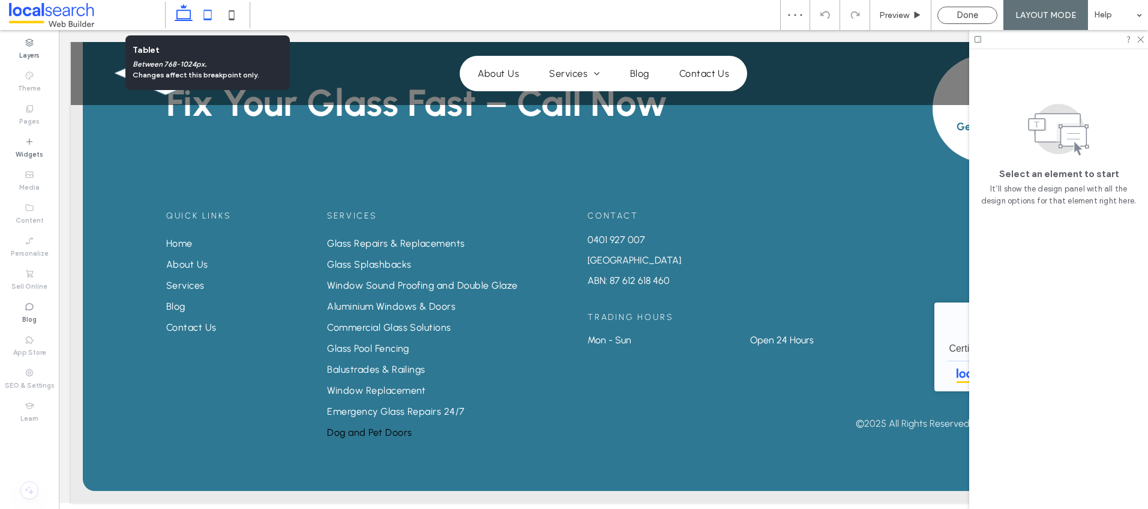
click at [209, 13] on icon at bounding box center [208, 15] width 24 height 24
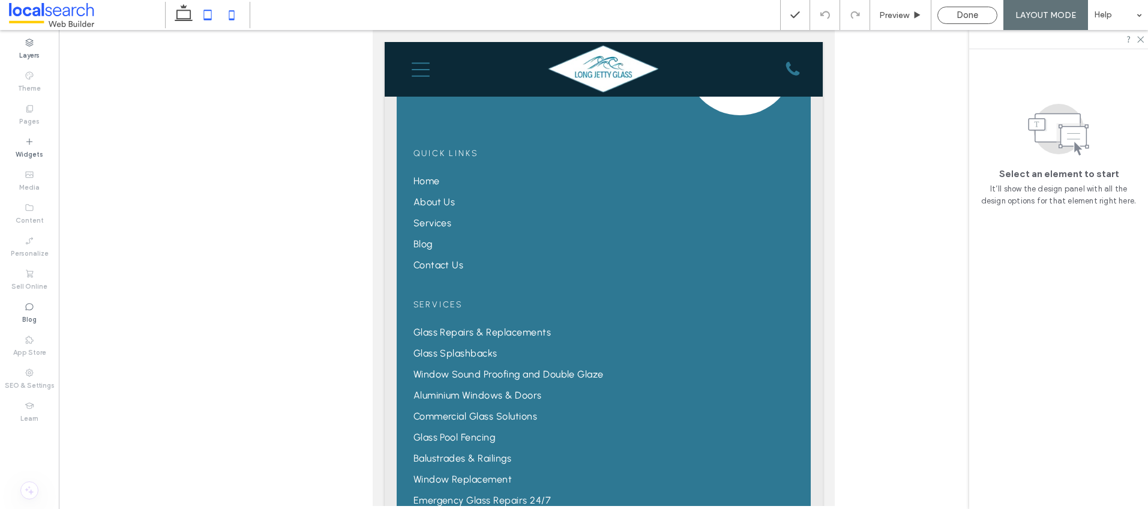
click at [227, 10] on icon at bounding box center [232, 15] width 24 height 24
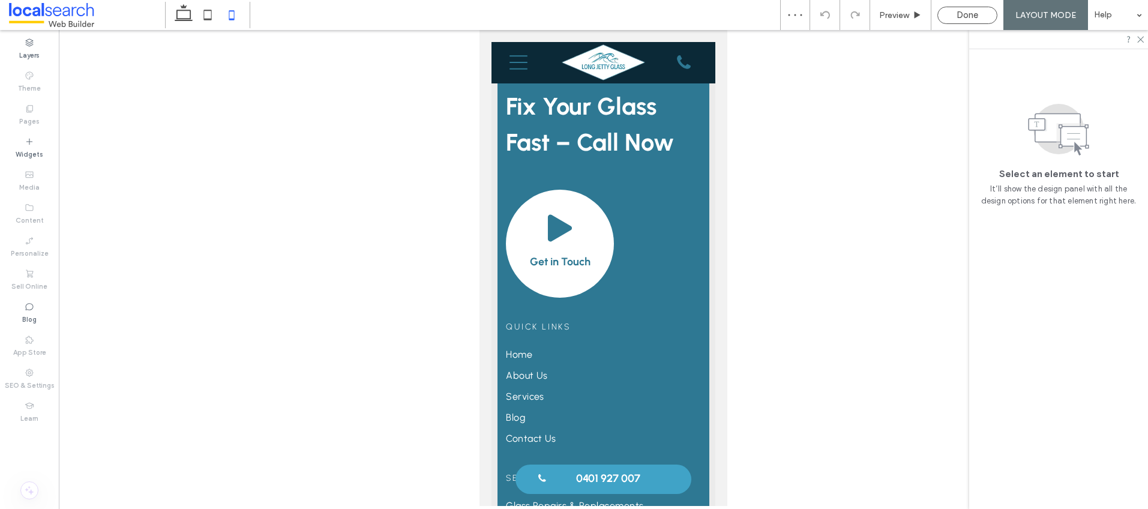
click at [963, 13] on span "Done" at bounding box center [968, 15] width 22 height 11
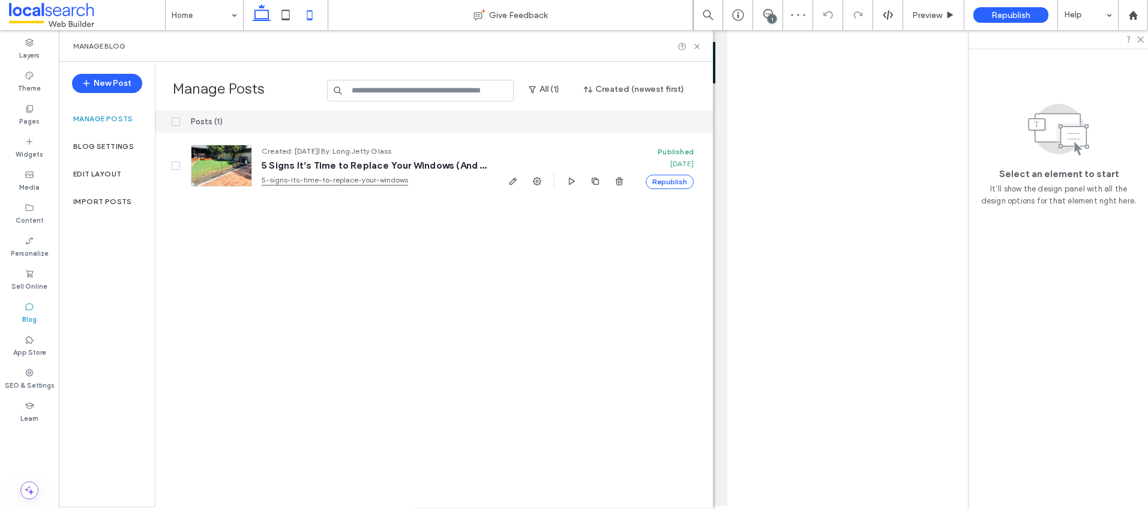
click at [254, 5] on icon at bounding box center [262, 15] width 24 height 24
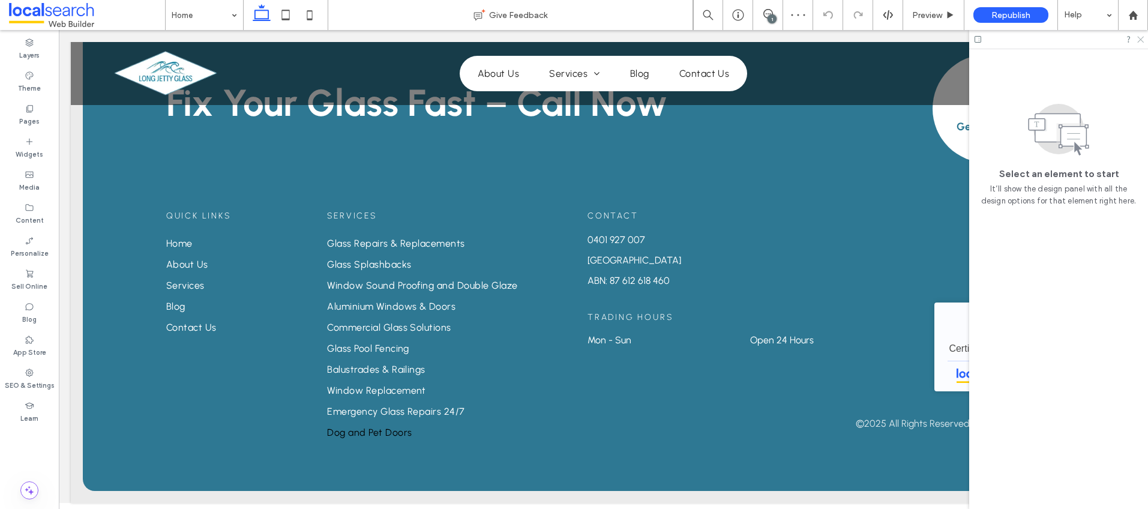
click at [1138, 37] on icon at bounding box center [1140, 39] width 8 height 8
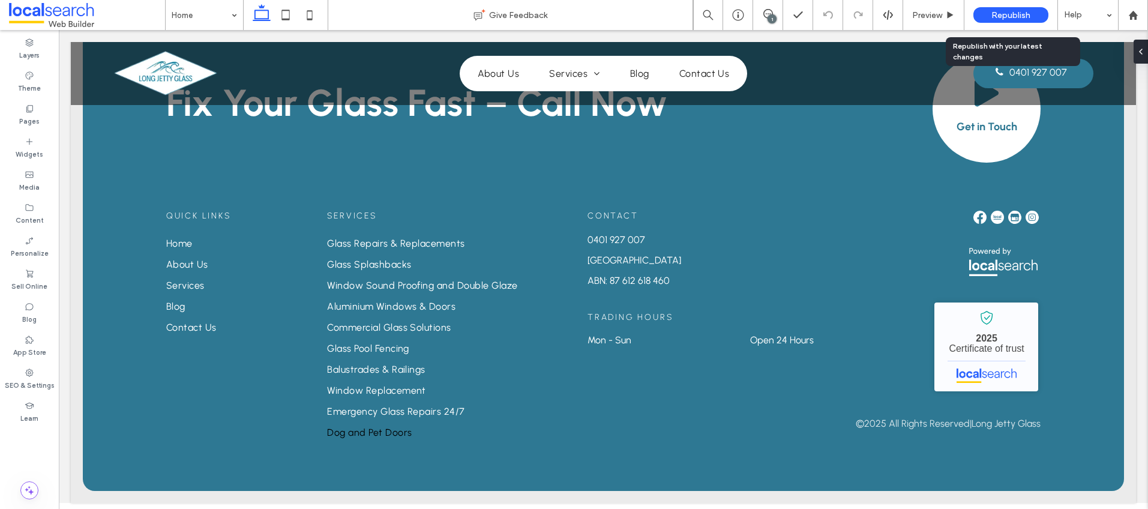
click at [1006, 15] on span "Republish" at bounding box center [1011, 15] width 39 height 10
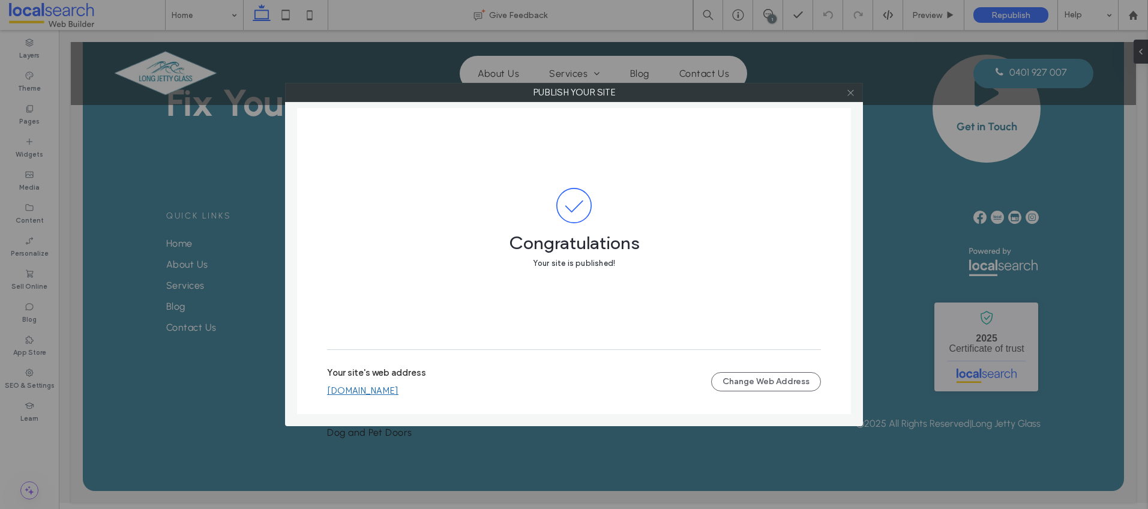
click at [849, 92] on use at bounding box center [851, 92] width 6 height 6
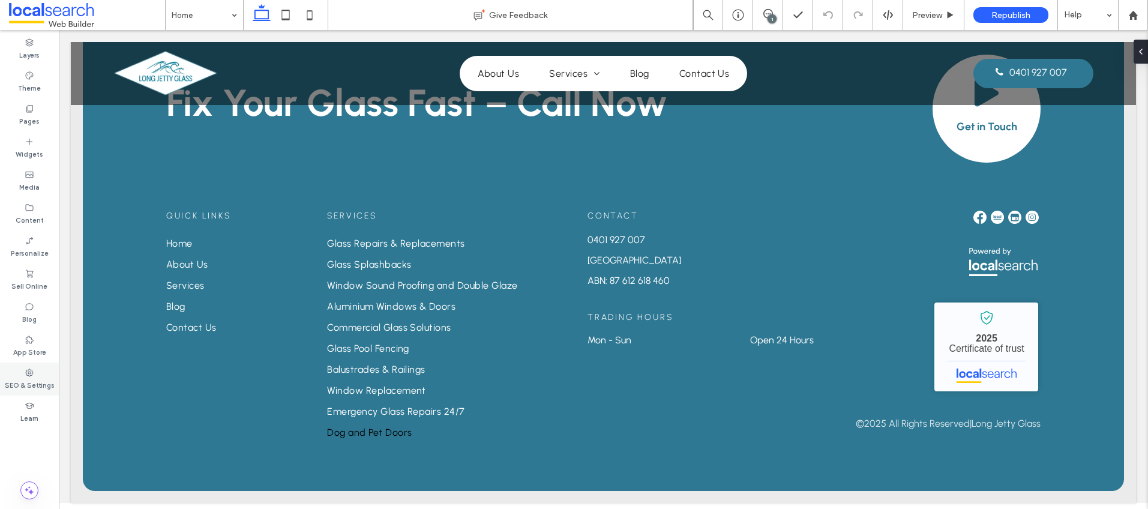
click at [16, 389] on label "SEO & Settings" at bounding box center [30, 384] width 50 height 13
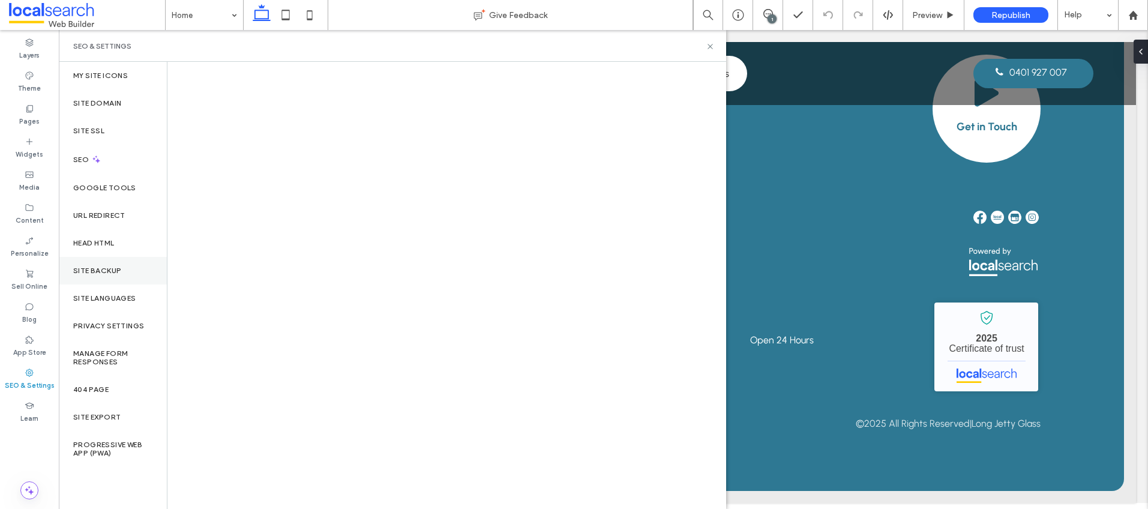
click at [114, 262] on div "Site Backup" at bounding box center [113, 271] width 108 height 28
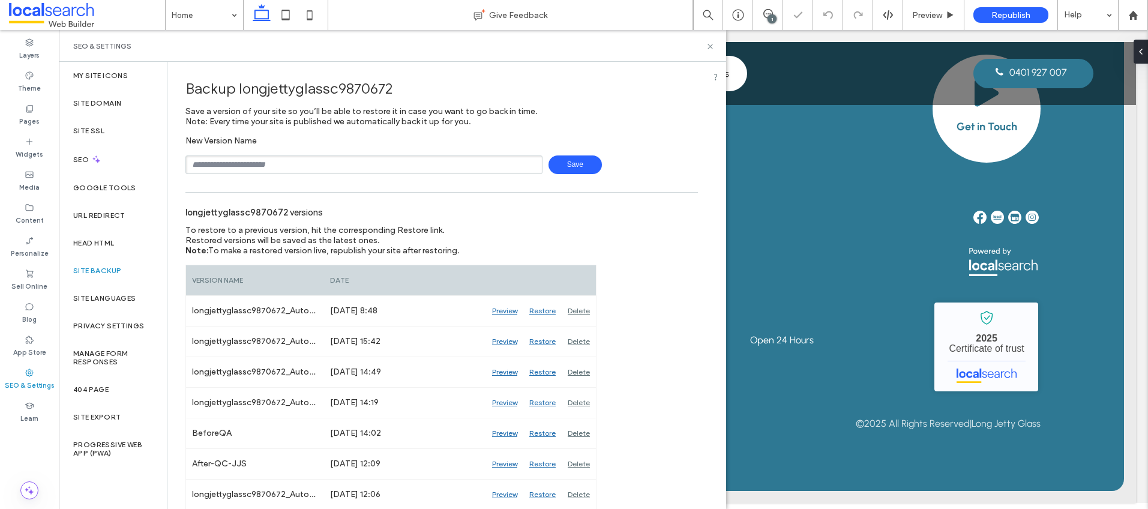
click at [252, 167] on input "text" at bounding box center [363, 164] width 357 height 19
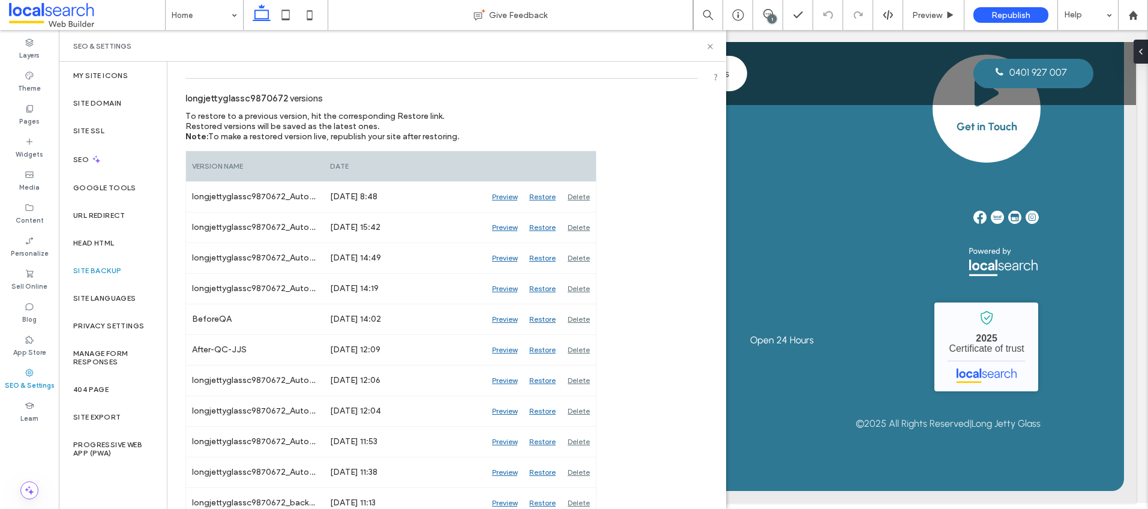
scroll to position [54, 0]
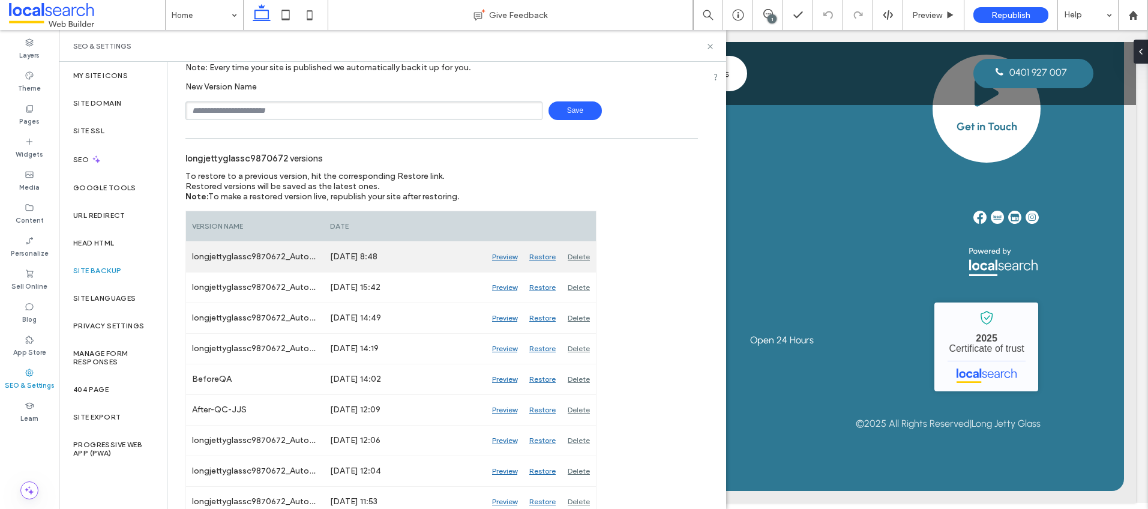
click at [573, 256] on div "Delete" at bounding box center [579, 257] width 34 height 30
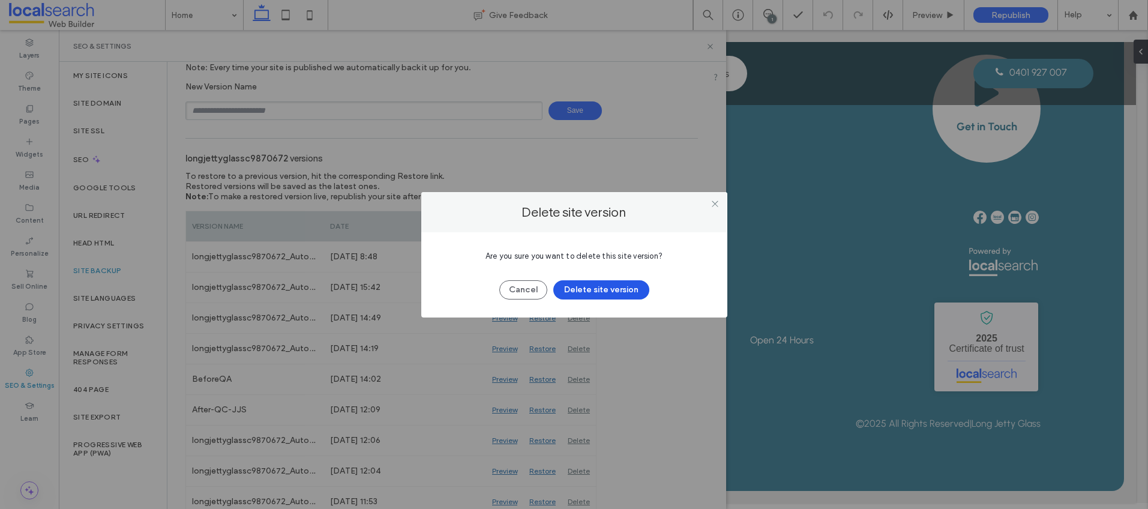
click at [604, 292] on button "Delete site version" at bounding box center [601, 289] width 96 height 19
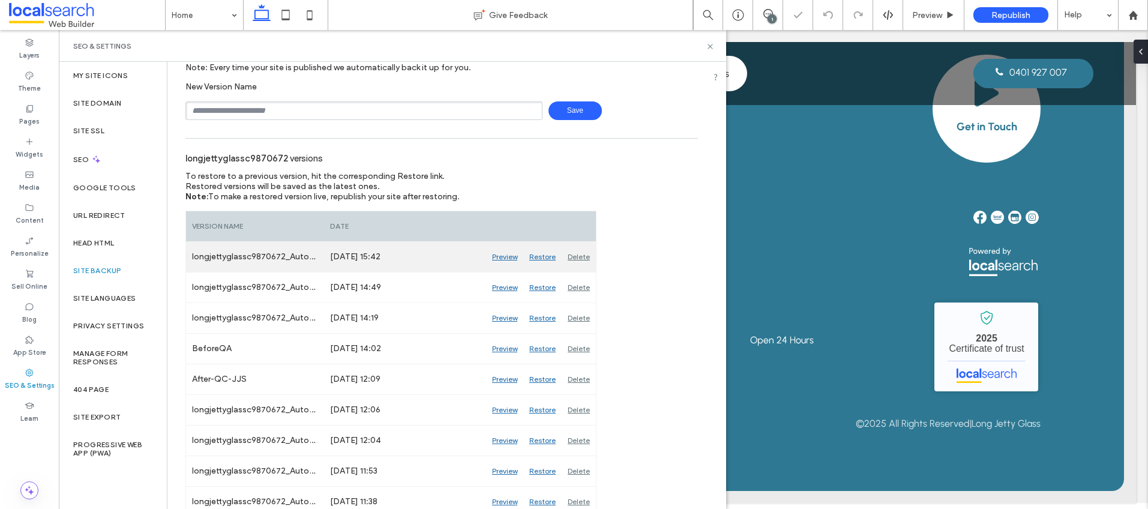
click at [581, 259] on div "Delete" at bounding box center [579, 257] width 34 height 30
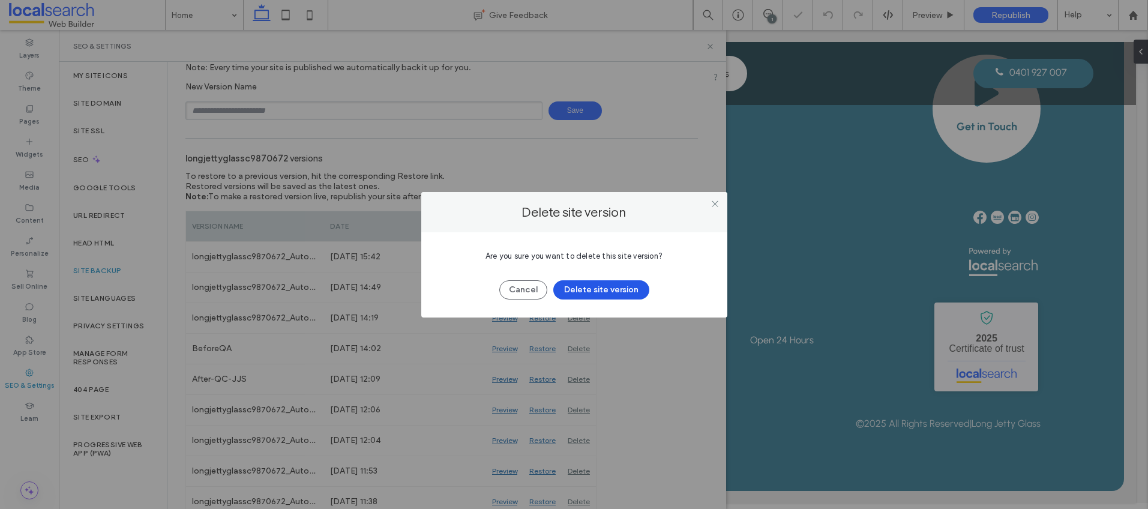
click at [591, 290] on button "Delete site version" at bounding box center [601, 289] width 96 height 19
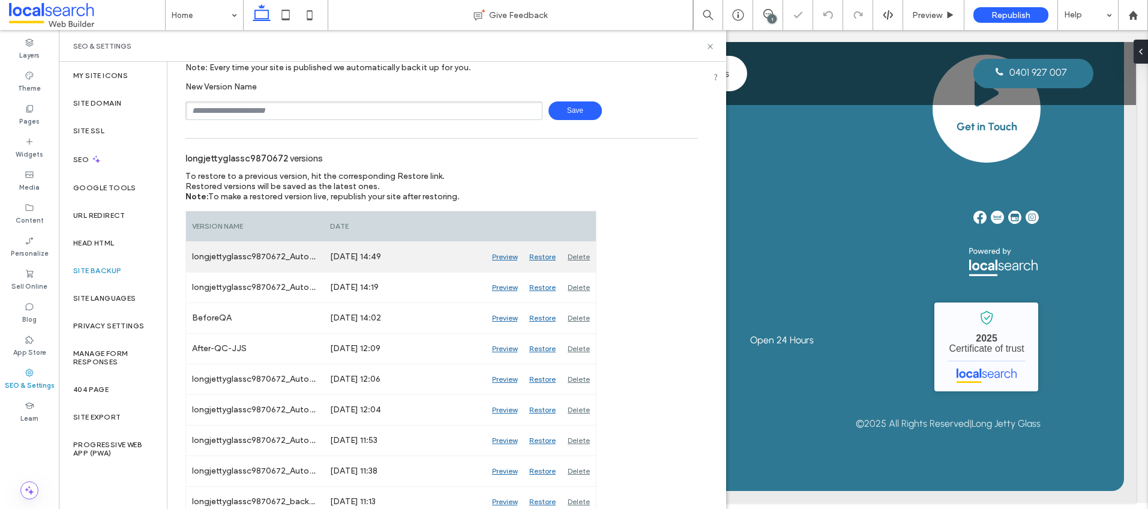
click at [585, 259] on div "Delete" at bounding box center [579, 257] width 34 height 30
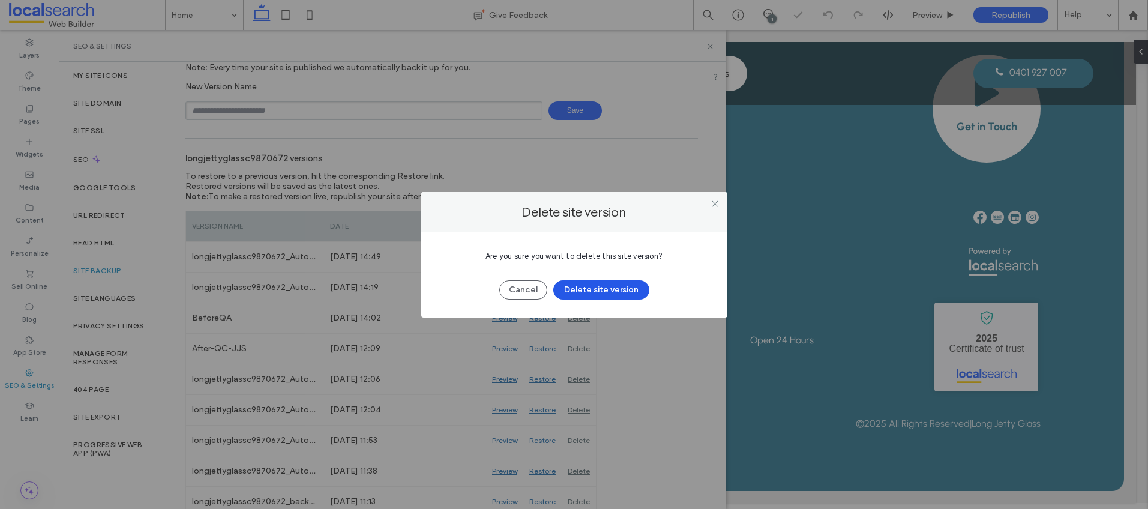
click at [594, 284] on button "Delete site version" at bounding box center [601, 289] width 96 height 19
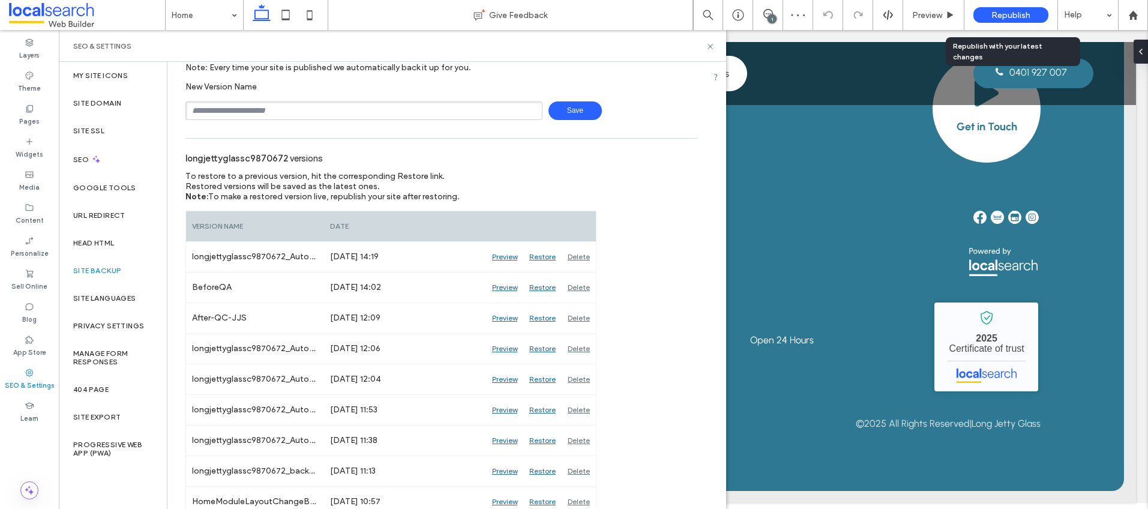
click at [1025, 15] on span "Republish" at bounding box center [1011, 15] width 39 height 10
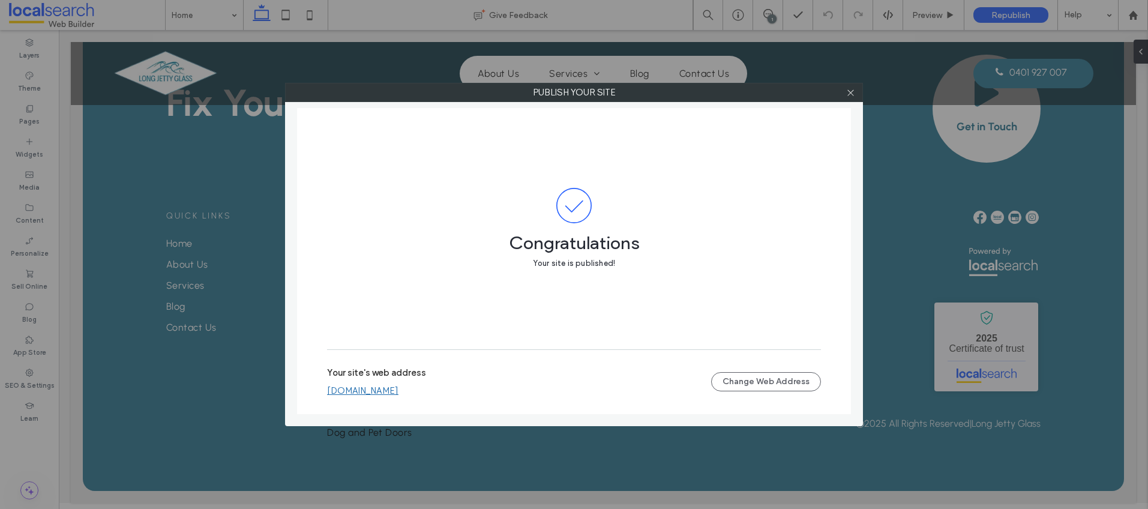
drag, startPoint x: 849, startPoint y: 91, endPoint x: 840, endPoint y: 100, distance: 12.8
click at [850, 92] on use at bounding box center [851, 92] width 6 height 6
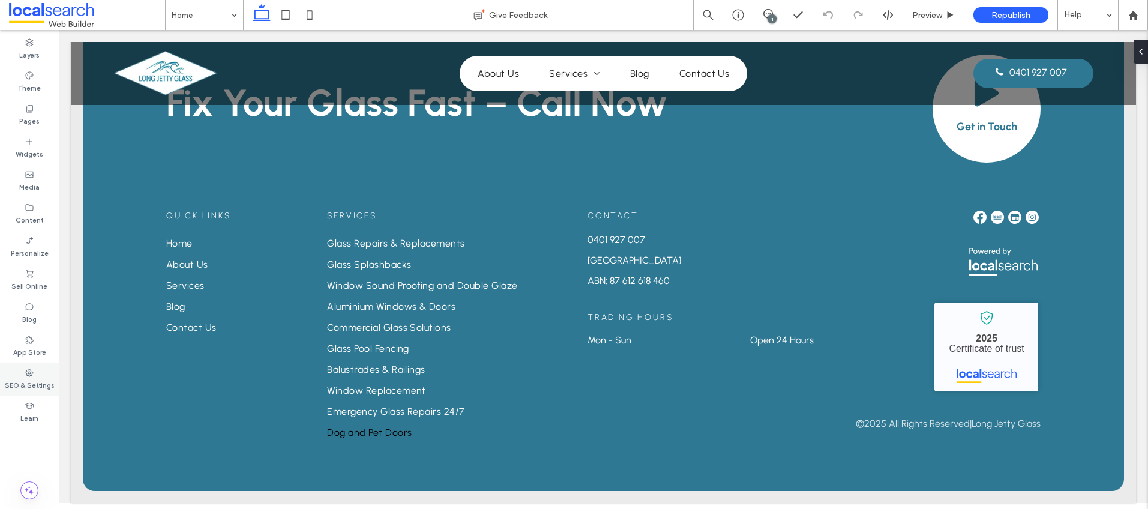
click at [34, 379] on label "SEO & Settings" at bounding box center [30, 384] width 50 height 13
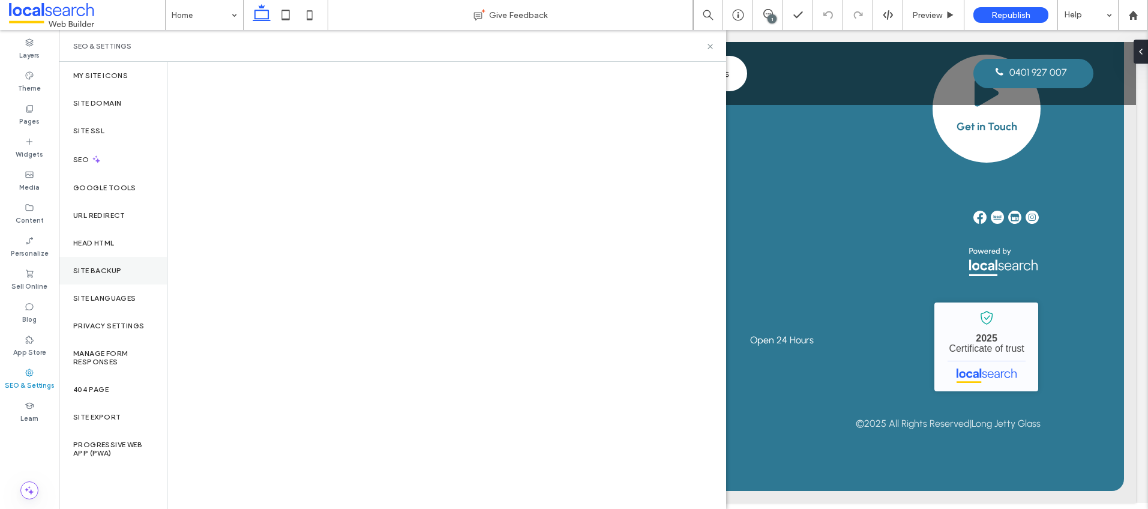
click at [113, 266] on label "Site Backup" at bounding box center [97, 270] width 48 height 8
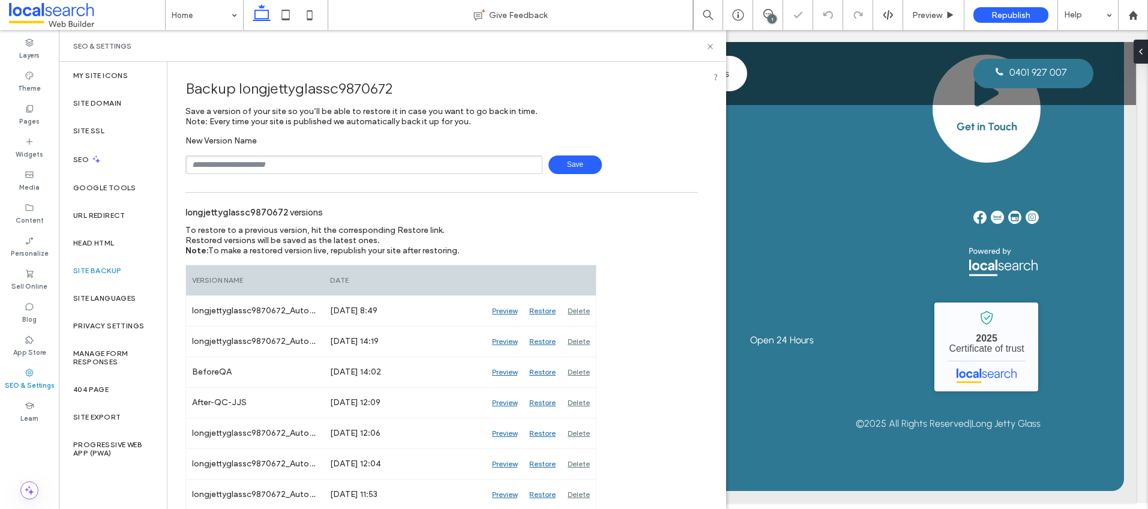
click at [230, 167] on input "text" at bounding box center [363, 164] width 357 height 19
type input "*******"
click at [551, 164] on span "Save" at bounding box center [575, 164] width 53 height 19
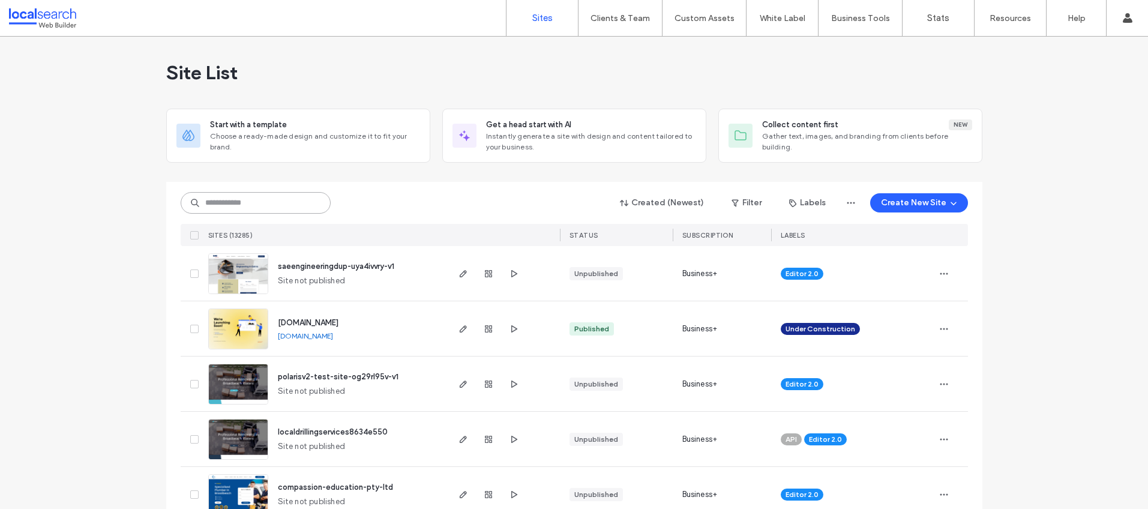
click at [232, 207] on input at bounding box center [256, 203] width 150 height 22
paste input "********"
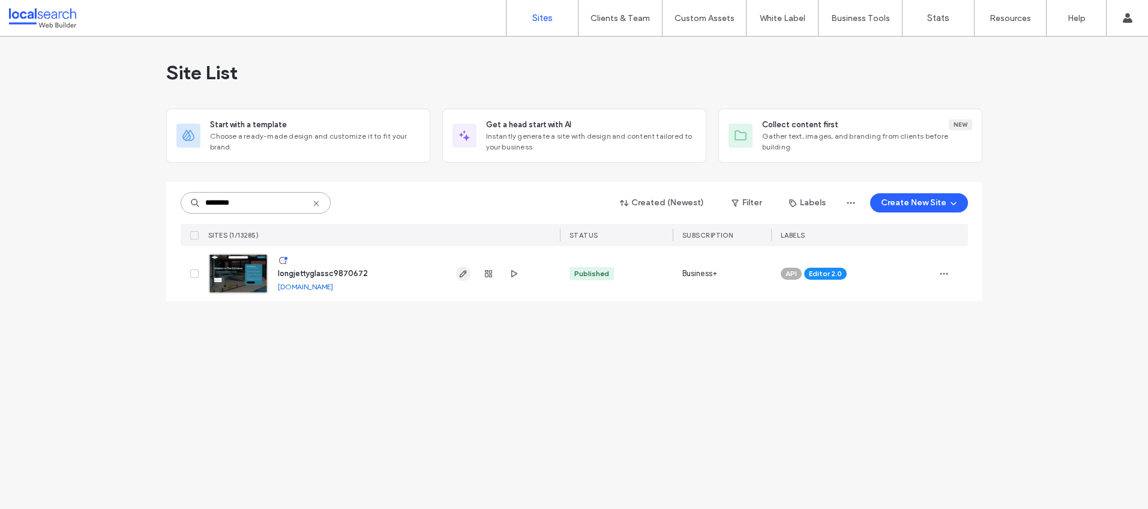
type input "********"
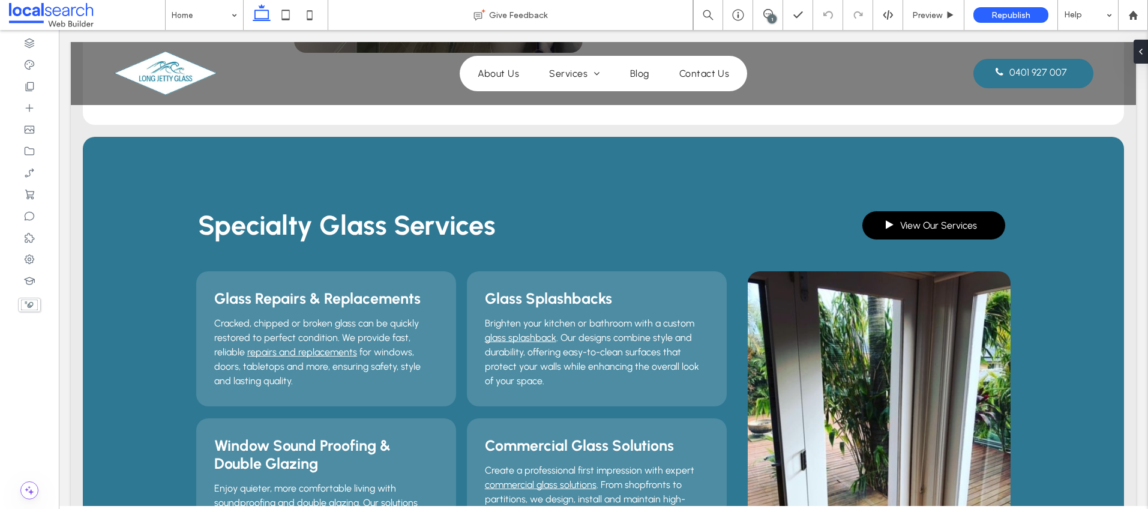
click at [773, 14] on div "1" at bounding box center [772, 18] width 9 height 9
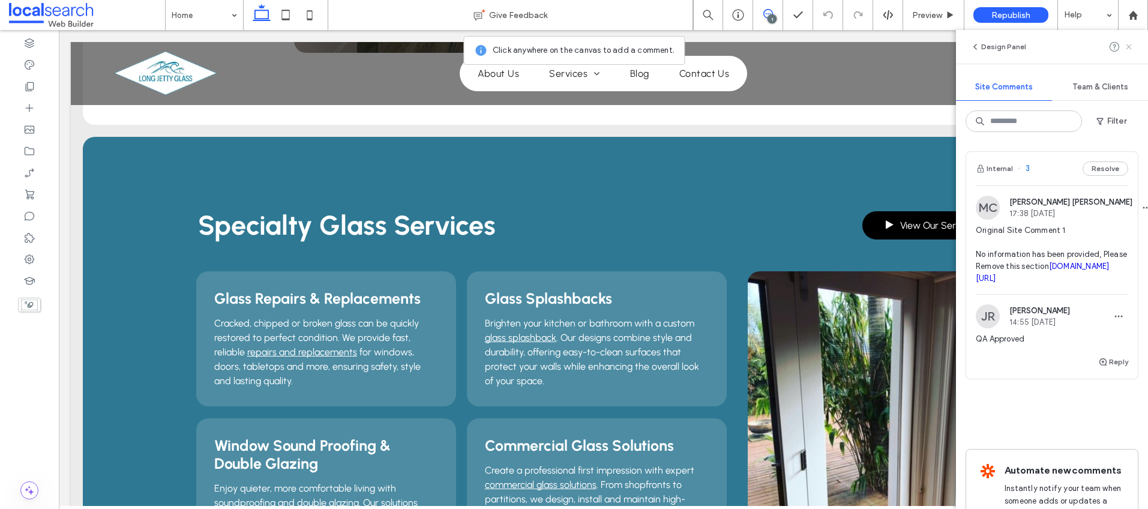
click at [1132, 46] on icon at bounding box center [1129, 47] width 10 height 10
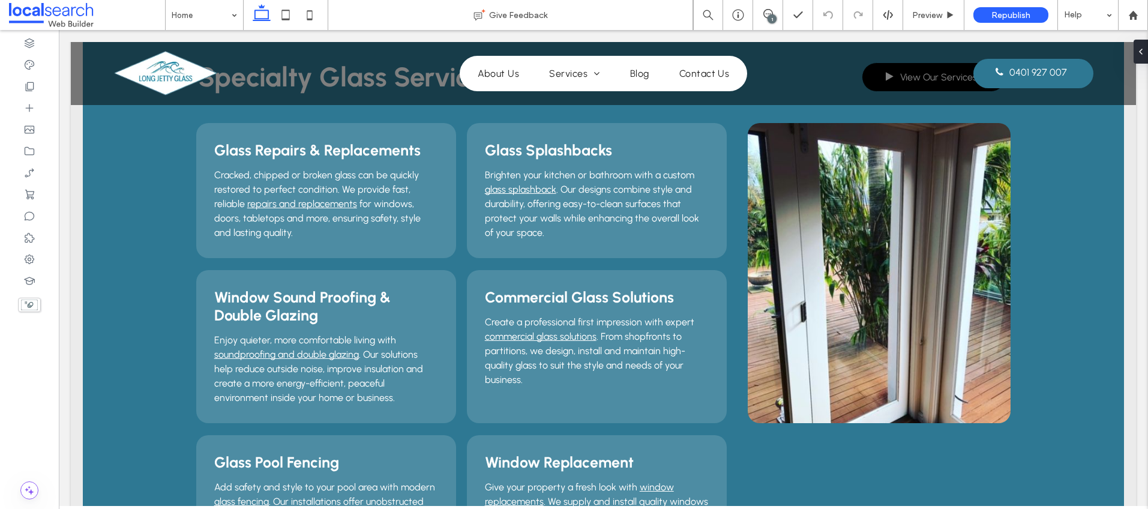
scroll to position [944, 0]
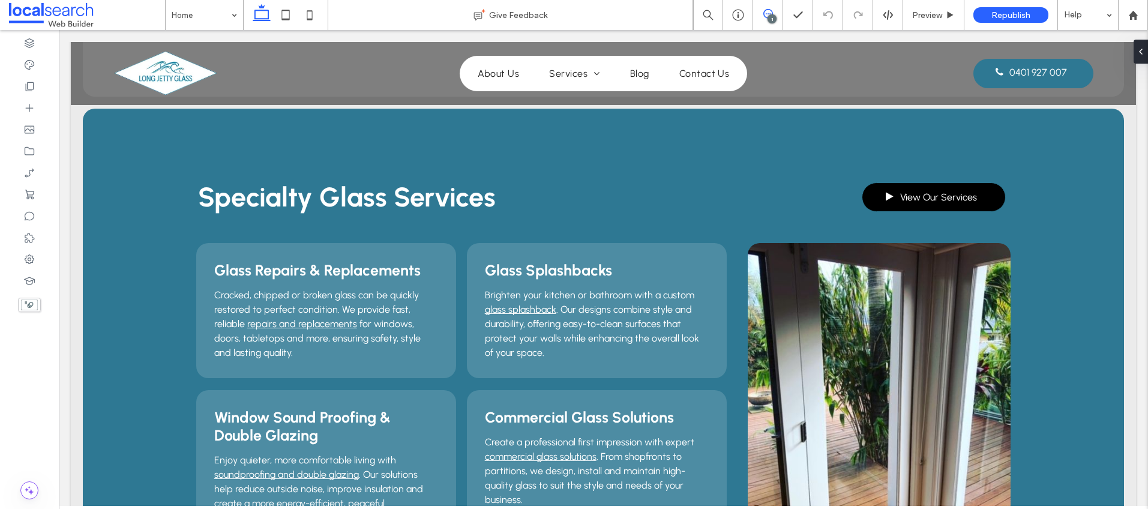
click at [766, 14] on use at bounding box center [768, 14] width 10 height 10
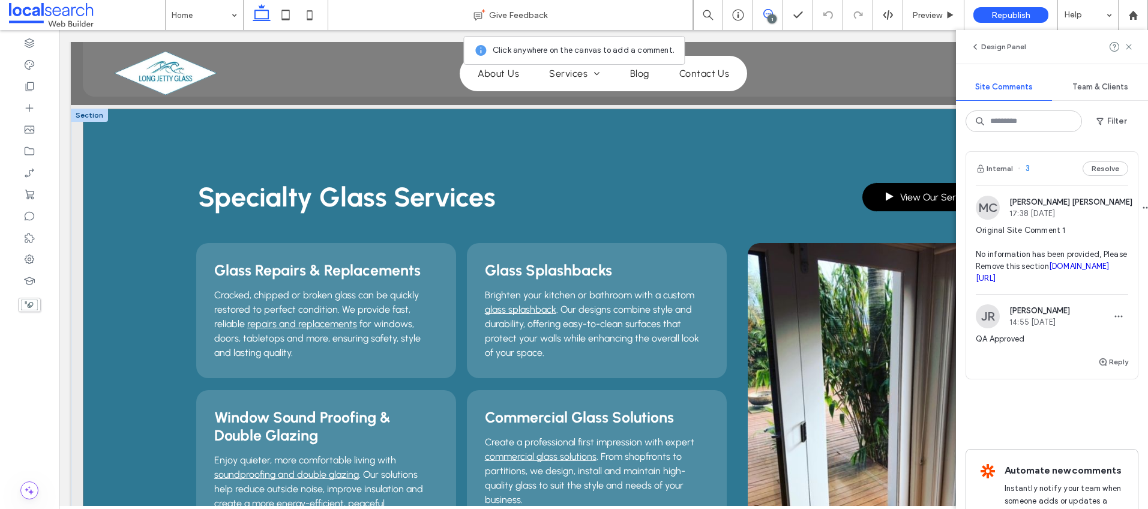
click at [559, 159] on div "Specialty Glass Services View Our Services Glass Repairs & Replacements Cracked…" at bounding box center [603, 495] width 1041 height 772
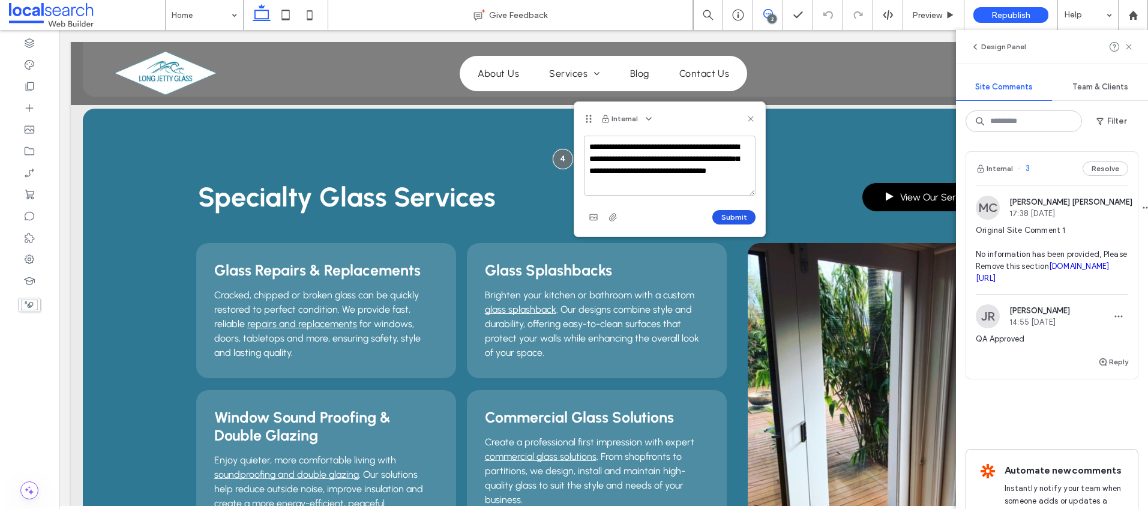
type textarea "**********"
click at [731, 217] on button "Submit" at bounding box center [733, 217] width 43 height 14
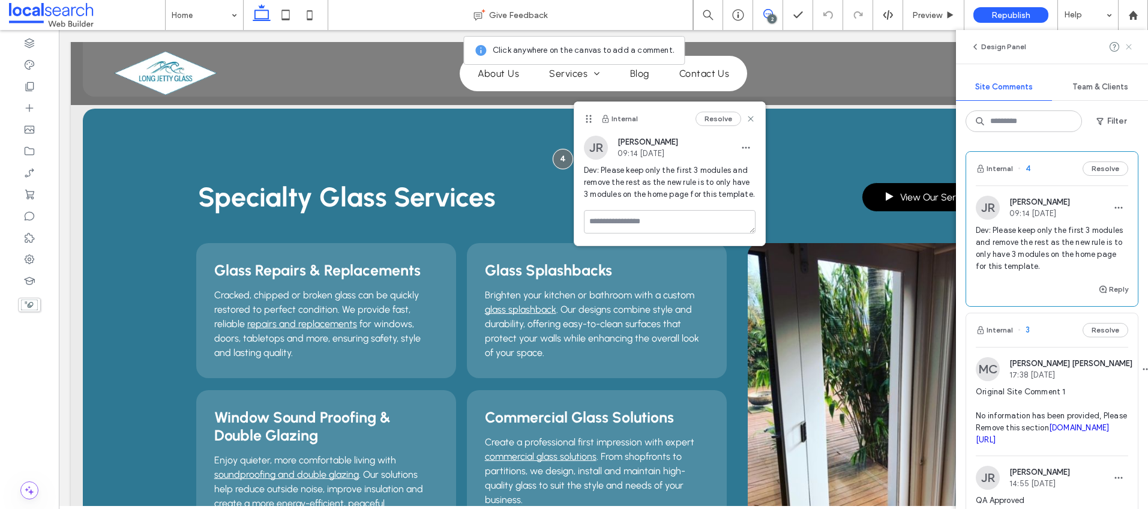
click at [1132, 44] on icon at bounding box center [1129, 47] width 10 height 10
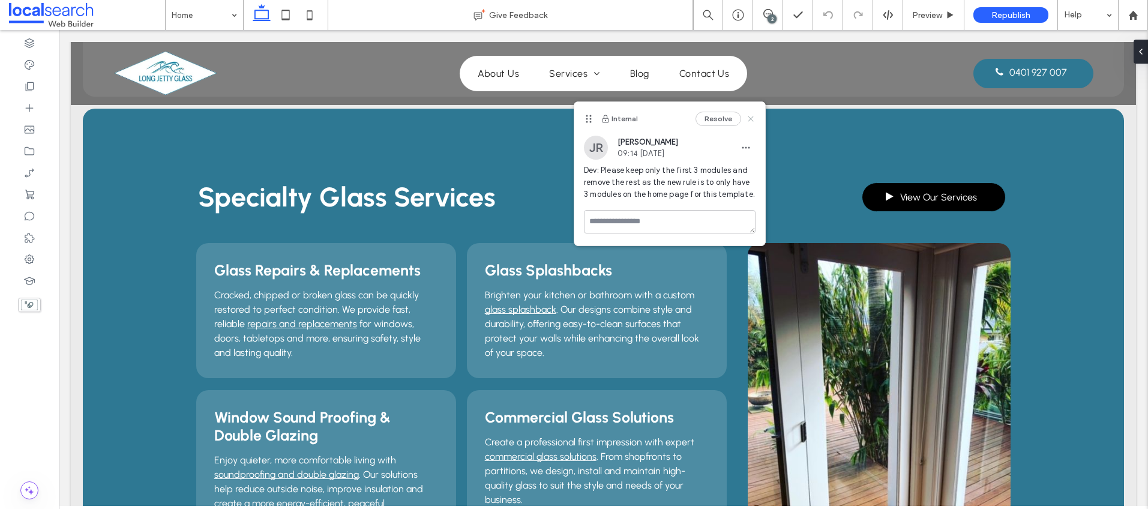
drag, startPoint x: 752, startPoint y: 118, endPoint x: 682, endPoint y: 297, distance: 191.4
click at [752, 118] on icon at bounding box center [751, 119] width 10 height 10
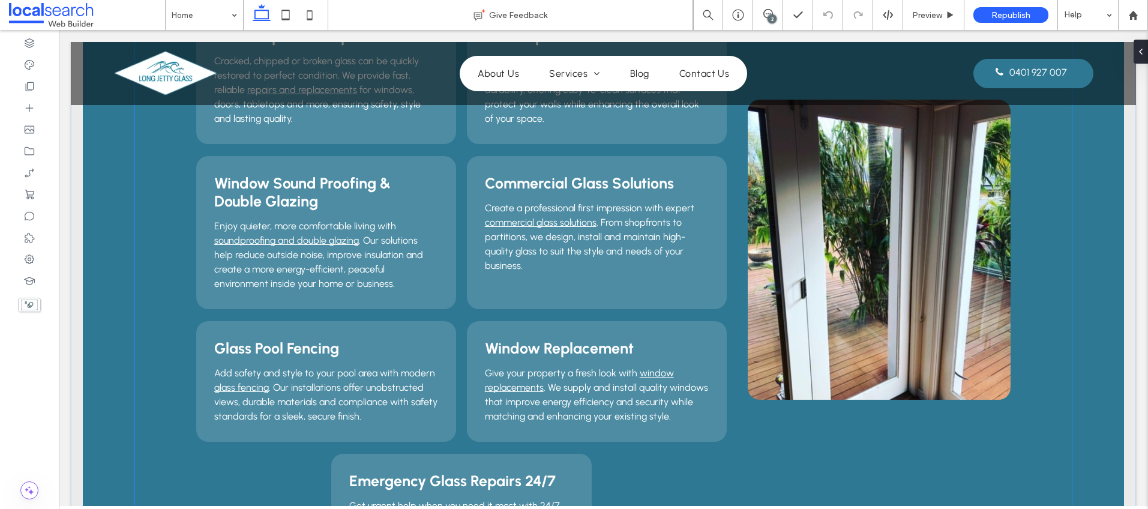
scroll to position [1353, 0]
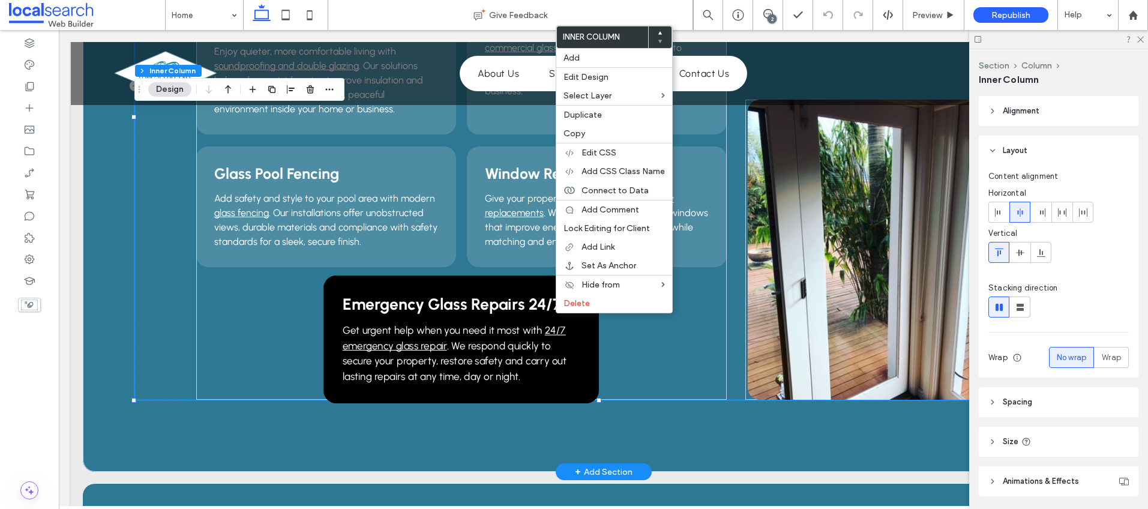
click at [501, 305] on span "Emergency Glass Repairs 24/7" at bounding box center [452, 304] width 219 height 19
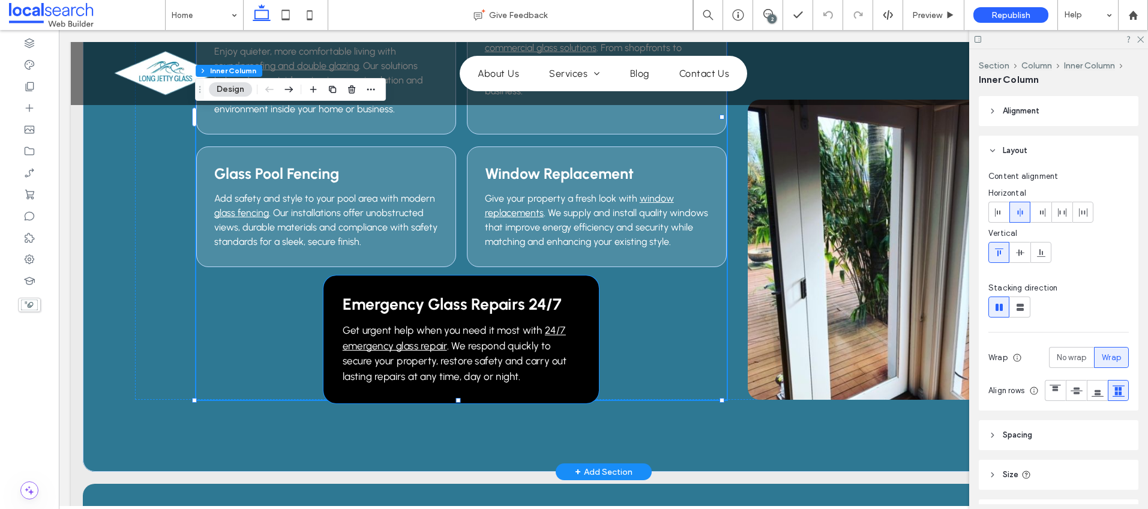
click at [576, 311] on div "Emergency Glass Repairs 24/7 Get urgent help when you need it most with 24/7 em…" at bounding box center [462, 340] width 276 height 128
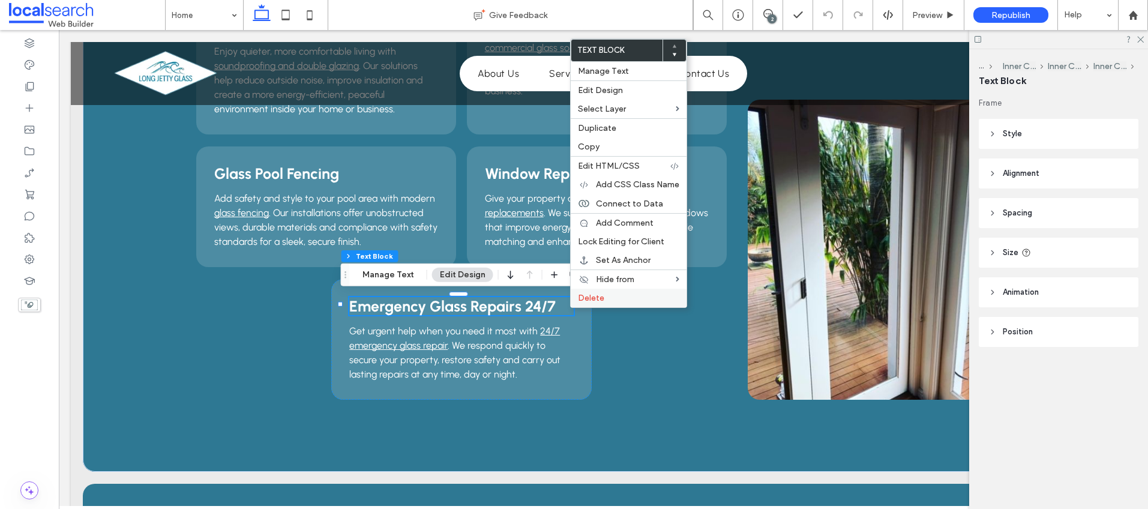
click at [588, 300] on span "Delete" at bounding box center [591, 298] width 26 height 10
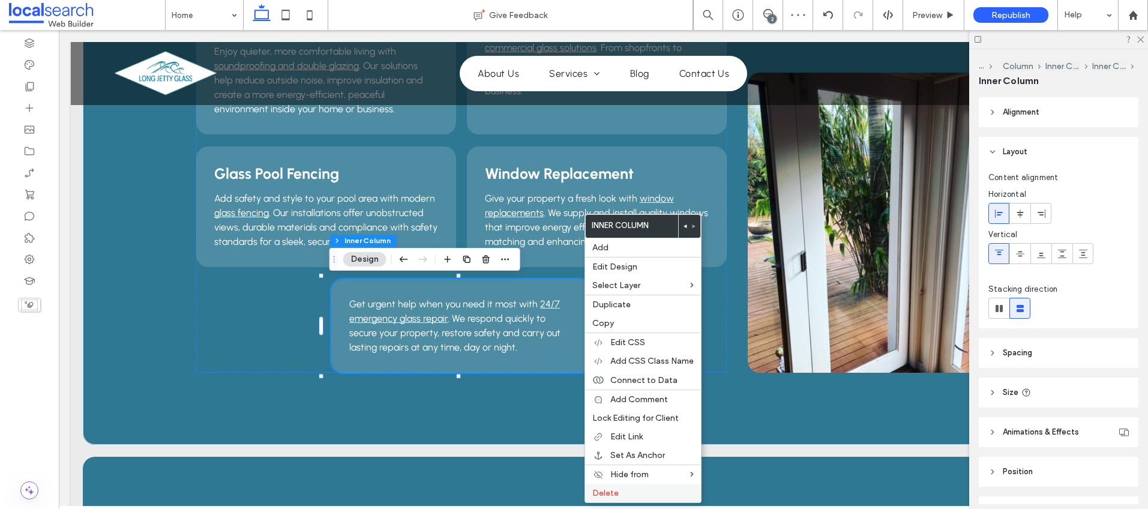
click at [616, 487] on div "Delete" at bounding box center [643, 493] width 116 height 19
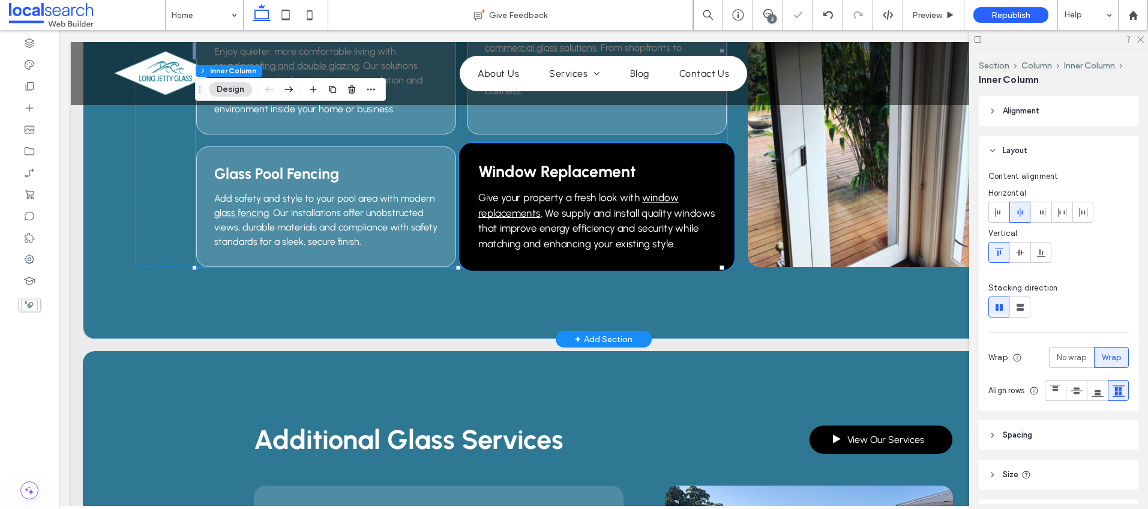
click at [714, 149] on div "Window Replacement Give your property a fresh look with window replacements . W…" at bounding box center [597, 207] width 276 height 128
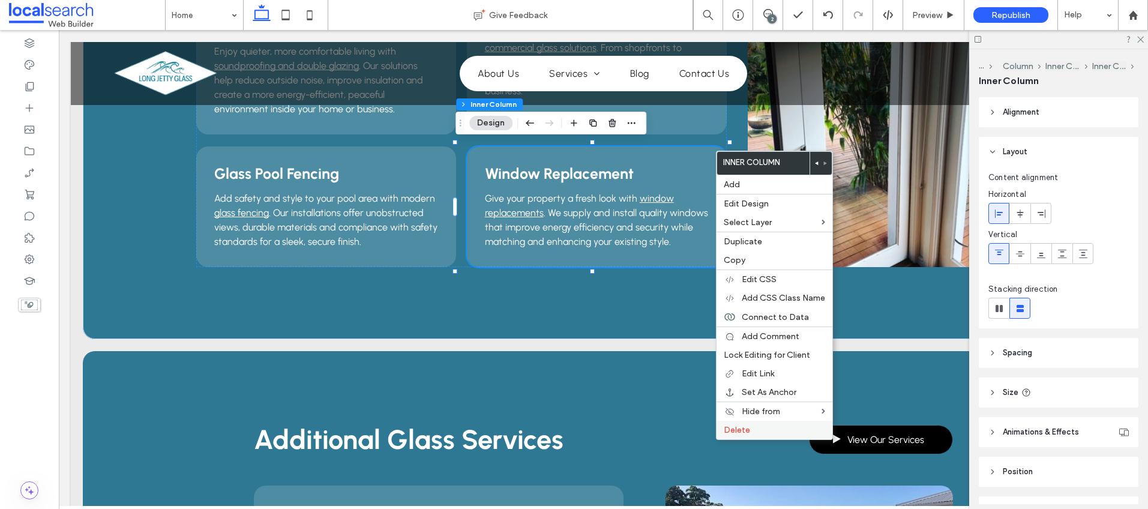
click at [747, 426] on span "Delete" at bounding box center [737, 430] width 26 height 10
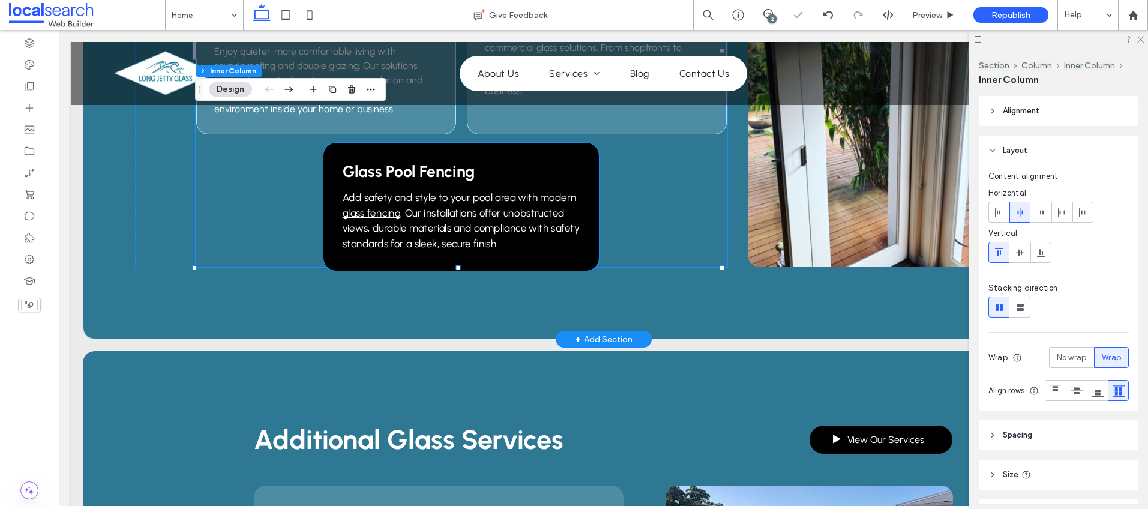
click at [584, 156] on div "Glass Pool Fencing Add safety and style to your pool area with modern glass fen…" at bounding box center [462, 207] width 276 height 128
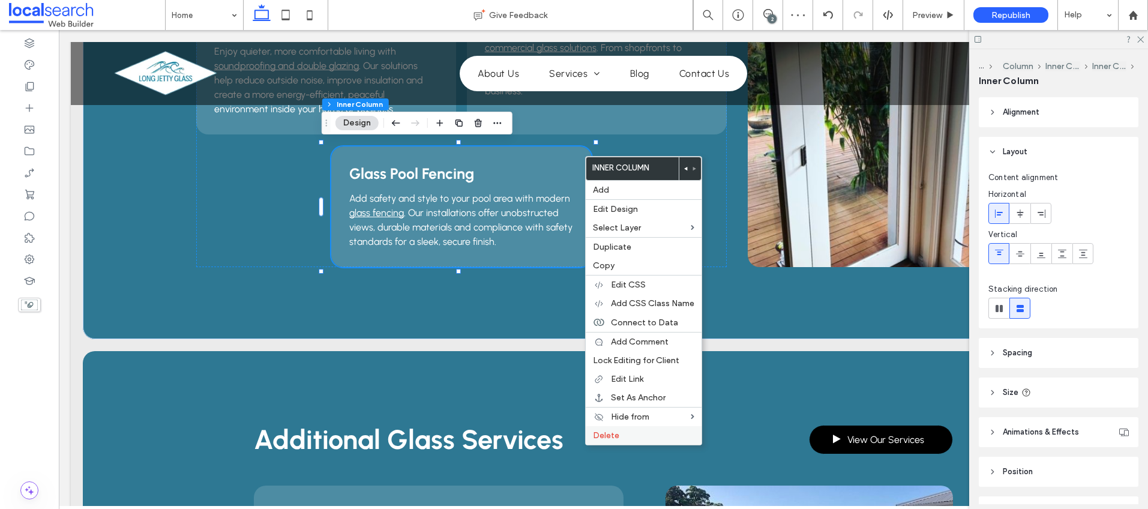
click at [638, 433] on label "Delete" at bounding box center [643, 435] width 101 height 10
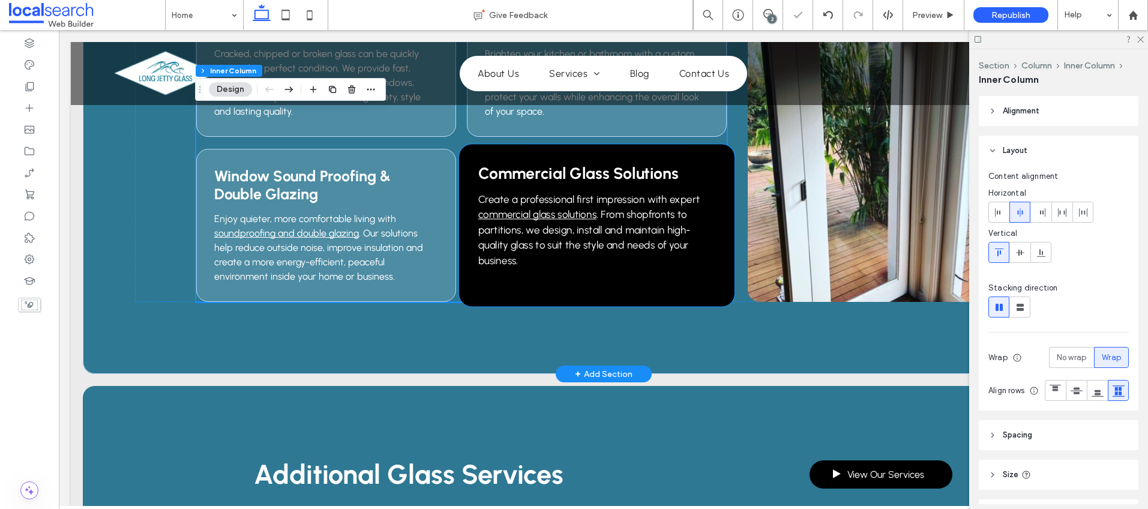
scroll to position [1151, 0]
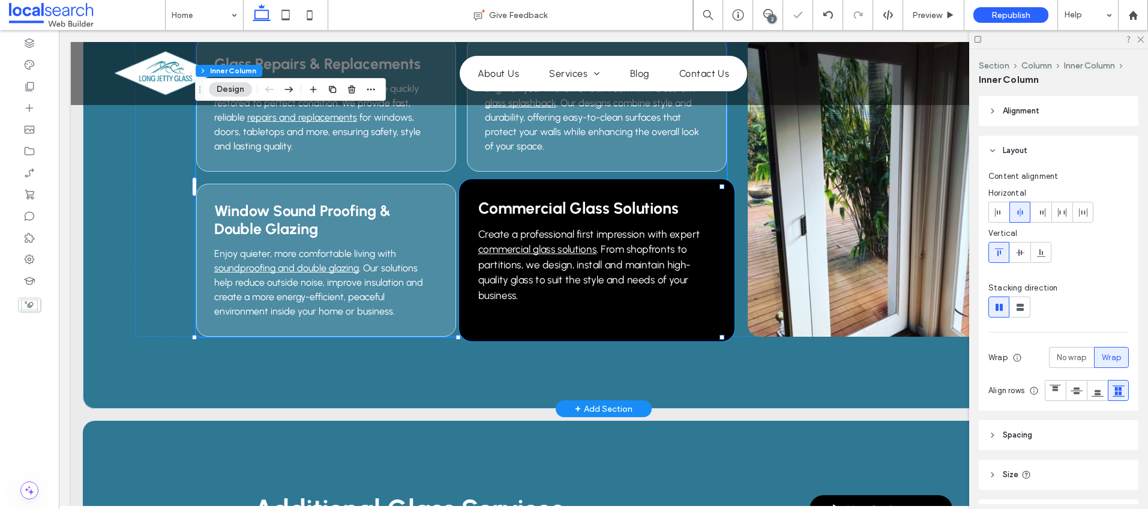
click at [709, 199] on div "Commercial Glass Solutions Create a professional first impression with expert c…" at bounding box center [597, 260] width 276 height 162
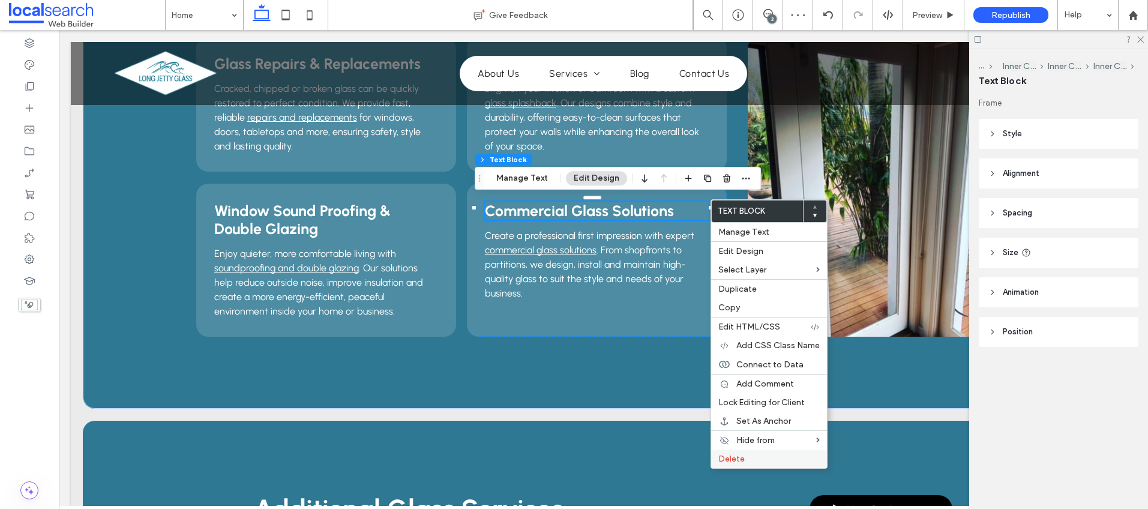
click at [735, 457] on span "Delete" at bounding box center [731, 459] width 26 height 10
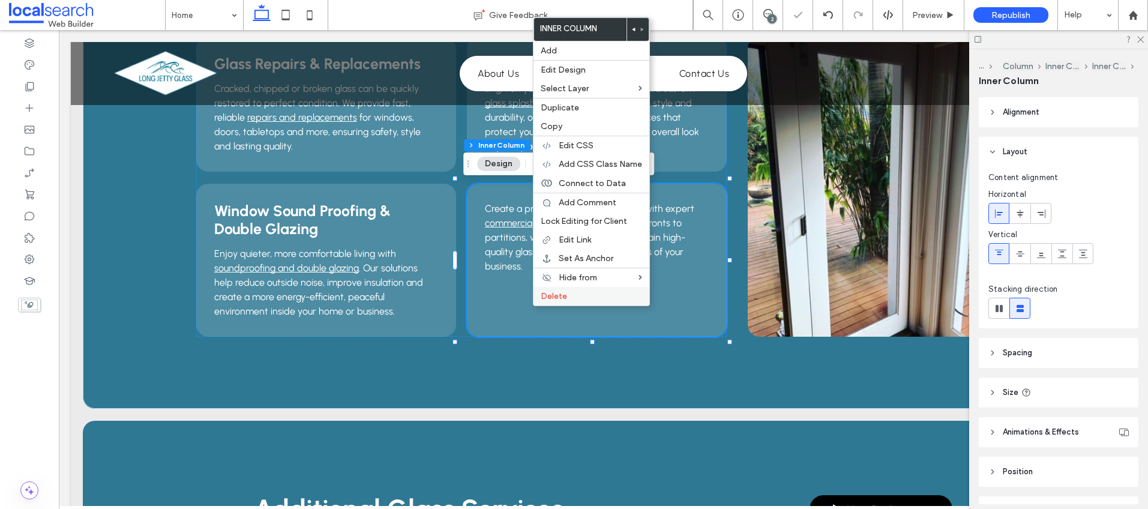
click at [548, 298] on span "Delete" at bounding box center [554, 296] width 26 height 10
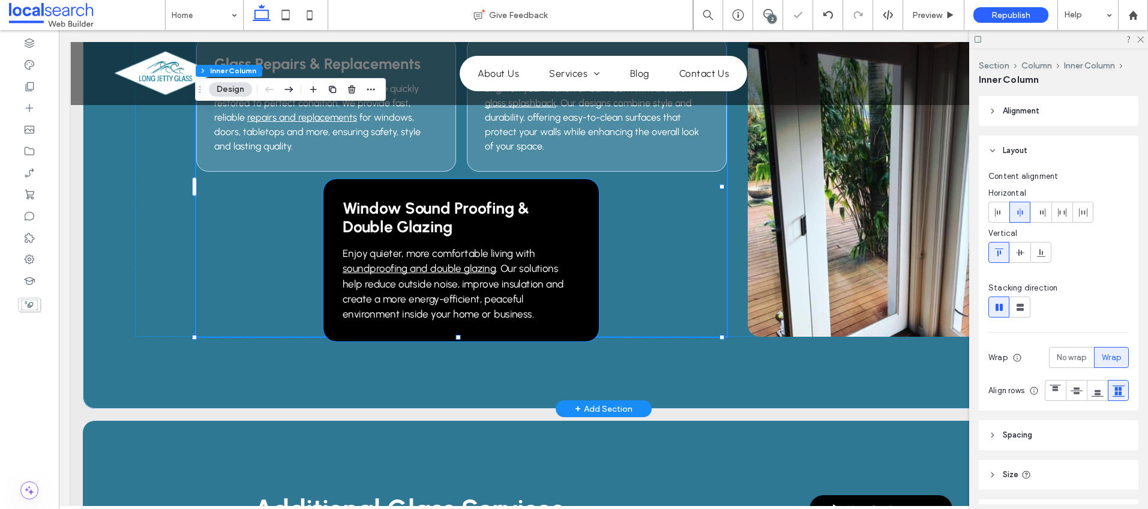
click at [577, 187] on div "Window Sound Proofing & Double Glazing Enjoy quieter, more comfortable living w…" at bounding box center [462, 260] width 276 height 162
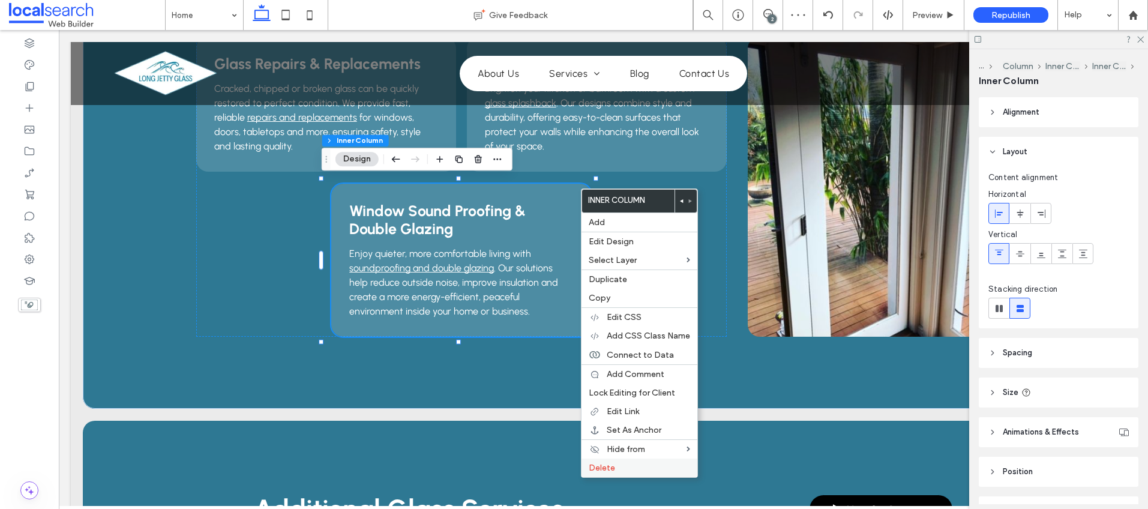
click at [611, 471] on span "Delete" at bounding box center [602, 468] width 26 height 10
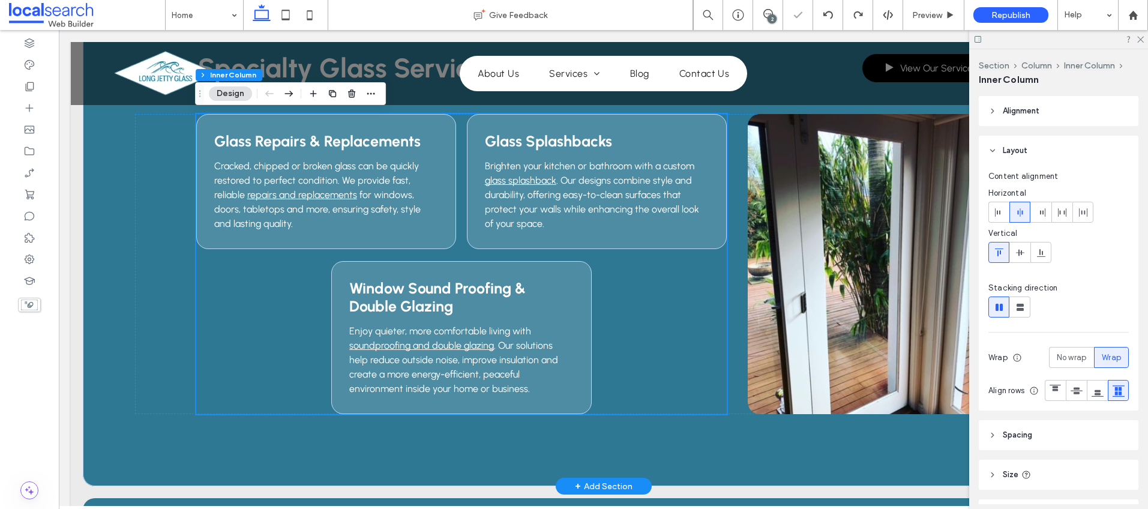
scroll to position [1074, 0]
click at [827, 12] on use at bounding box center [828, 15] width 10 height 8
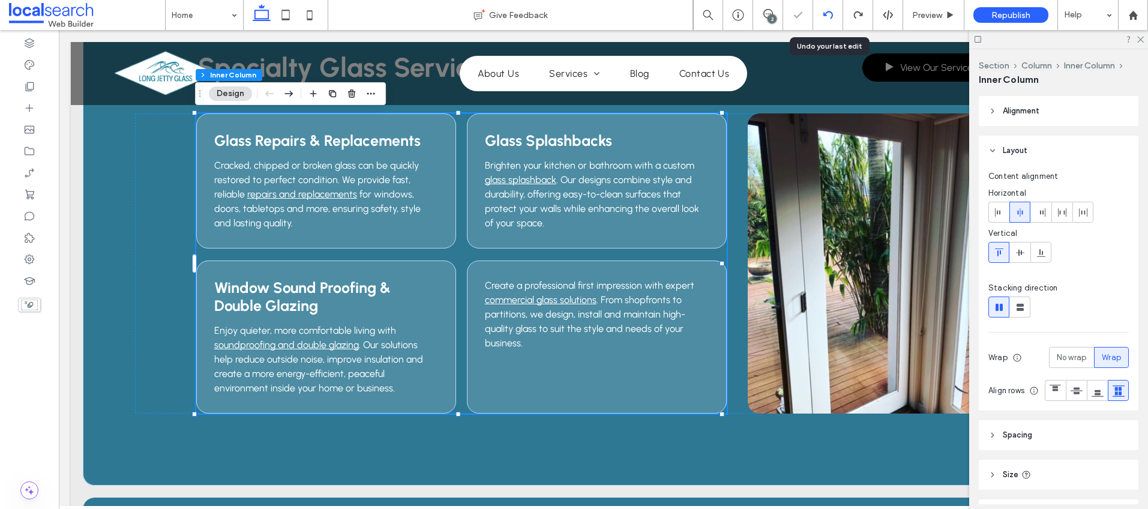
click at [825, 11] on icon at bounding box center [829, 15] width 10 height 10
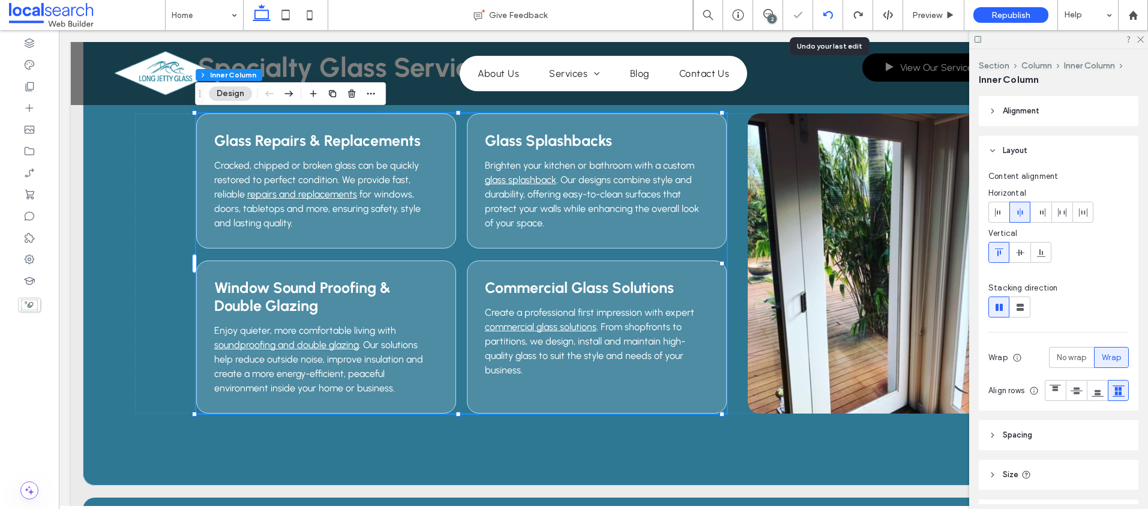
click at [828, 16] on icon at bounding box center [829, 15] width 10 height 10
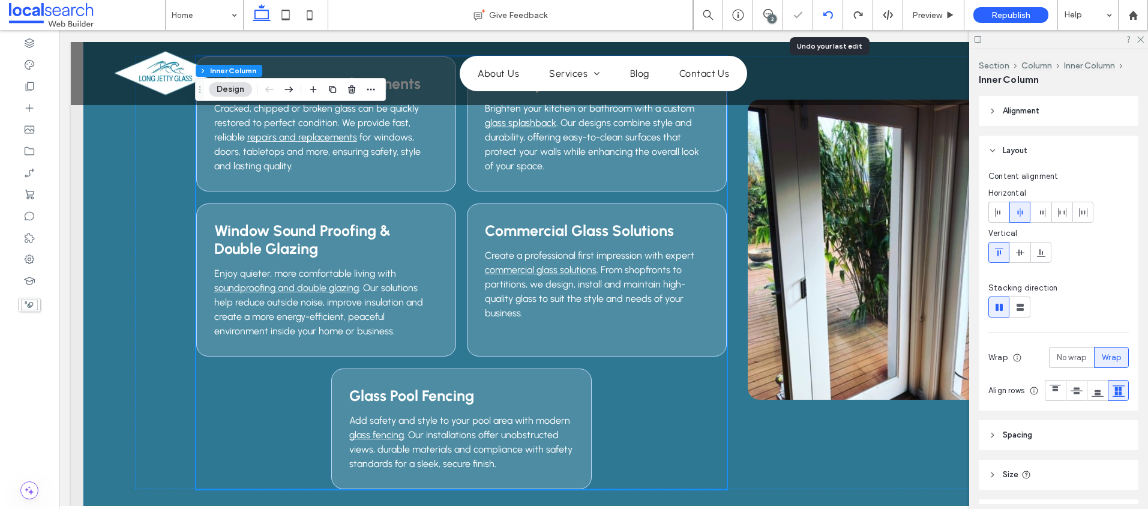
scroll to position [1140, 0]
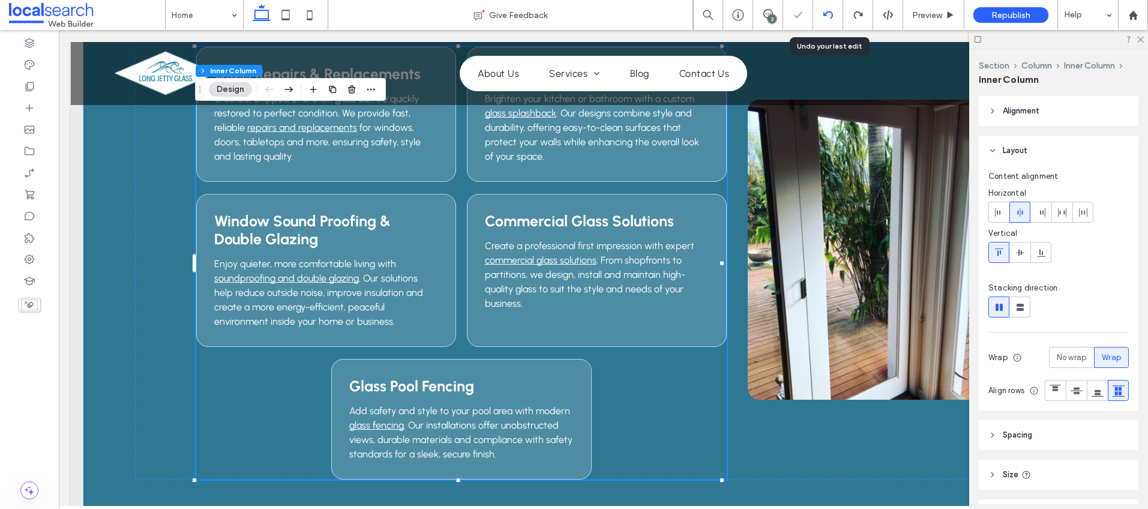
click at [828, 16] on icon at bounding box center [829, 15] width 10 height 10
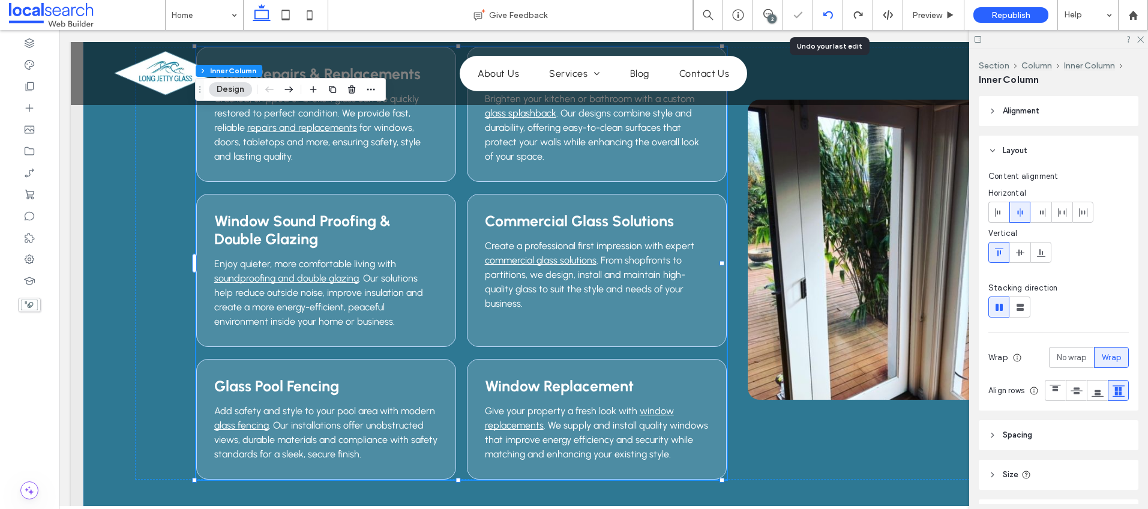
click at [824, 14] on icon at bounding box center [829, 15] width 10 height 10
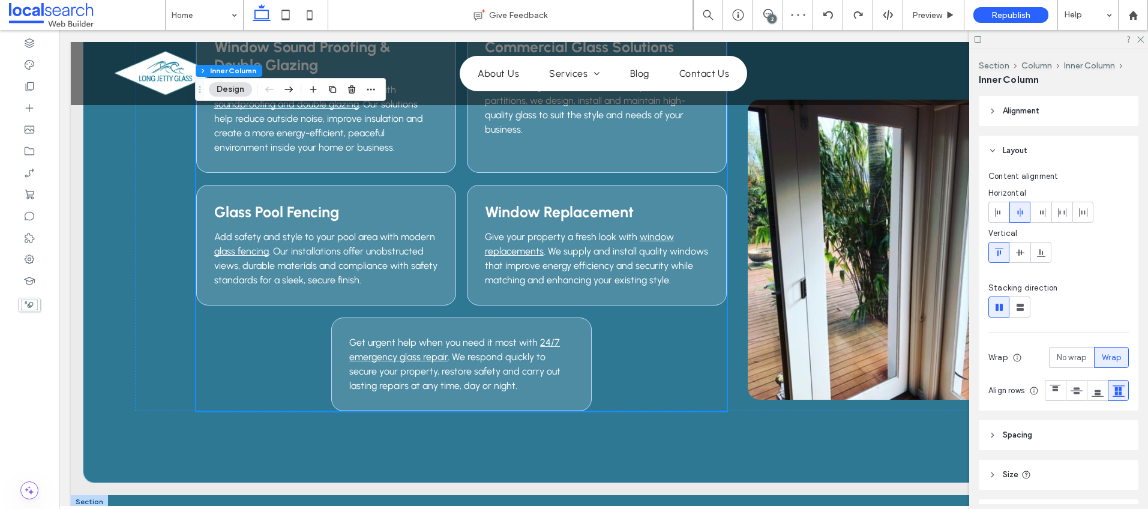
scroll to position [1162, 0]
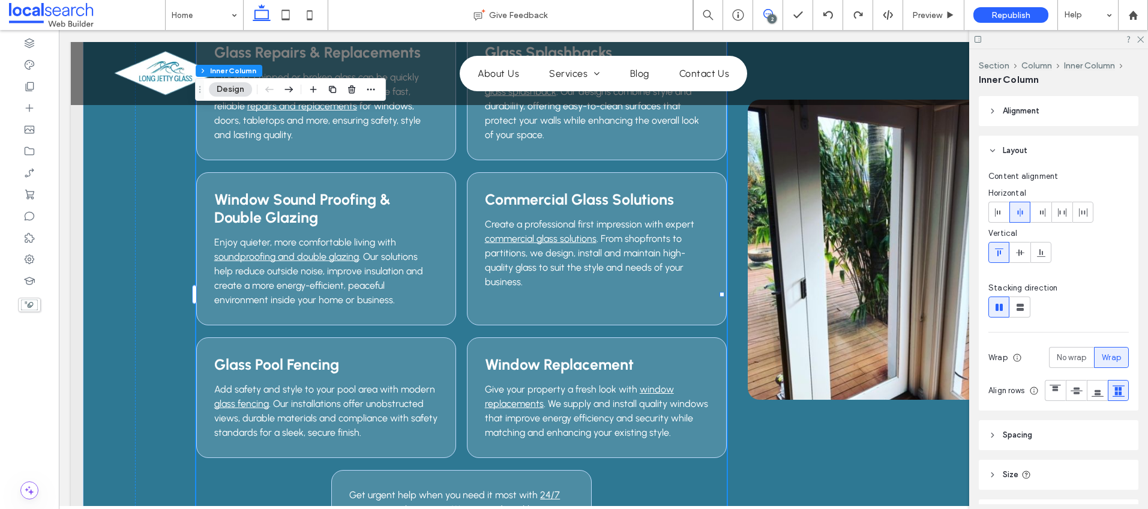
click at [765, 13] on icon at bounding box center [768, 14] width 10 height 10
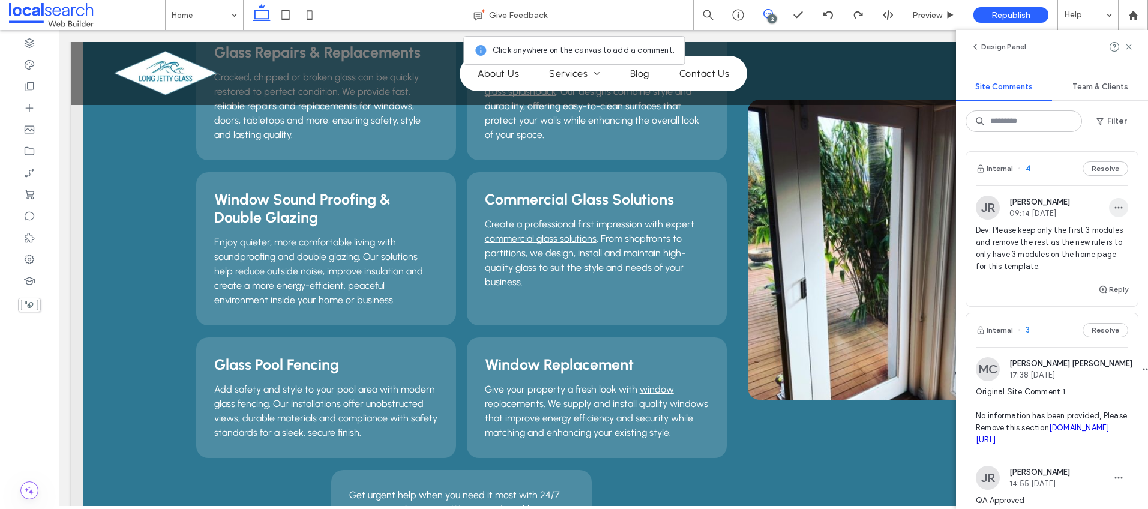
click at [1114, 203] on icon "button" at bounding box center [1119, 208] width 10 height 10
click at [1063, 246] on div "Edit" at bounding box center [1065, 238] width 107 height 23
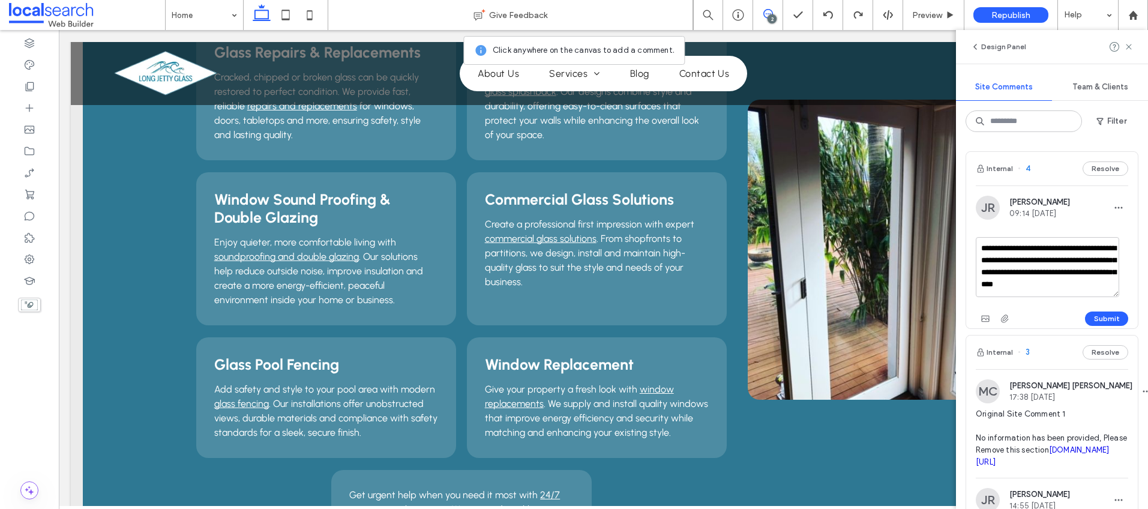
click at [1013, 259] on textarea "**********" at bounding box center [1047, 267] width 143 height 60
click at [1086, 257] on textarea "**********" at bounding box center [1047, 267] width 143 height 60
drag, startPoint x: 1086, startPoint y: 259, endPoint x: 1016, endPoint y: 255, distance: 70.3
click at [1016, 255] on textarea "**********" at bounding box center [1047, 267] width 143 height 60
click at [1056, 272] on textarea "**********" at bounding box center [1047, 267] width 143 height 60
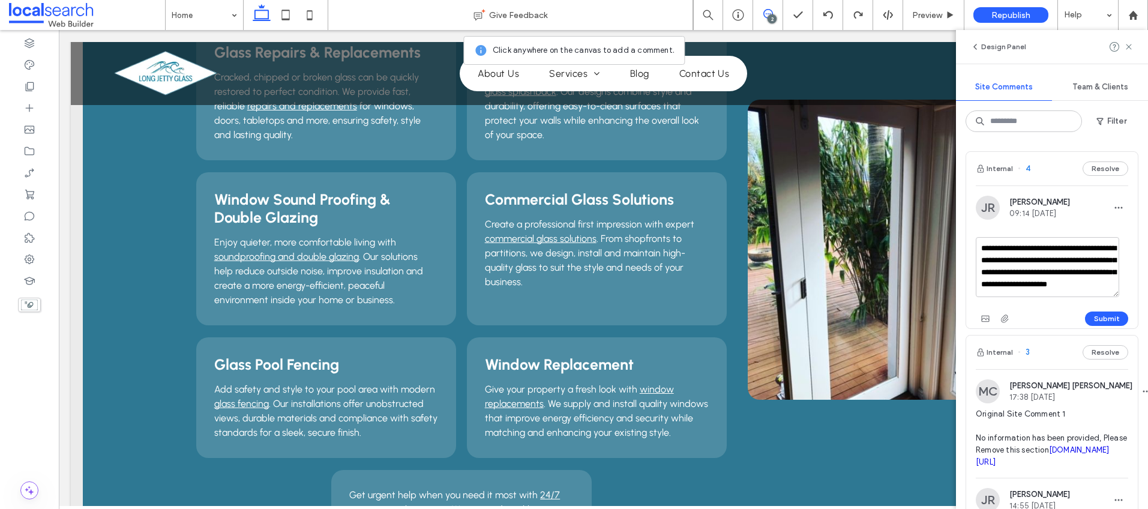
scroll to position [0, 0]
click at [1011, 259] on textarea "**********" at bounding box center [1047, 267] width 143 height 60
drag, startPoint x: 1018, startPoint y: 282, endPoint x: 1088, endPoint y: 254, distance: 75.5
click at [1088, 254] on textarea "**********" at bounding box center [1047, 267] width 143 height 60
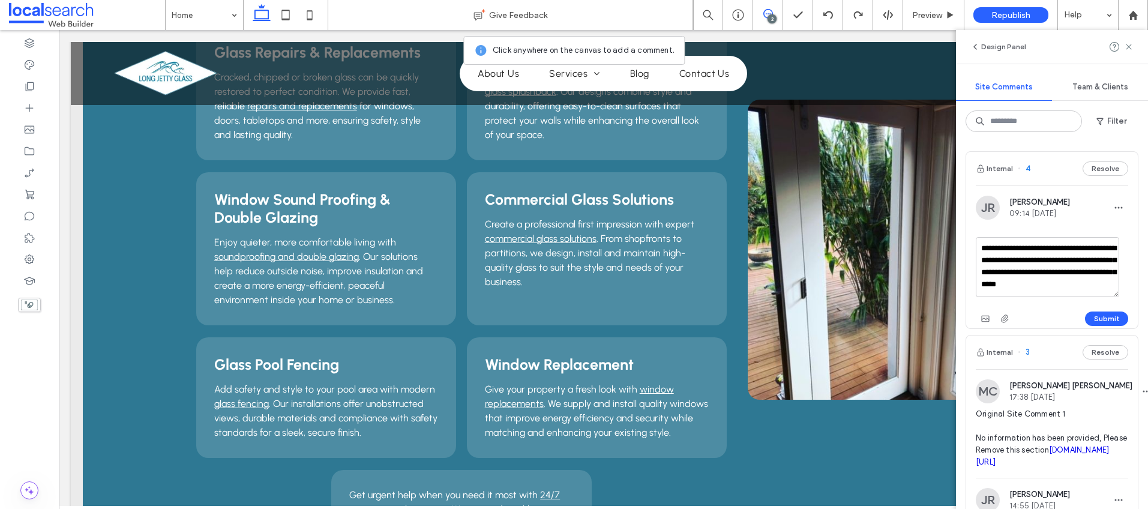
click at [1062, 293] on textarea "**********" at bounding box center [1047, 267] width 143 height 60
type textarea "**********"
click at [1093, 313] on button "Submit" at bounding box center [1106, 319] width 43 height 14
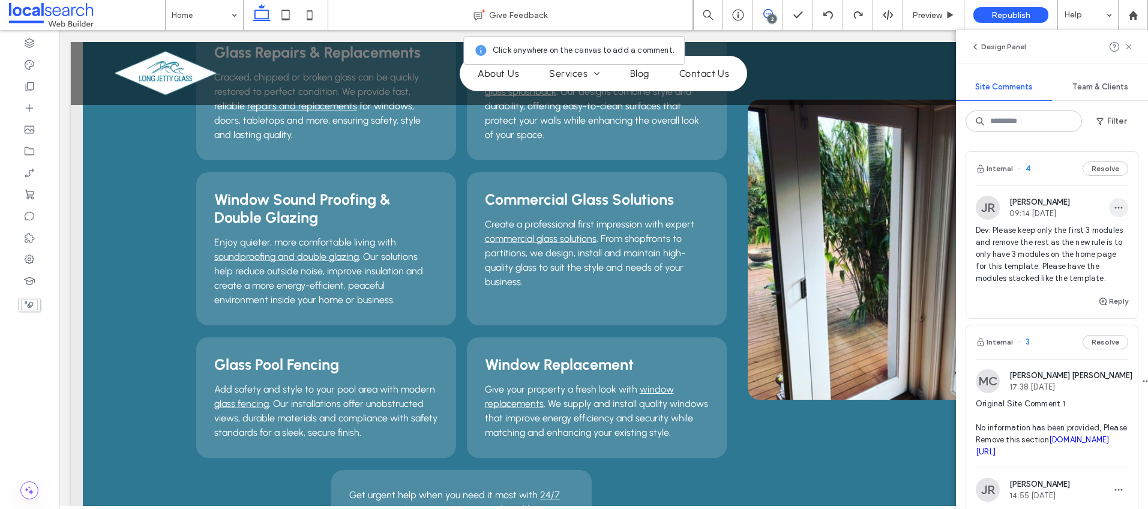
click at [1109, 211] on span "button" at bounding box center [1118, 207] width 19 height 19
click at [1047, 230] on div "Edit" at bounding box center [1065, 238] width 107 height 23
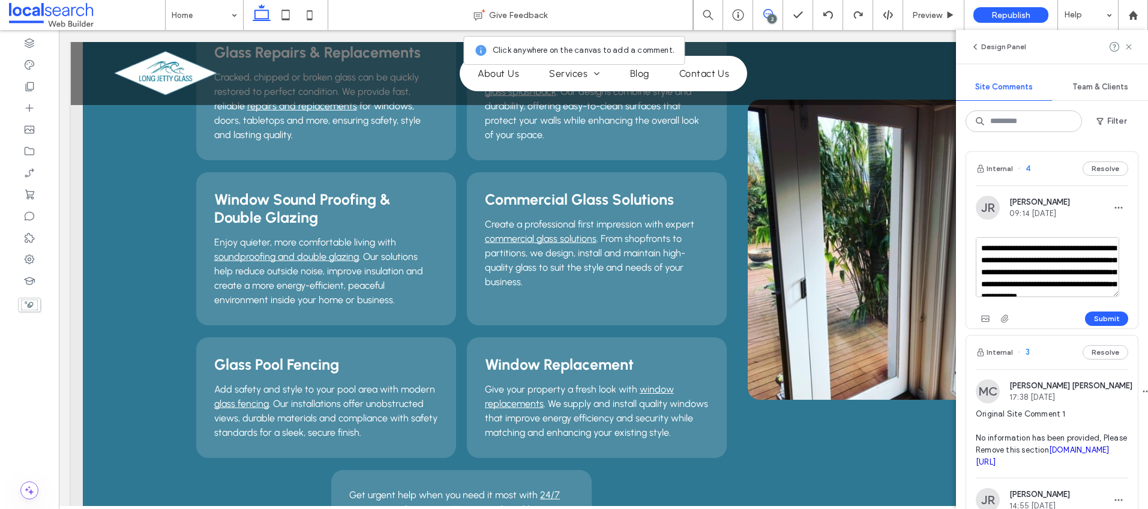
click at [995, 248] on textarea "**********" at bounding box center [1047, 267] width 143 height 60
type textarea "**********"
click at [1103, 325] on button "Submit" at bounding box center [1106, 319] width 43 height 14
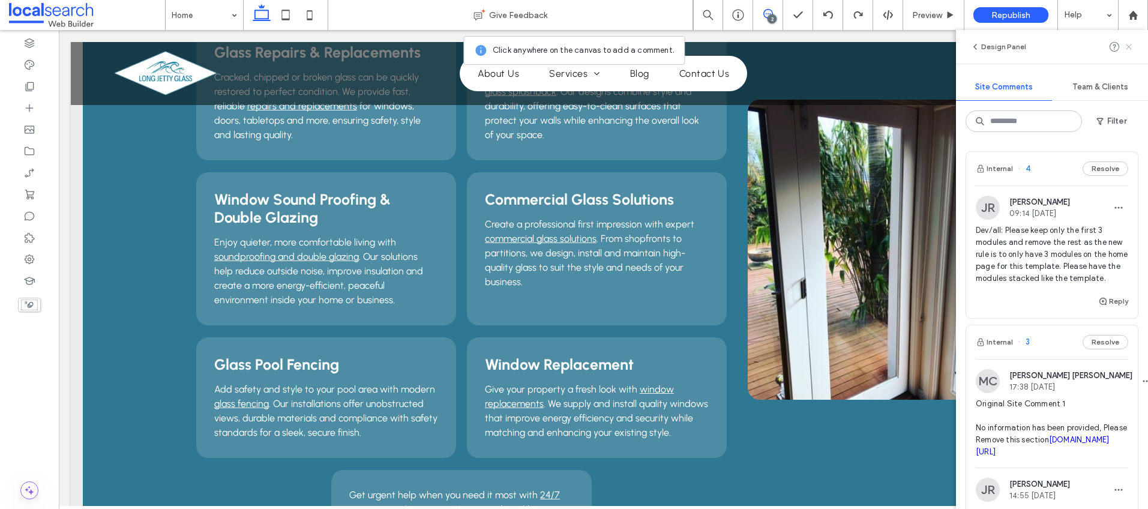
click at [1131, 46] on icon at bounding box center [1129, 47] width 10 height 10
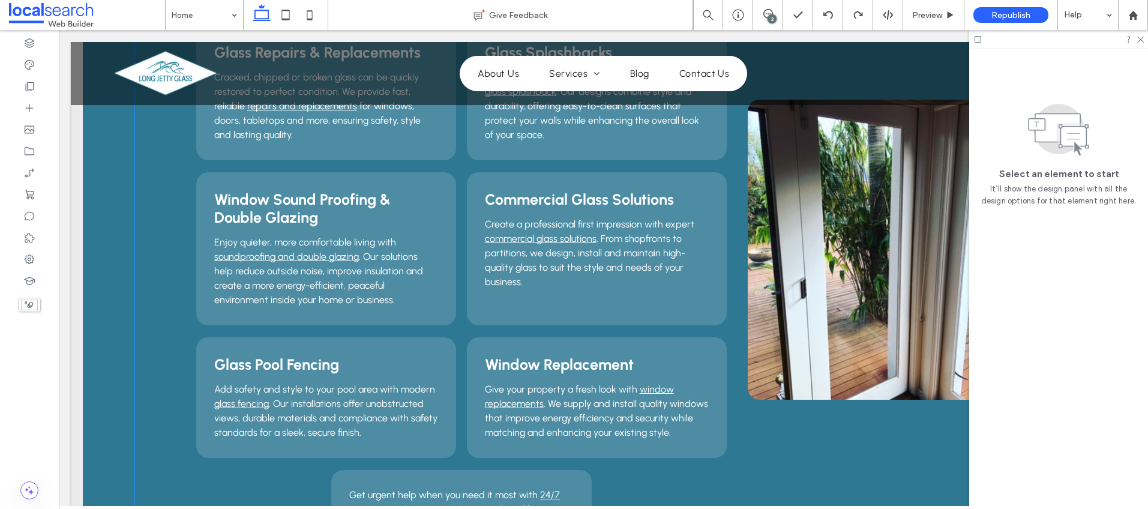
scroll to position [785, 0]
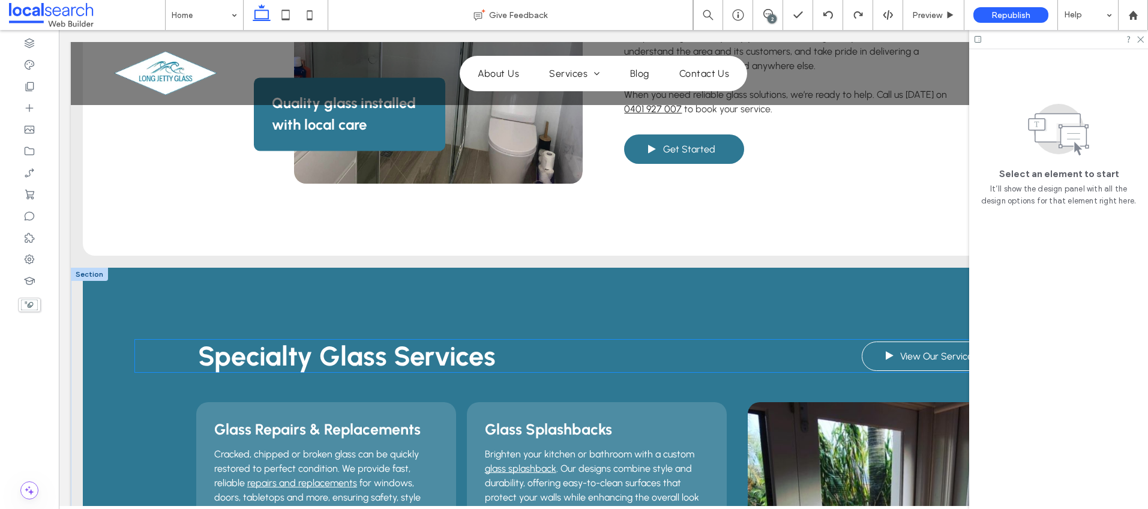
click at [920, 361] on span "View Our Services" at bounding box center [938, 356] width 77 height 23
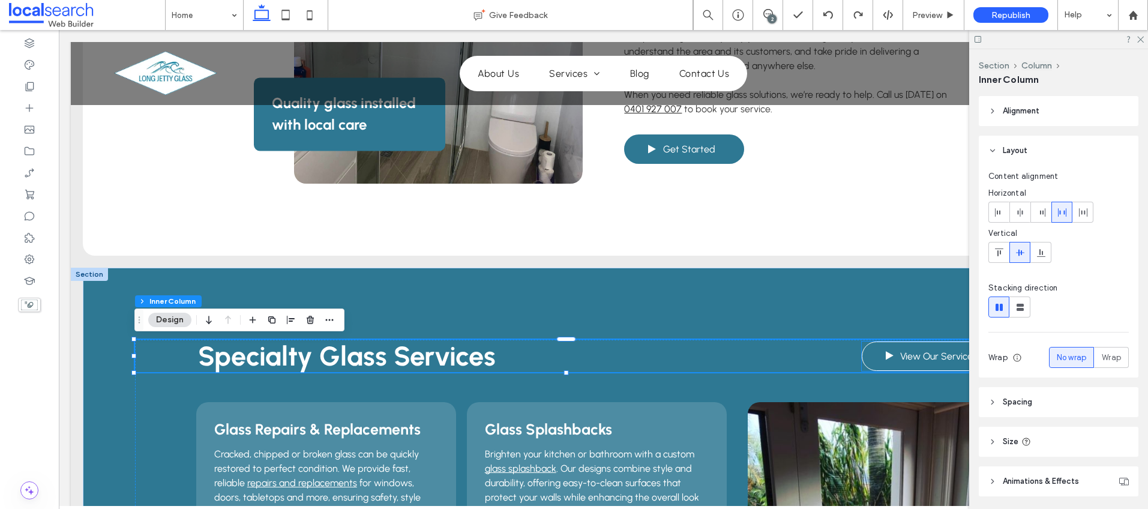
click at [924, 354] on span "View Our Services" at bounding box center [938, 356] width 77 height 23
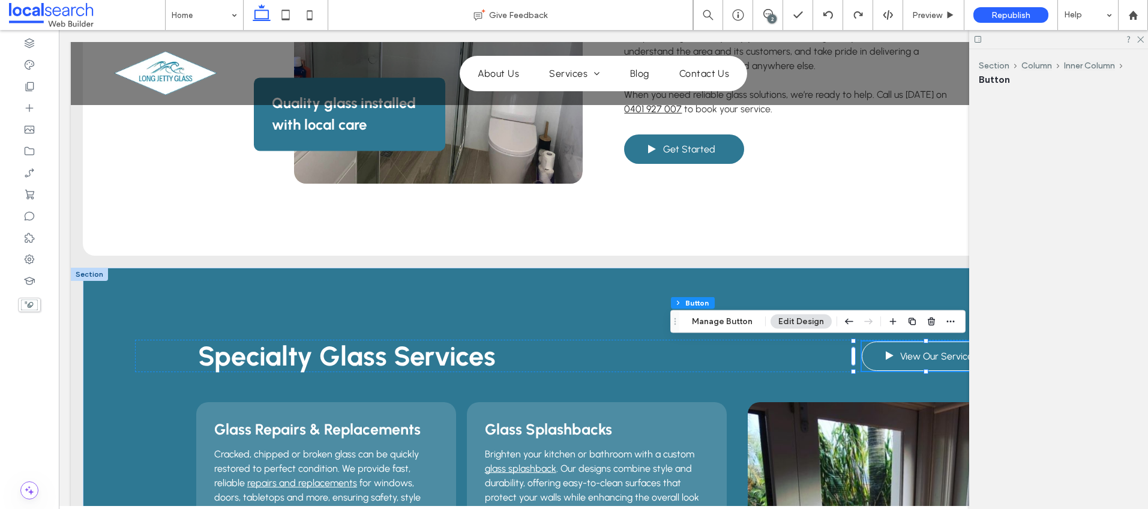
click at [924, 354] on div "View Our Services" at bounding box center [934, 356] width 144 height 29
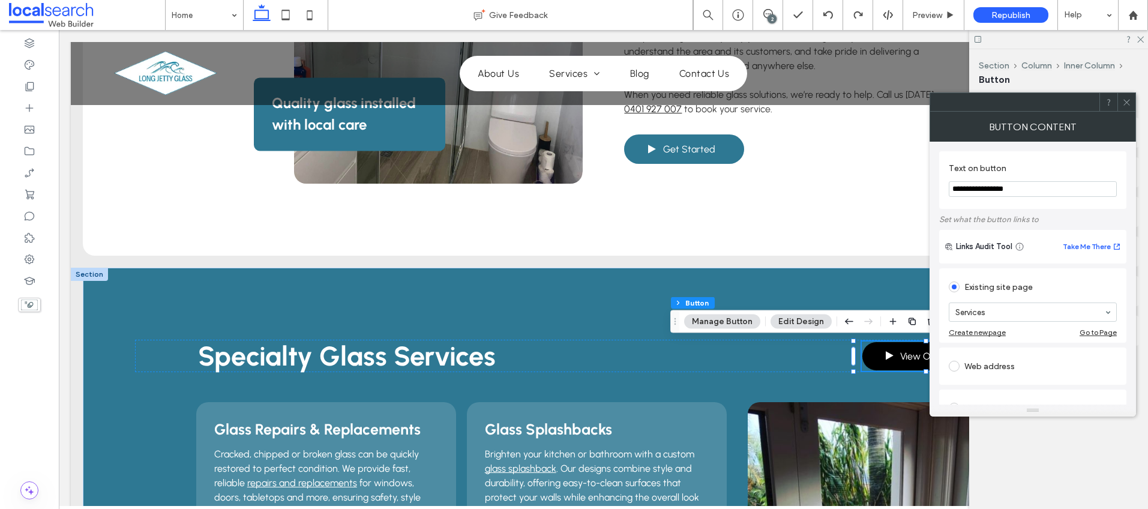
click at [971, 189] on input "**********" at bounding box center [1033, 189] width 168 height 16
type input "**********"
click at [1128, 103] on use at bounding box center [1127, 102] width 6 height 6
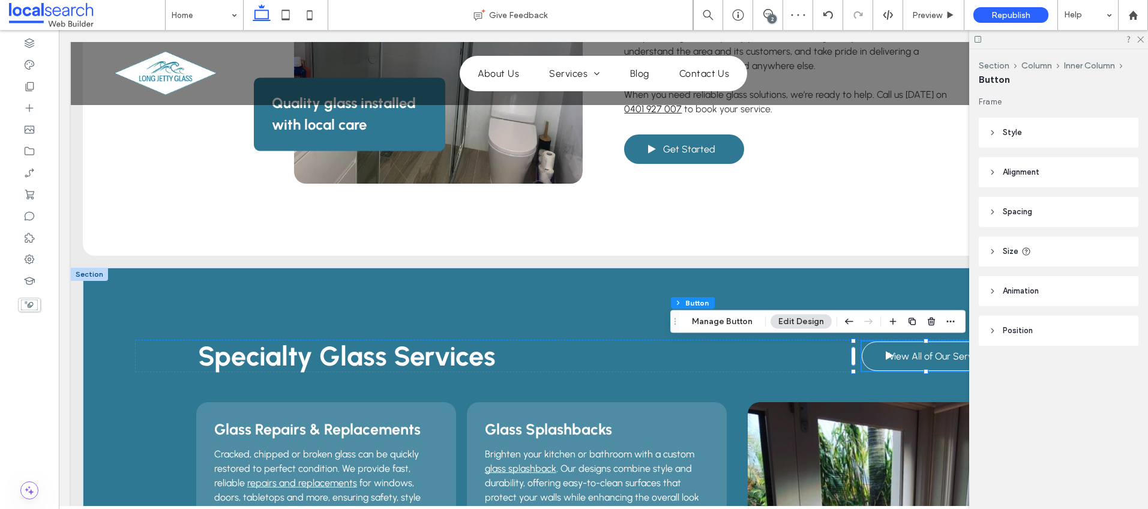
click at [914, 356] on span "View All of Our Services" at bounding box center [939, 356] width 100 height 23
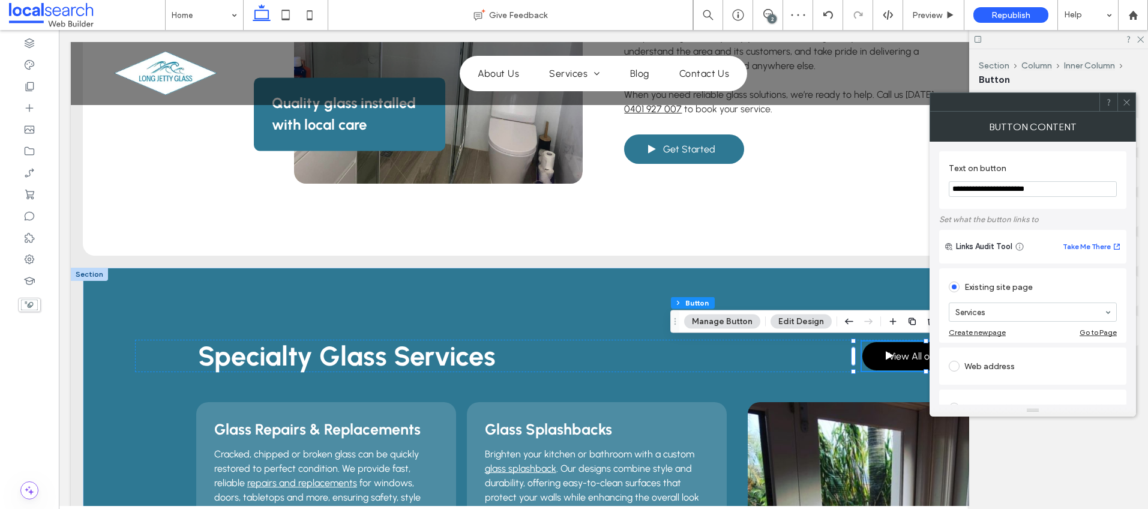
drag, startPoint x: 992, startPoint y: 187, endPoint x: 1007, endPoint y: 202, distance: 21.2
click at [992, 188] on input "**********" at bounding box center [1033, 189] width 168 height 16
type input "**********"
click at [1128, 105] on icon at bounding box center [1126, 102] width 9 height 9
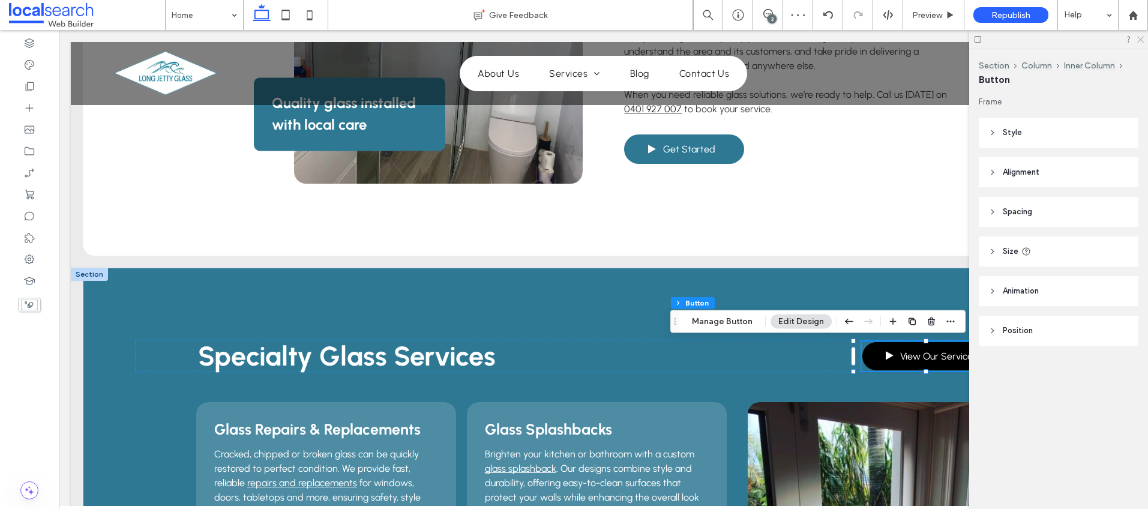
click at [1140, 40] on icon at bounding box center [1140, 39] width 8 height 8
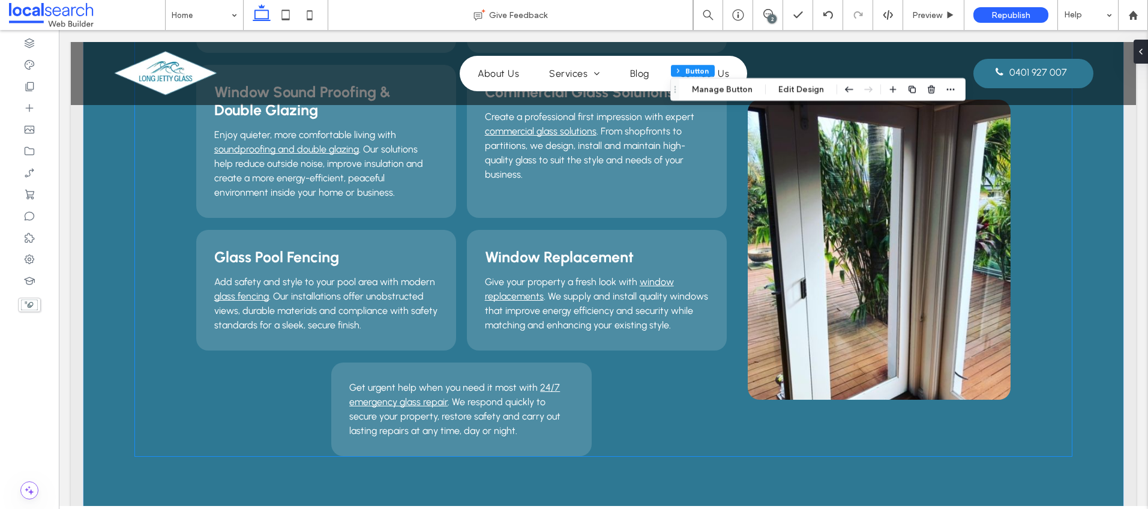
scroll to position [1372, 0]
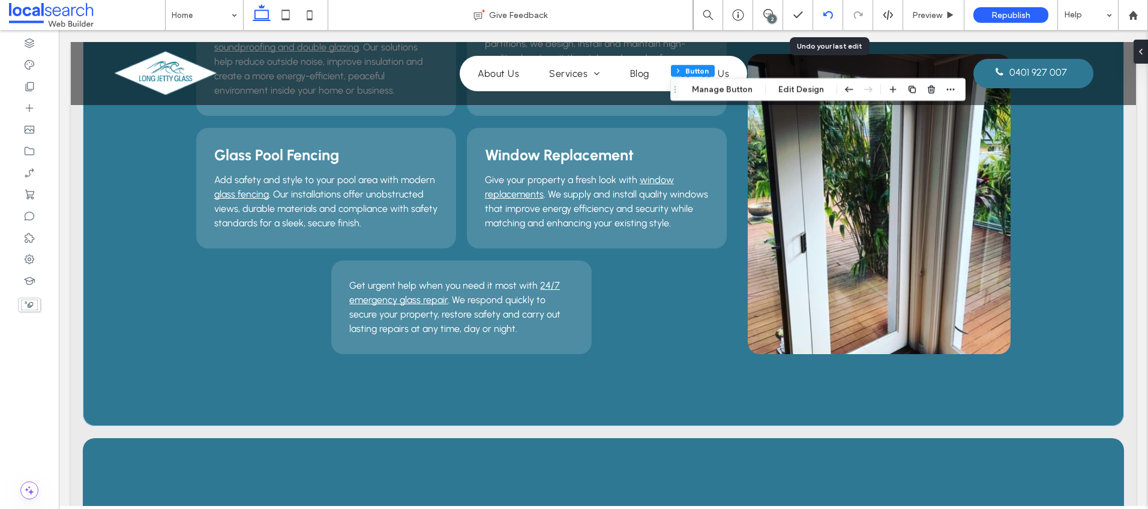
click at [825, 14] on icon at bounding box center [829, 15] width 10 height 10
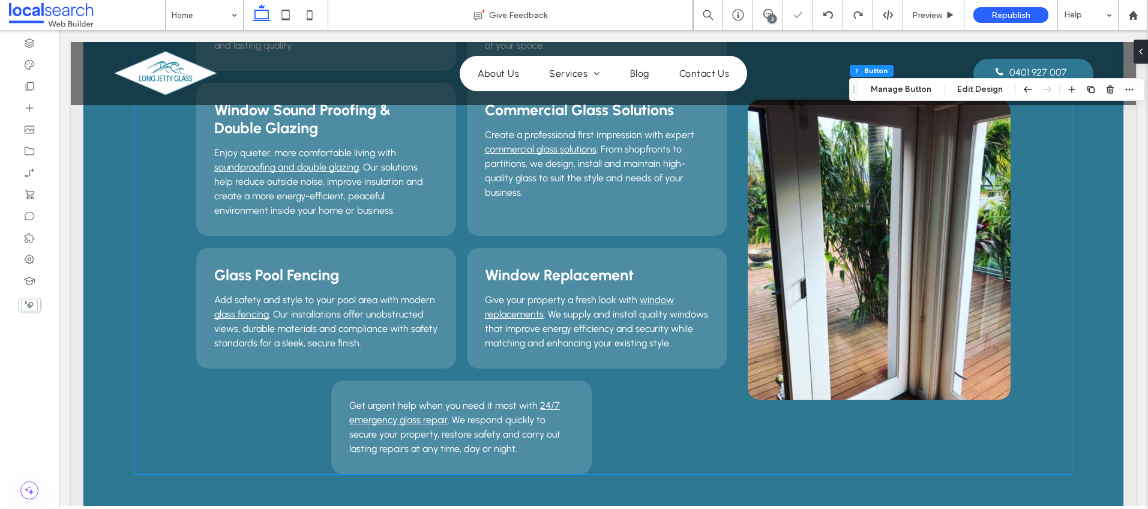
scroll to position [1292, 0]
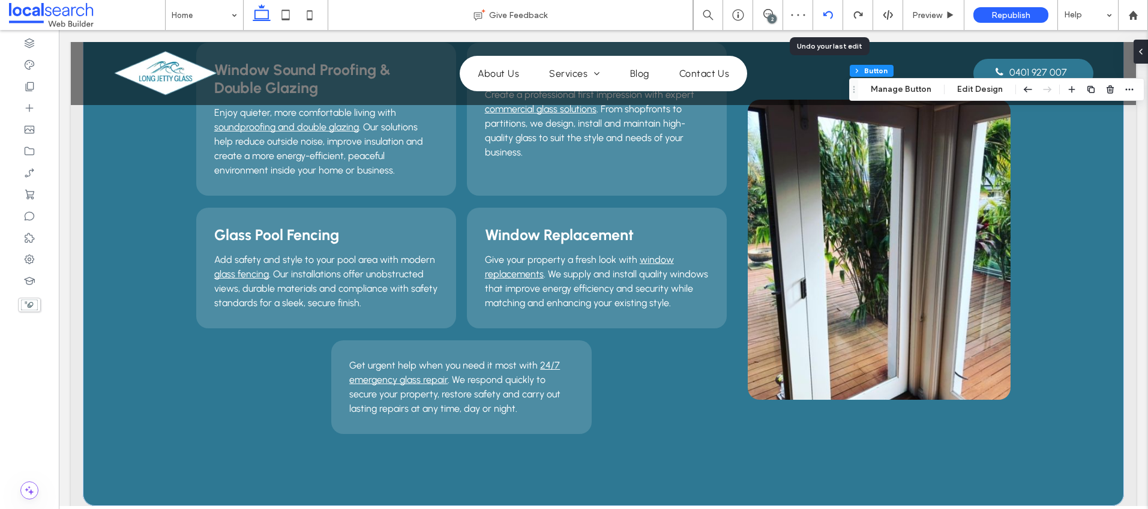
click at [822, 14] on div at bounding box center [827, 15] width 29 height 10
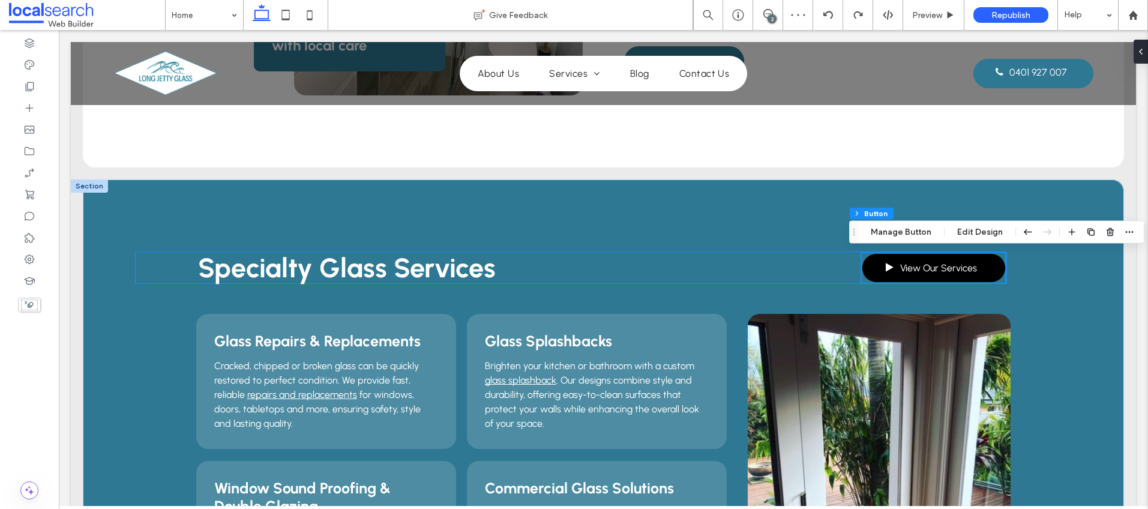
scroll to position [1283, 0]
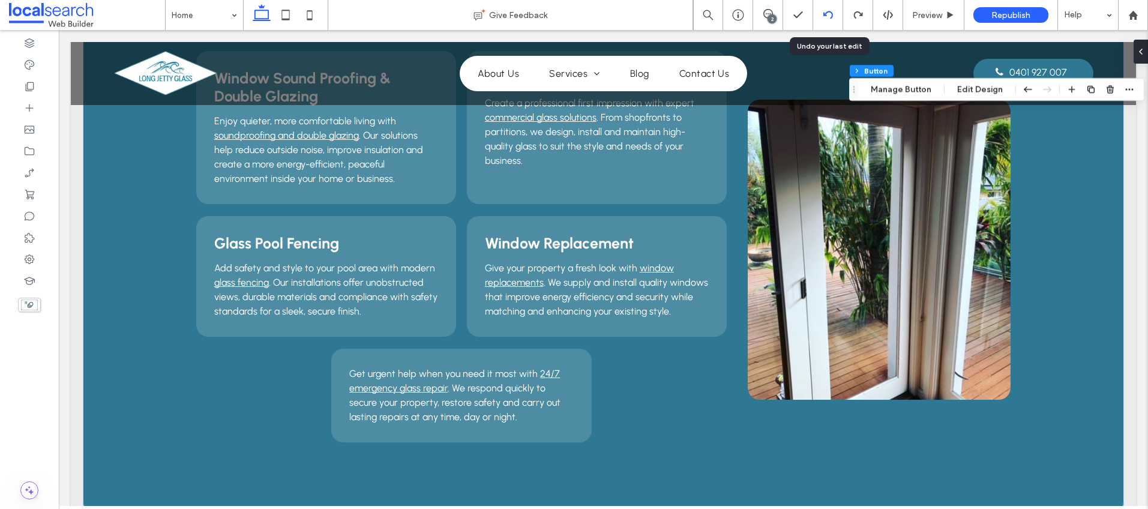
click at [824, 14] on use at bounding box center [828, 15] width 10 height 8
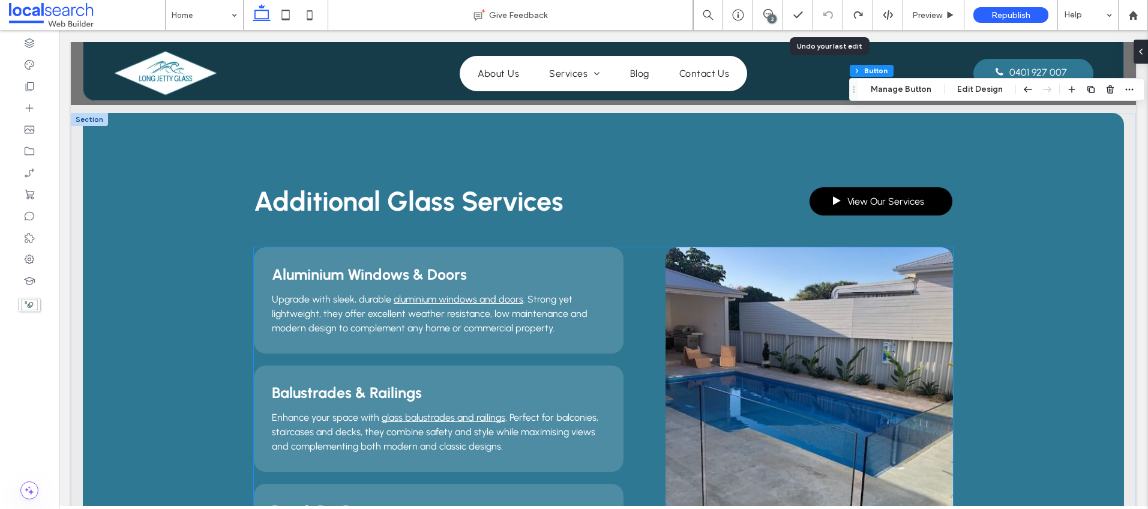
scroll to position [1615, 0]
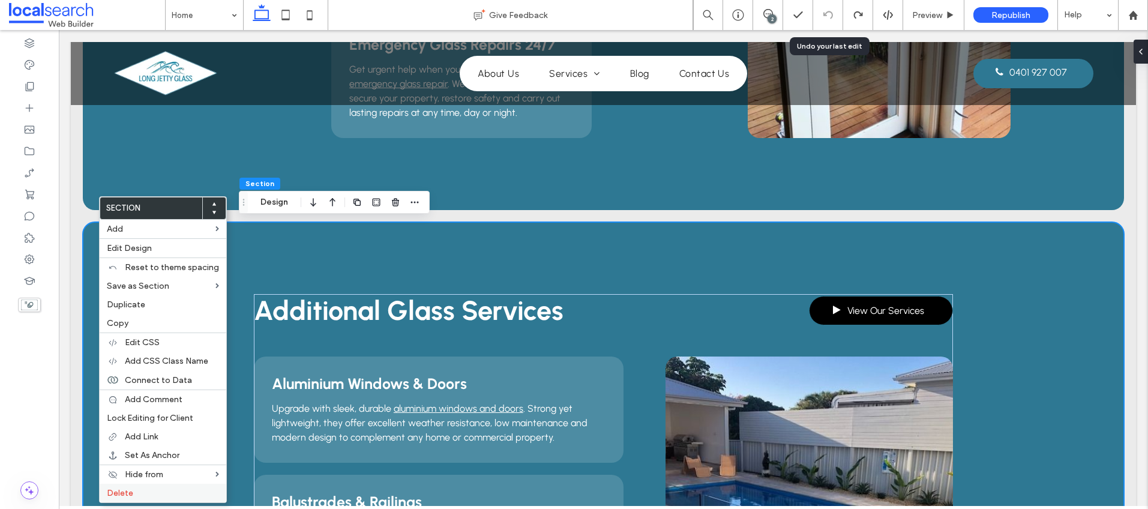
click at [133, 498] on div "Delete" at bounding box center [163, 493] width 127 height 19
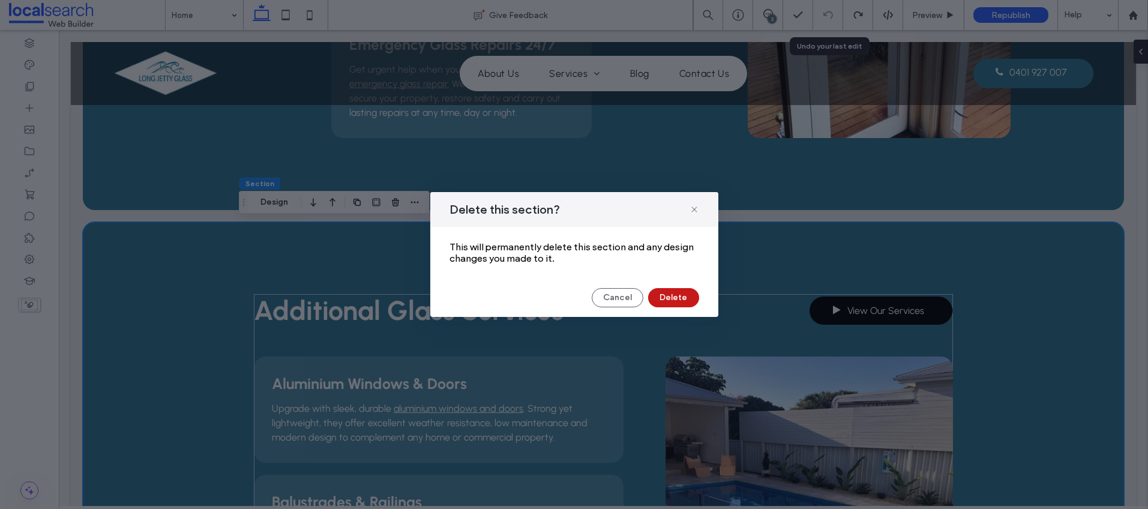
click at [672, 292] on button "Delete" at bounding box center [673, 297] width 51 height 19
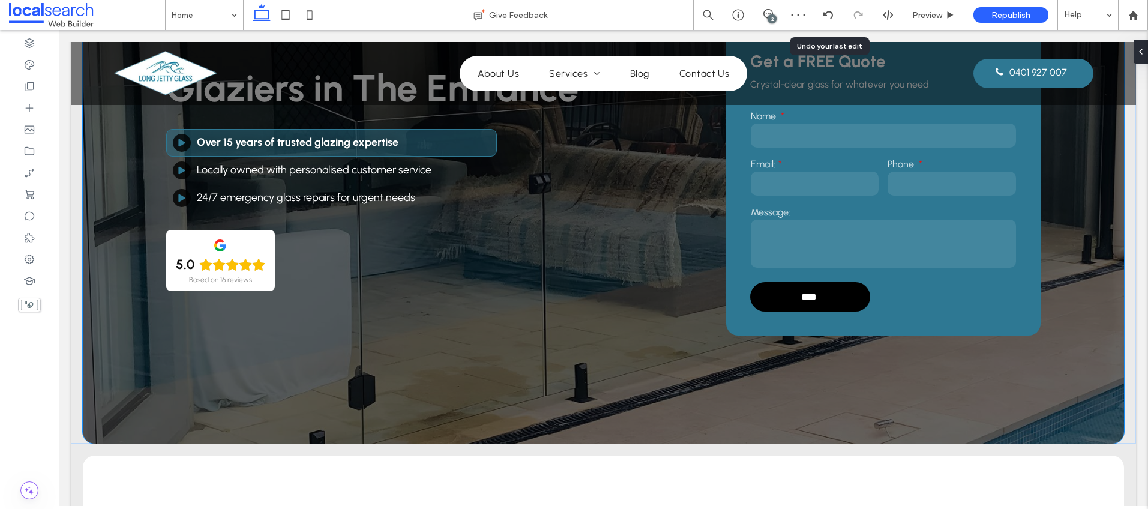
scroll to position [93, 0]
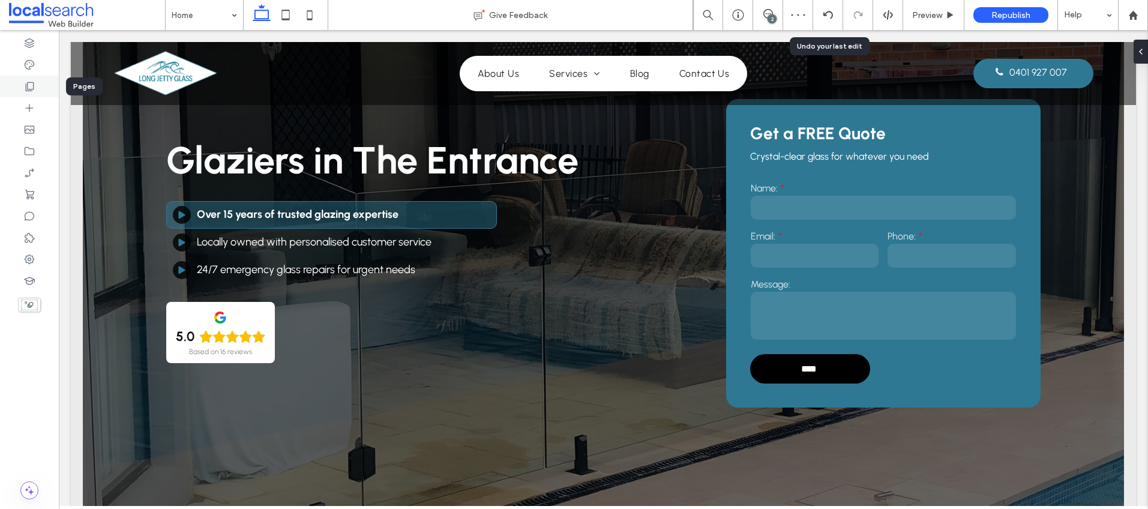
click at [46, 91] on div at bounding box center [29, 87] width 59 height 22
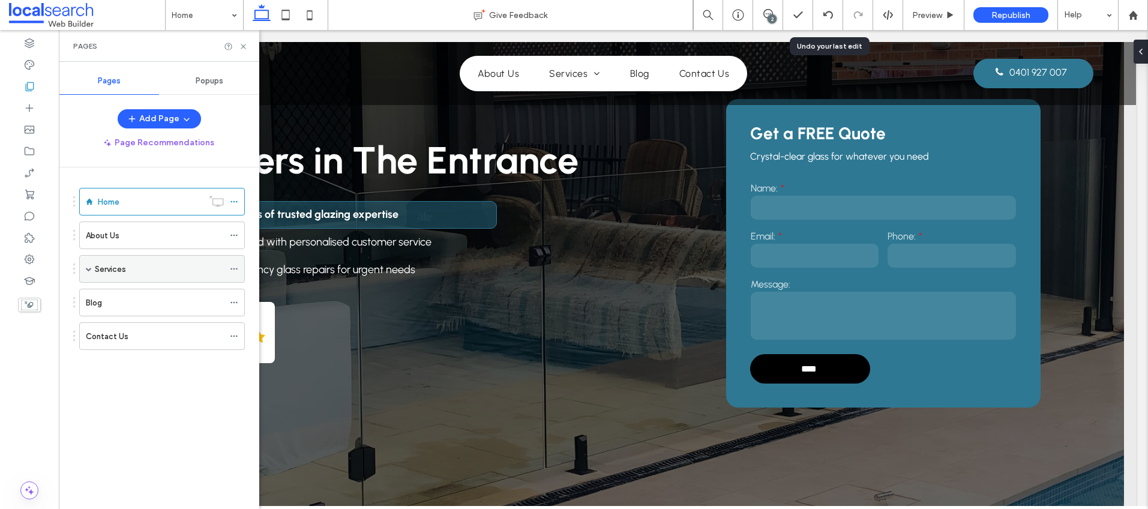
click at [110, 261] on div "Services" at bounding box center [159, 269] width 129 height 26
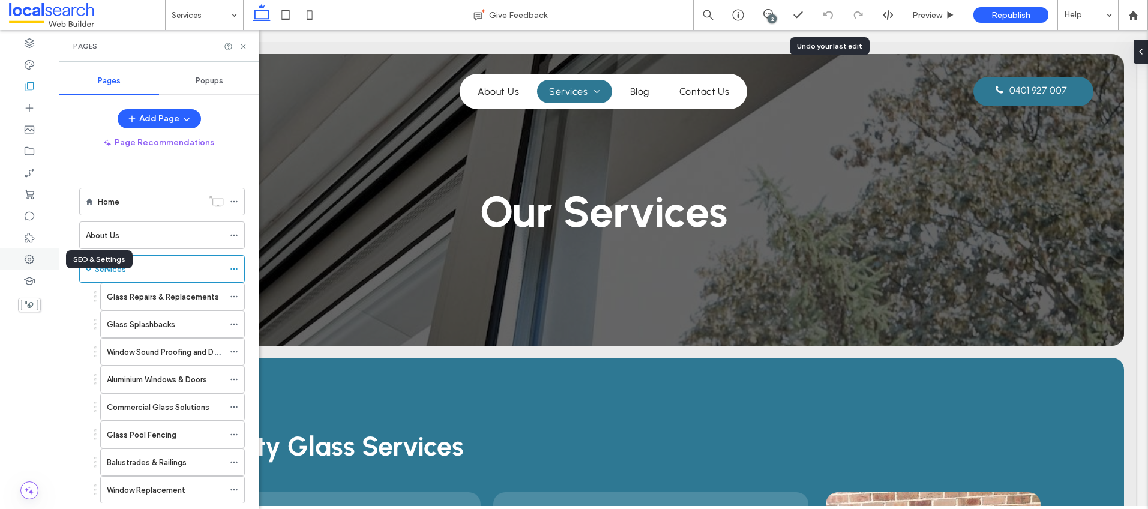
click at [29, 257] on icon at bounding box center [29, 259] width 12 height 12
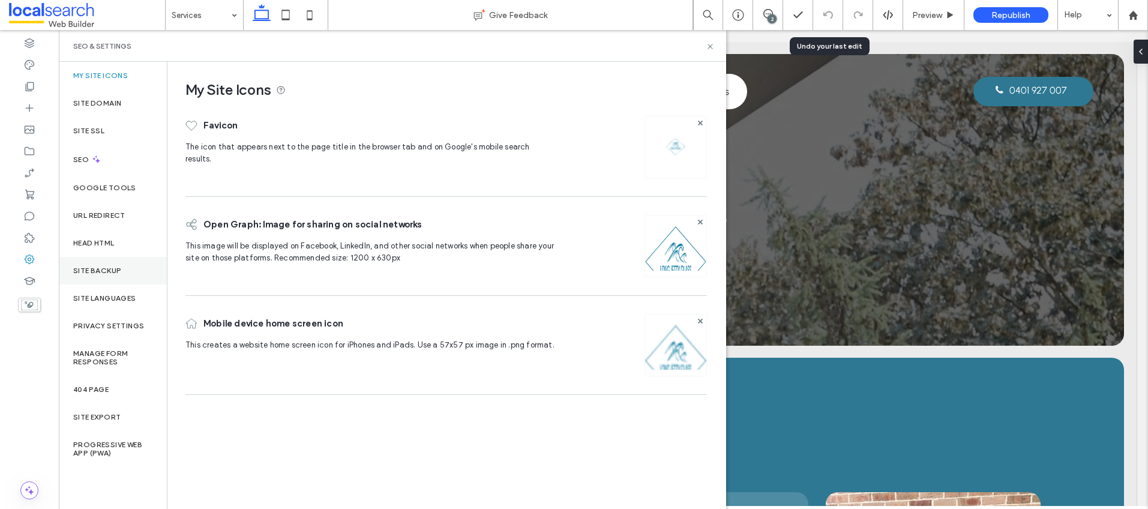
click at [101, 266] on label "Site Backup" at bounding box center [97, 270] width 48 height 8
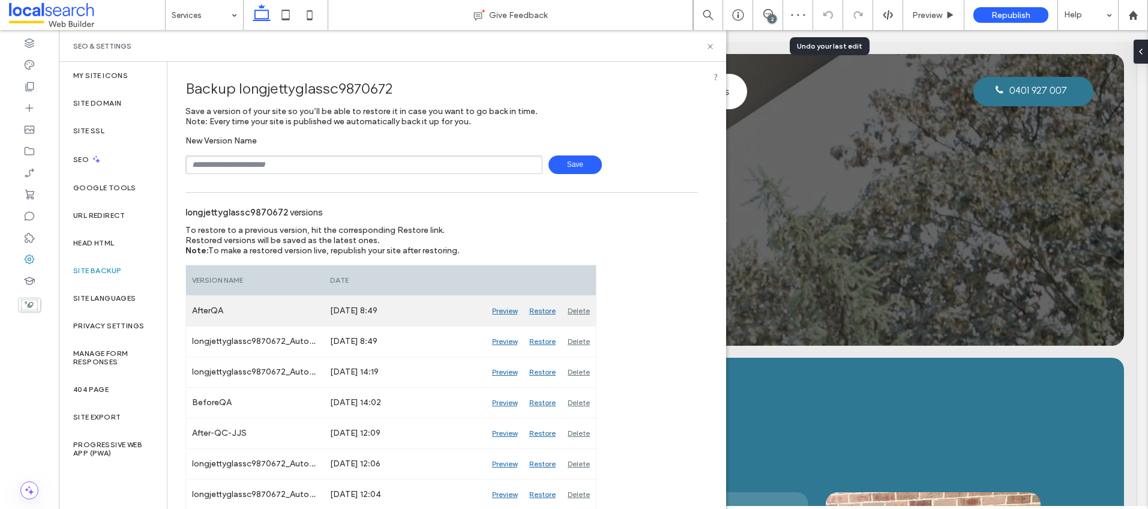
click at [582, 306] on div "Delete" at bounding box center [579, 311] width 34 height 30
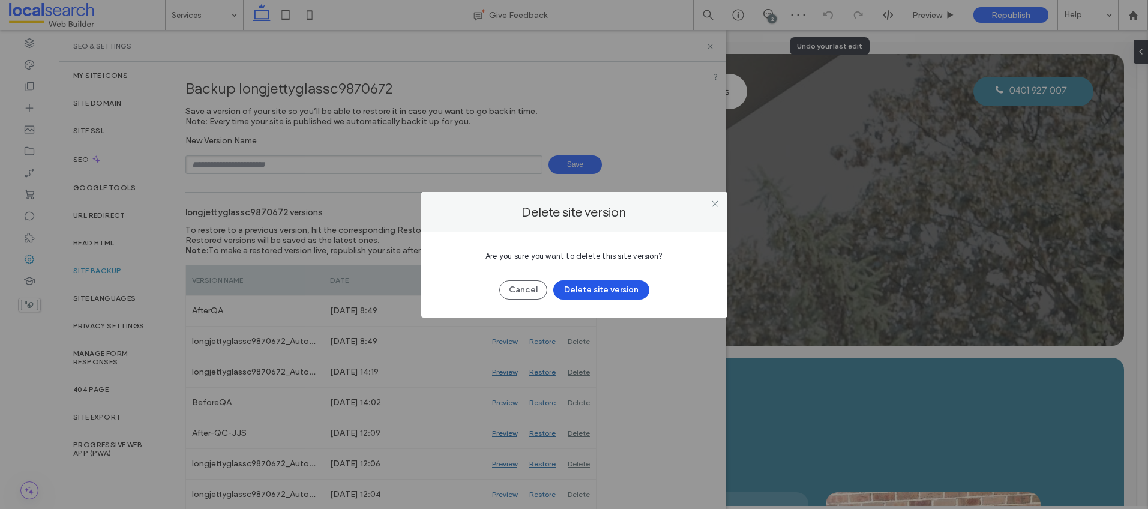
click at [590, 289] on button "Delete site version" at bounding box center [601, 289] width 96 height 19
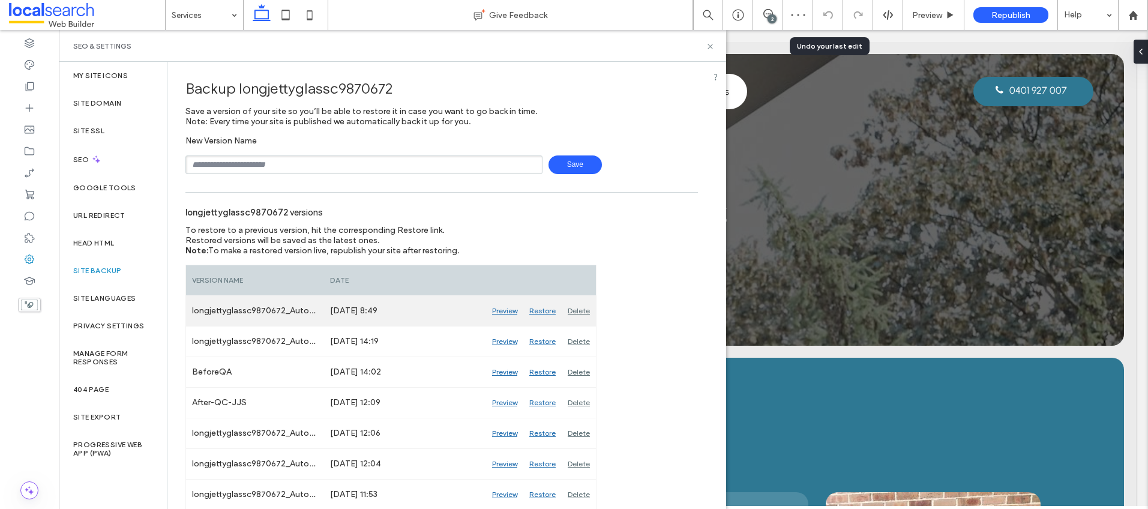
click at [582, 307] on div "Delete" at bounding box center [579, 311] width 34 height 30
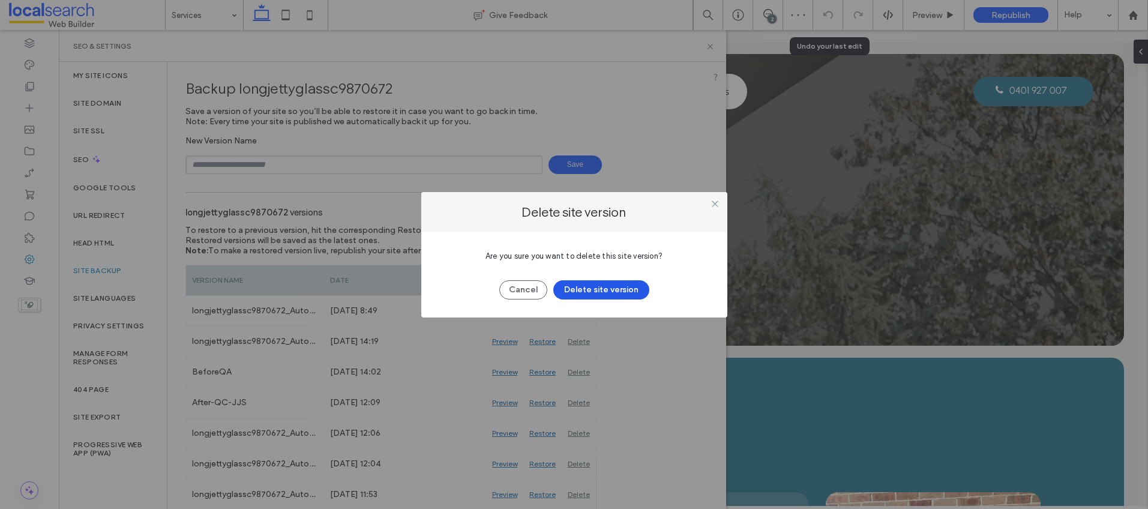
click at [621, 291] on button "Delete site version" at bounding box center [601, 289] width 96 height 19
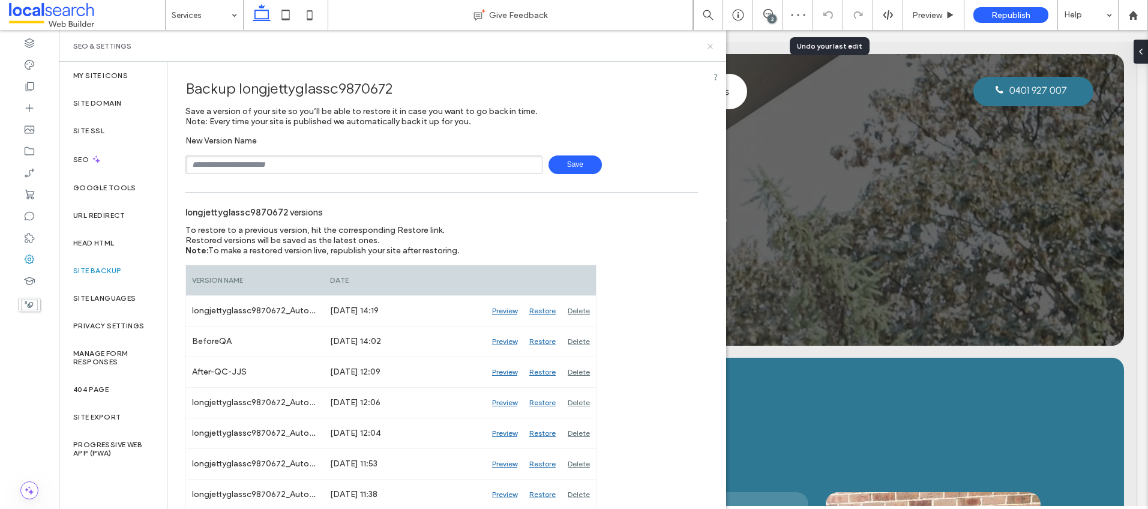
click at [711, 46] on icon at bounding box center [710, 46] width 9 height 9
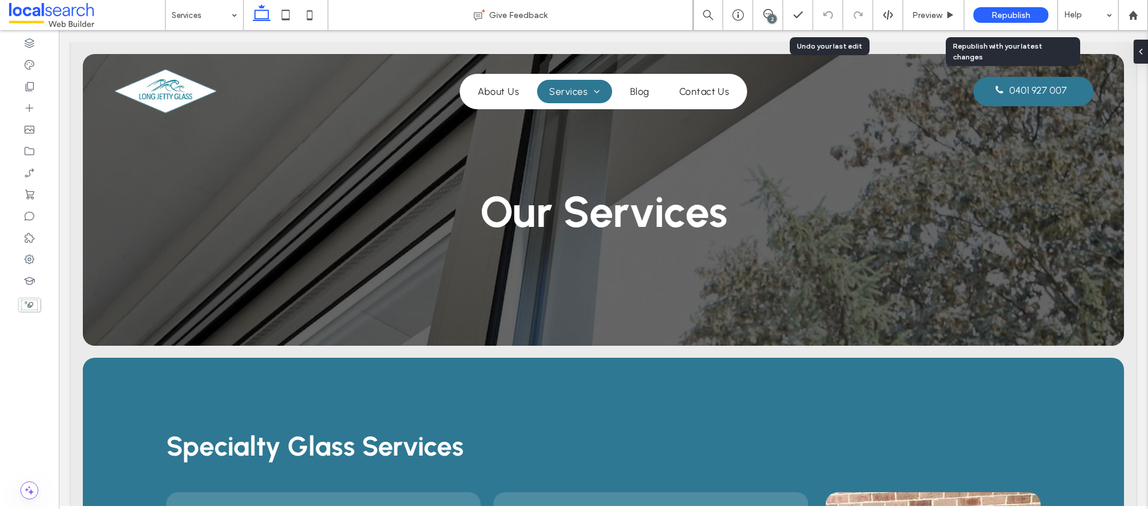
click at [1008, 14] on span "Republish" at bounding box center [1011, 15] width 39 height 10
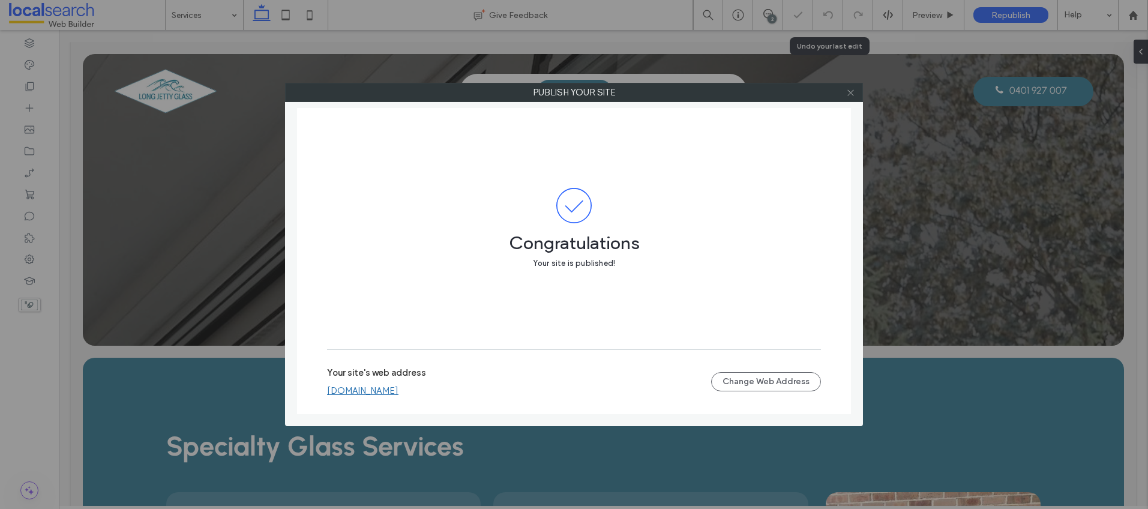
click at [852, 94] on icon at bounding box center [850, 92] width 9 height 9
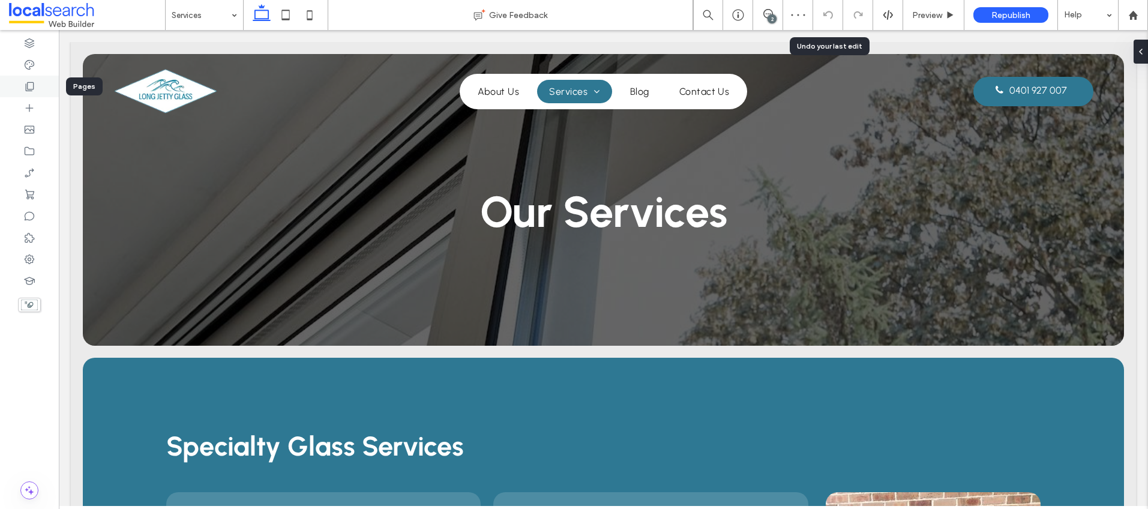
click at [30, 86] on icon at bounding box center [29, 86] width 12 height 12
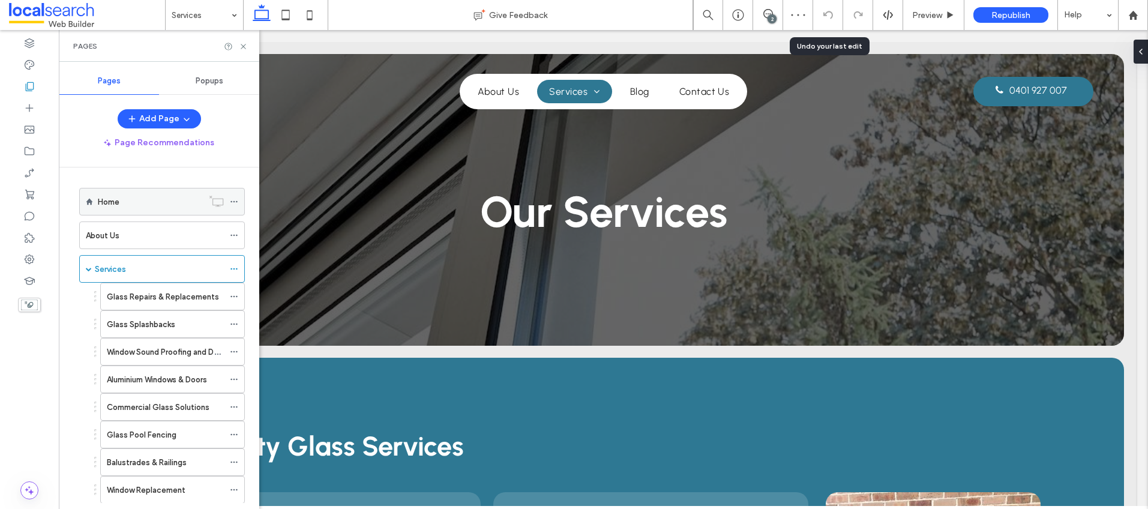
click at [108, 195] on label "Home" at bounding box center [109, 201] width 22 height 21
click at [1139, 52] on icon at bounding box center [1136, 52] width 10 height 10
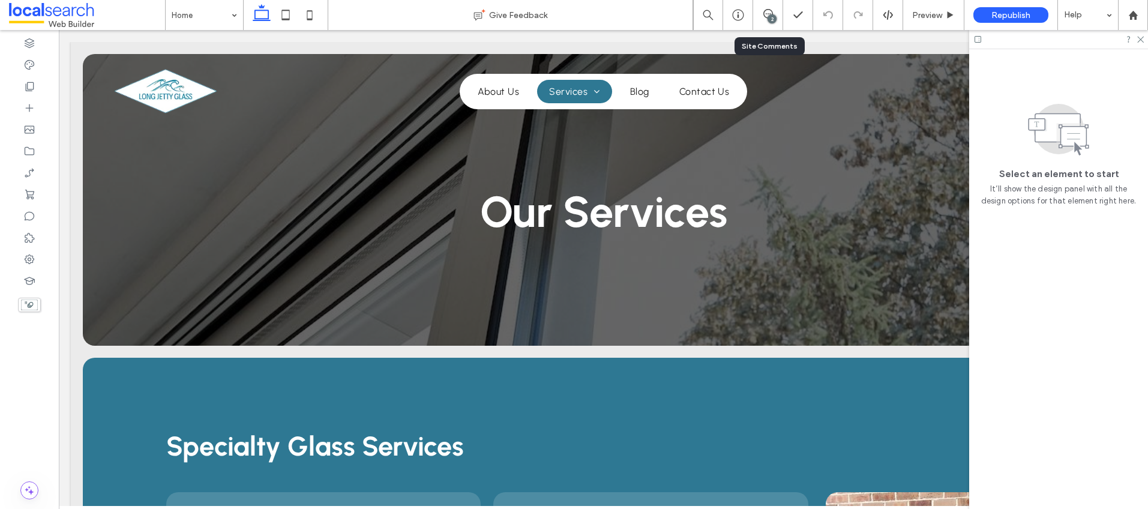
click at [769, 14] on div "2" at bounding box center [772, 18] width 9 height 9
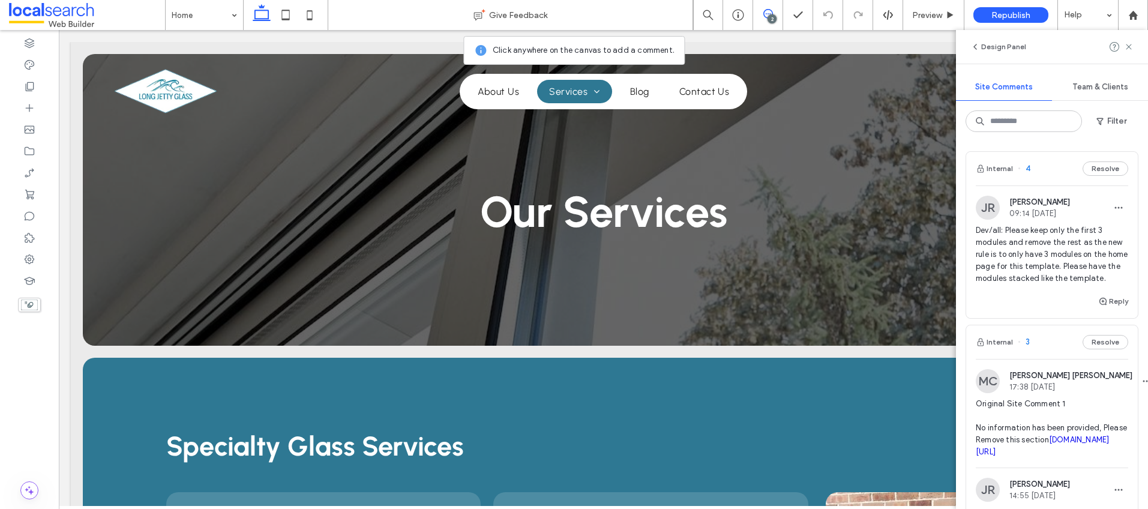
click at [1058, 212] on span "09:14 [DATE]" at bounding box center [1040, 213] width 61 height 9
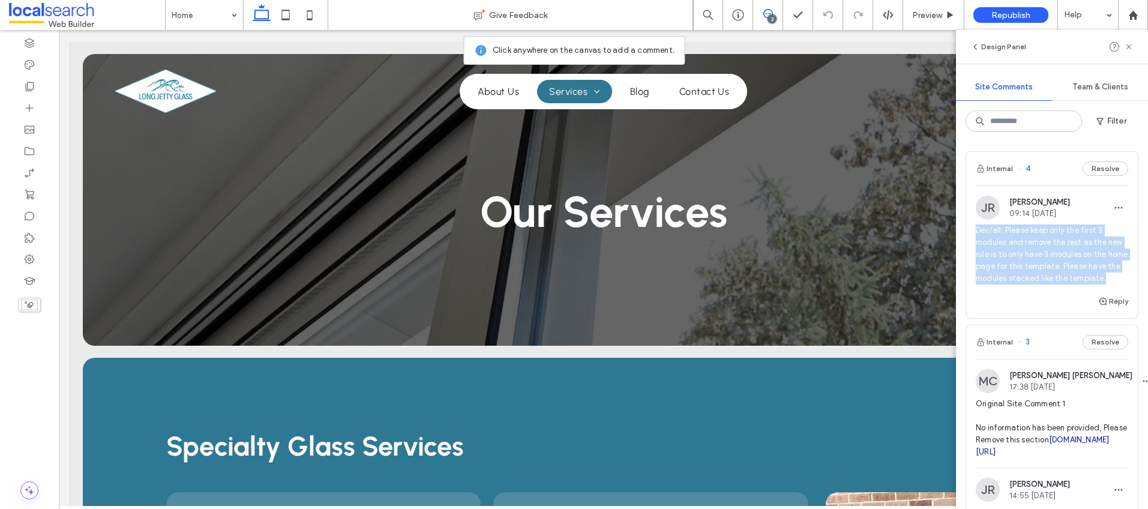
drag, startPoint x: 1032, startPoint y: 289, endPoint x: 965, endPoint y: 233, distance: 86.9
click at [966, 233] on div "Internal 4 Resolve JR [PERSON_NAME] 09:14 [DATE] Dev/all: Please keep only the …" at bounding box center [1052, 234] width 173 height 167
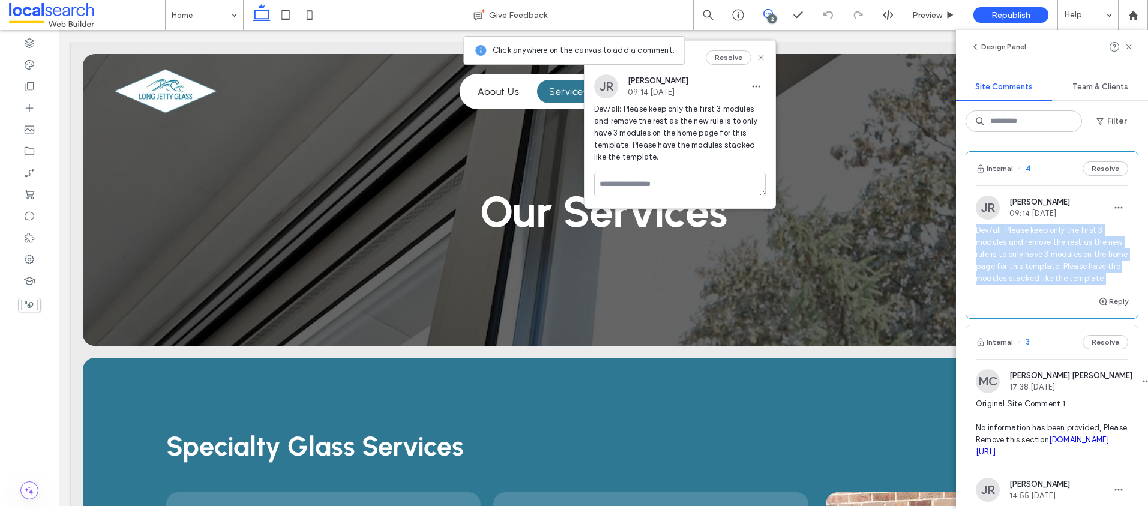
copy span "Dev/all: Please keep only the first 3 modules and remove the rest as the new ru…"
click at [1109, 204] on span "button" at bounding box center [1118, 207] width 19 height 19
click at [1057, 257] on div "Delete" at bounding box center [1065, 261] width 107 height 23
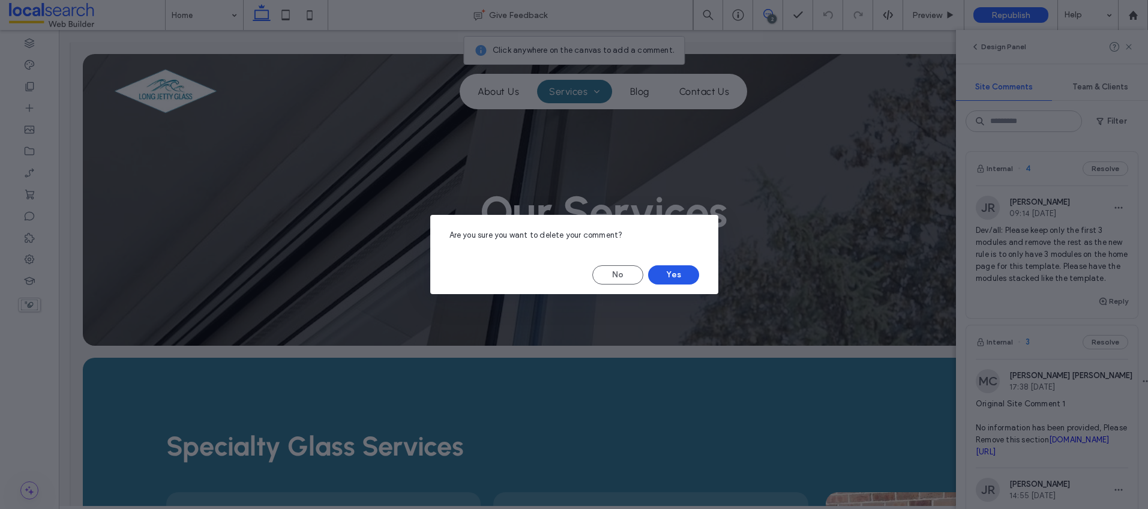
click at [678, 271] on button "Yes" at bounding box center [673, 274] width 51 height 19
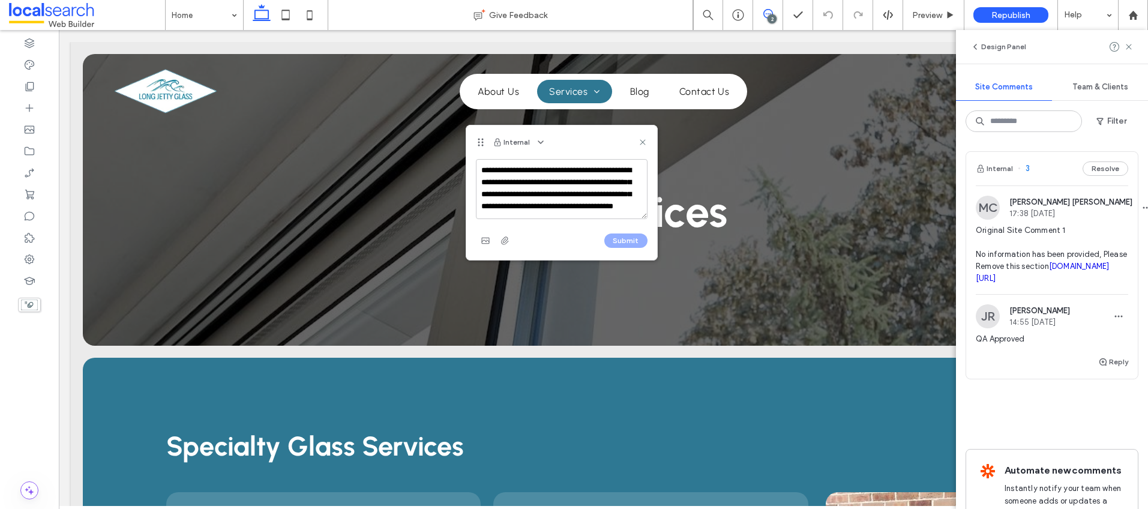
scroll to position [4, 0]
type textarea "**********"
click at [629, 238] on button "Submit" at bounding box center [625, 240] width 43 height 14
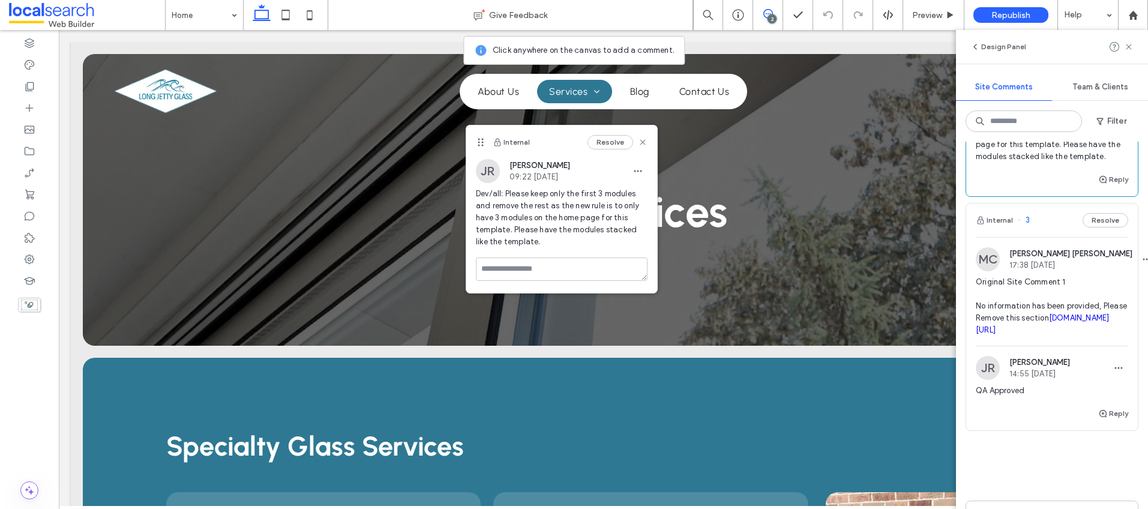
scroll to position [0, 0]
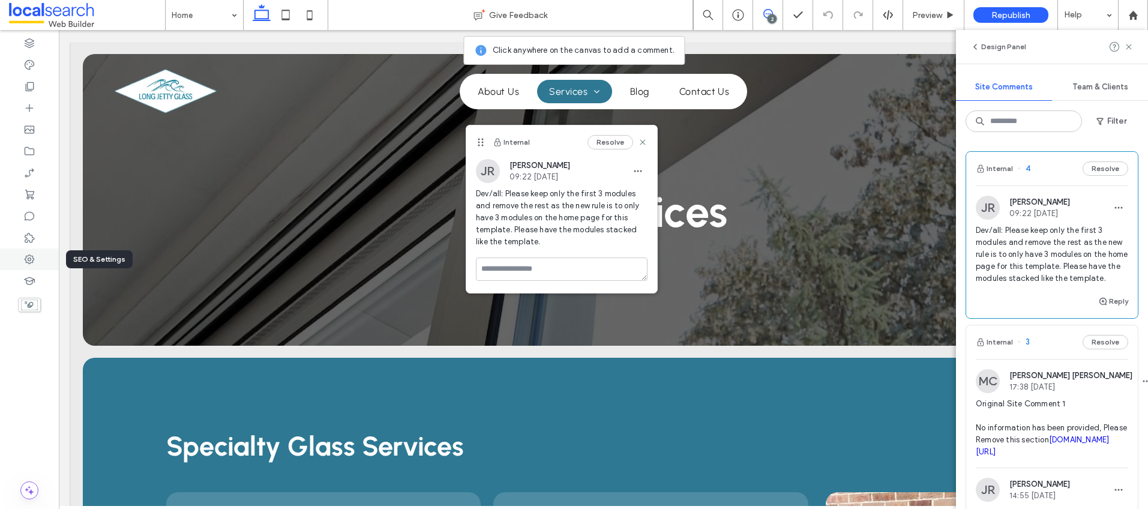
click at [29, 251] on div at bounding box center [29, 259] width 59 height 22
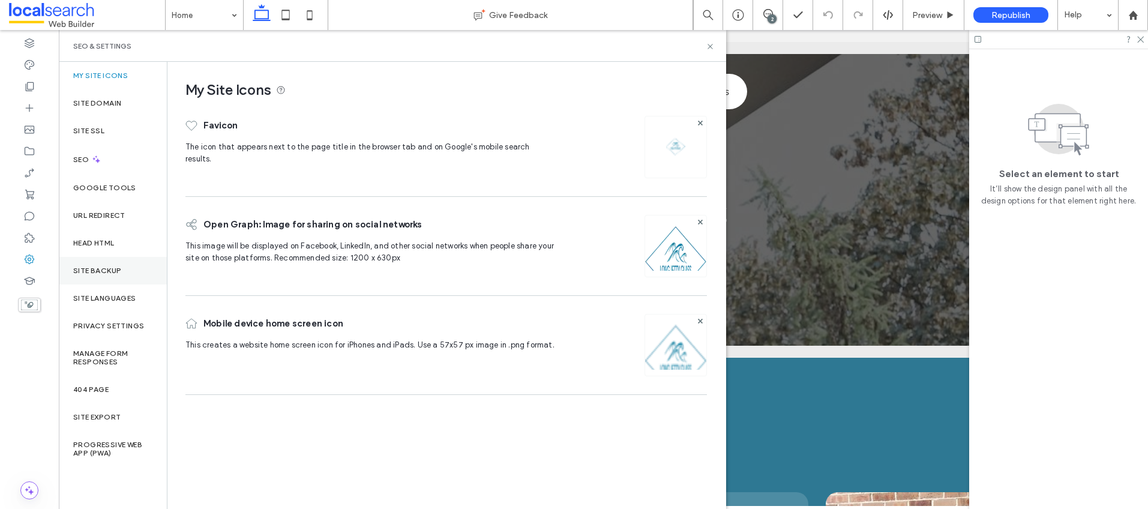
click at [112, 264] on div "Site Backup" at bounding box center [113, 271] width 108 height 28
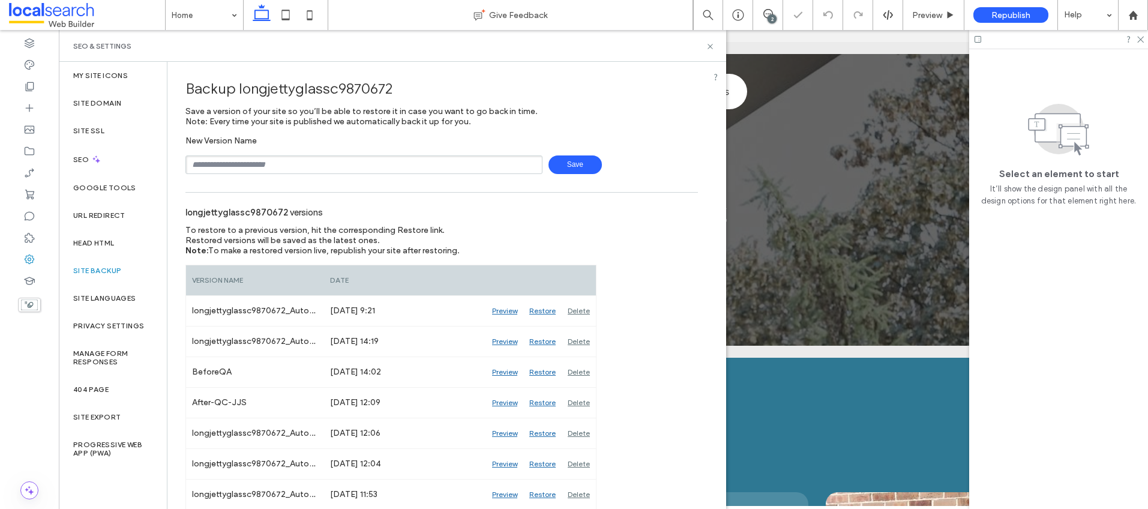
click at [262, 167] on input "text" at bounding box center [363, 164] width 357 height 19
type input "*******"
click at [561, 163] on span "Save" at bounding box center [575, 164] width 53 height 19
click at [775, 18] on div "2" at bounding box center [772, 18] width 9 height 9
